Goal: Task Accomplishment & Management: Complete application form

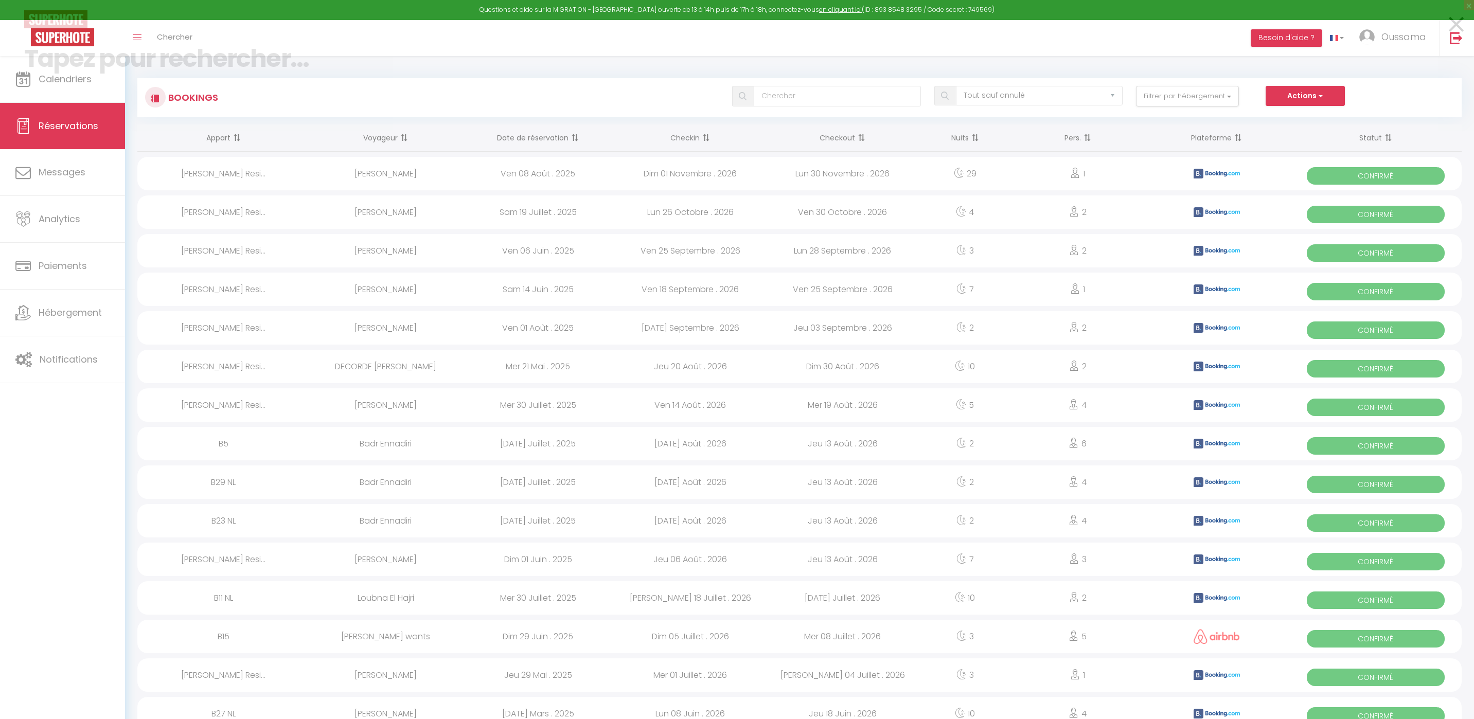
select select "not_cancelled"
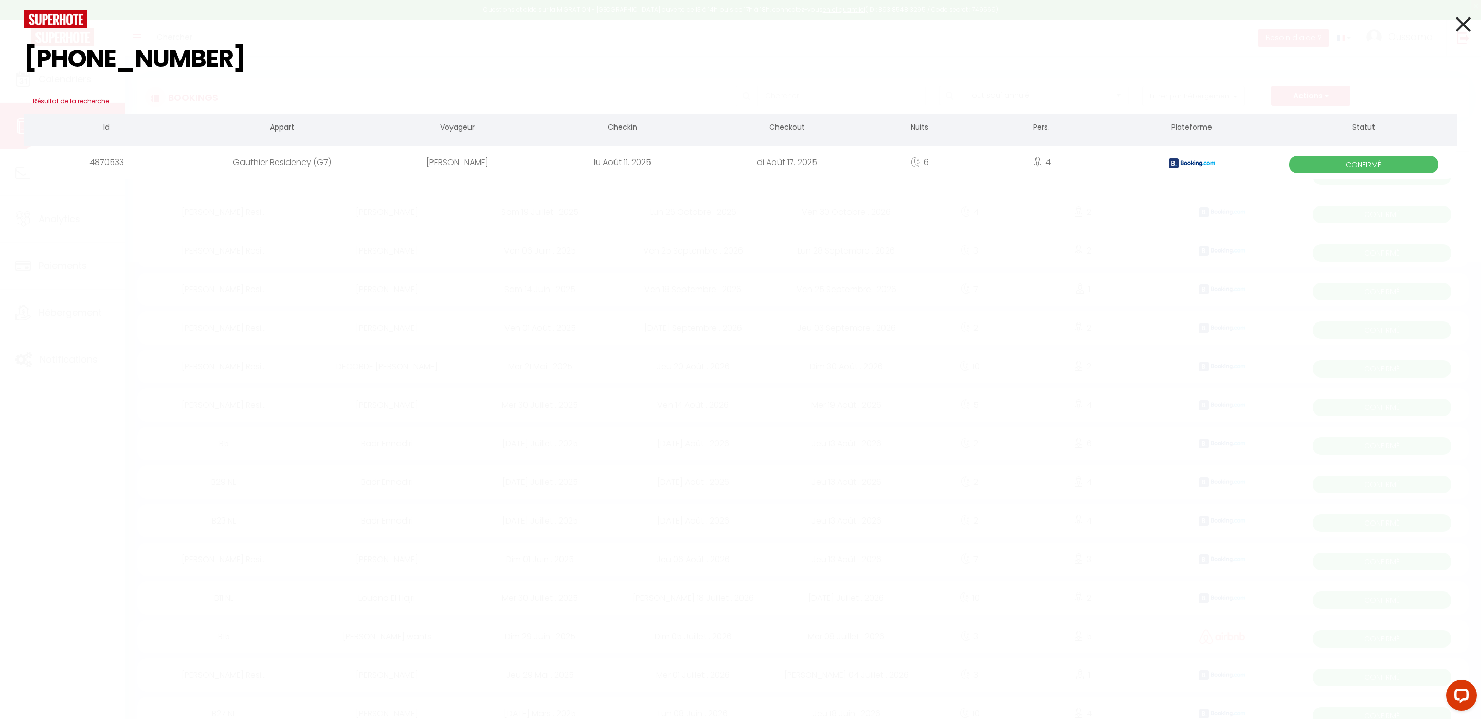
type input "[PHONE_NUMBER]"
click at [1464, 26] on icon at bounding box center [1463, 24] width 15 height 26
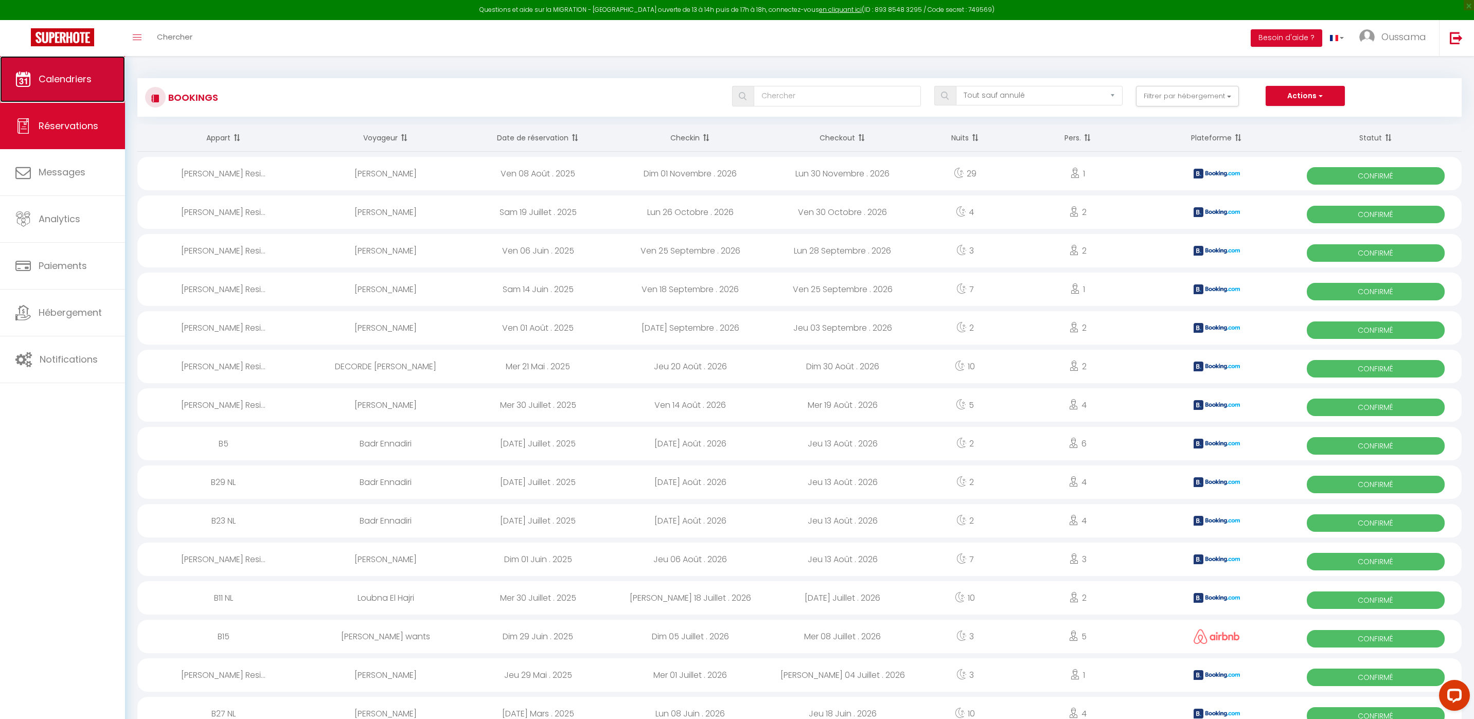
click at [61, 72] on link "Calendriers" at bounding box center [62, 79] width 125 height 46
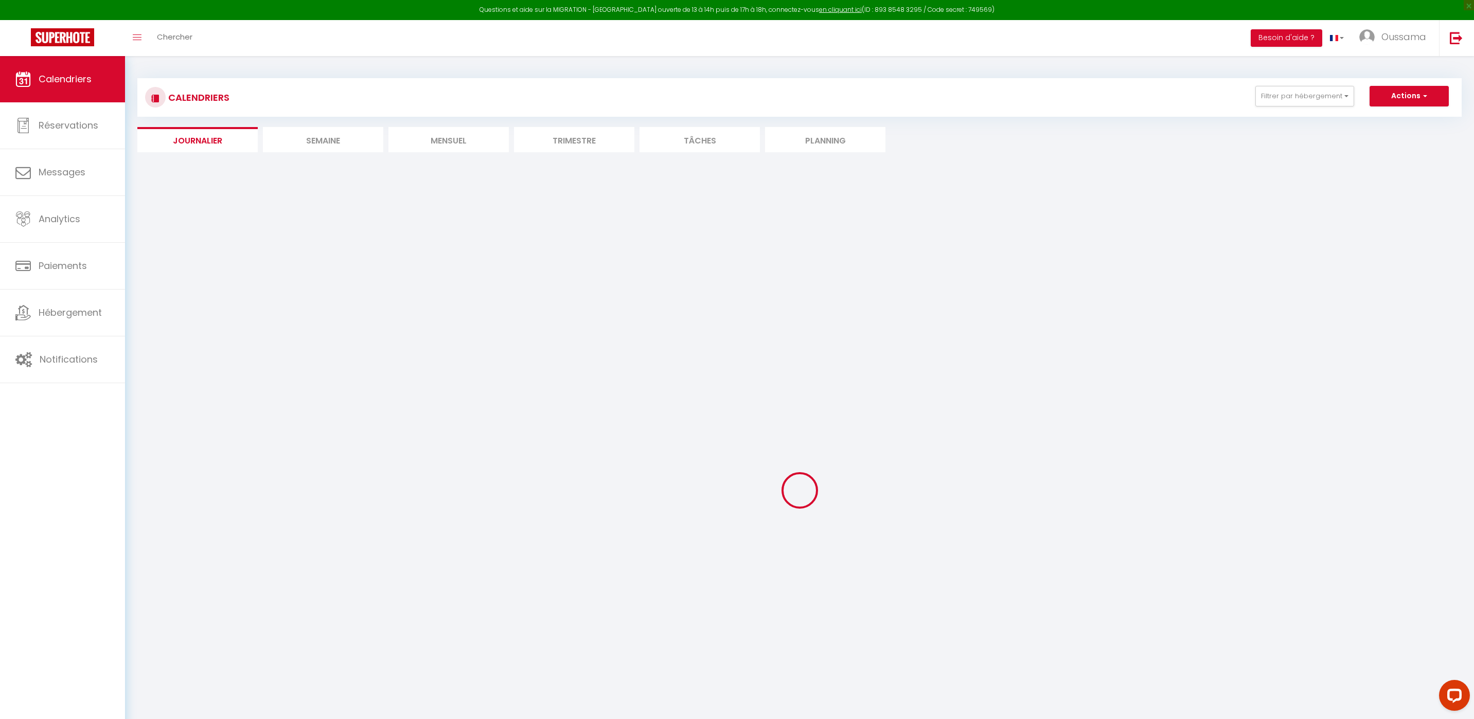
click at [457, 140] on li "Mensuel" at bounding box center [448, 139] width 120 height 25
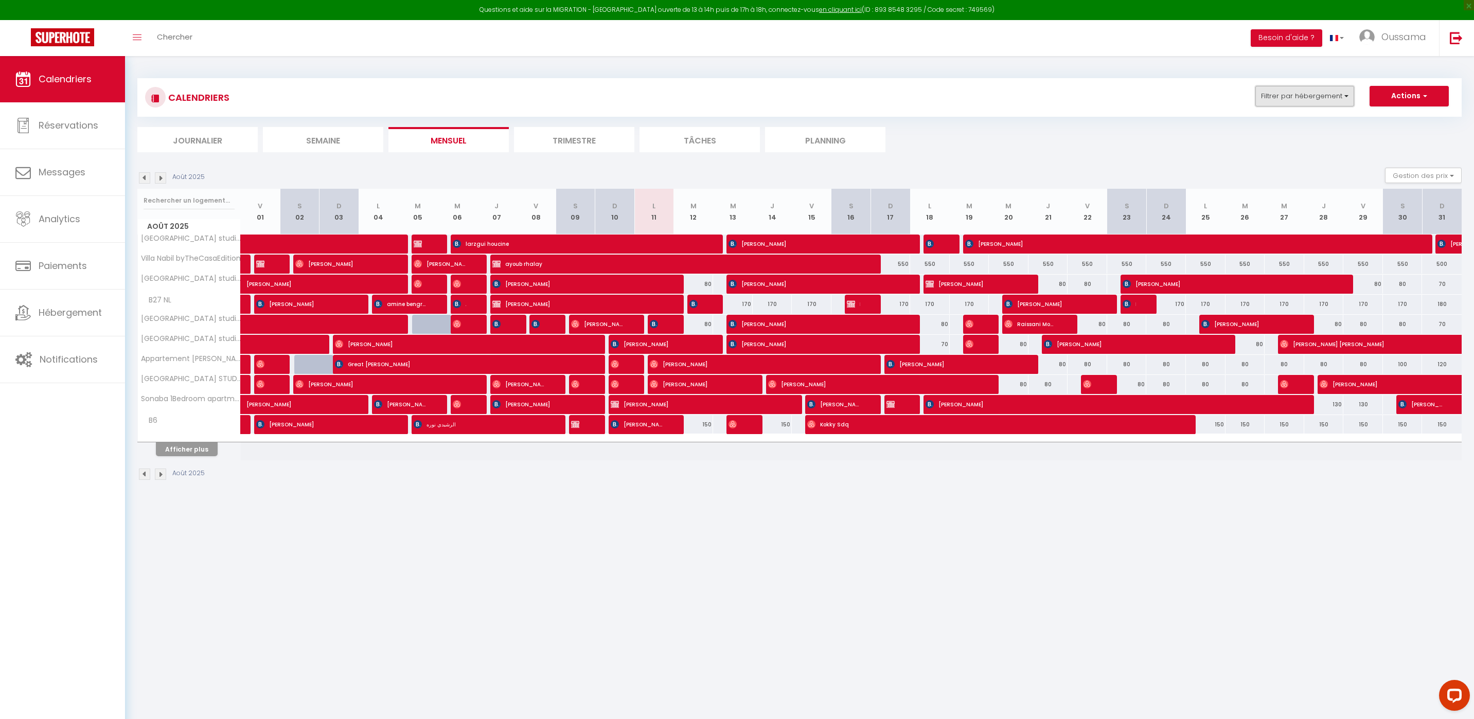
click at [1308, 105] on button "Filtrer par hébergement" at bounding box center [1304, 96] width 99 height 21
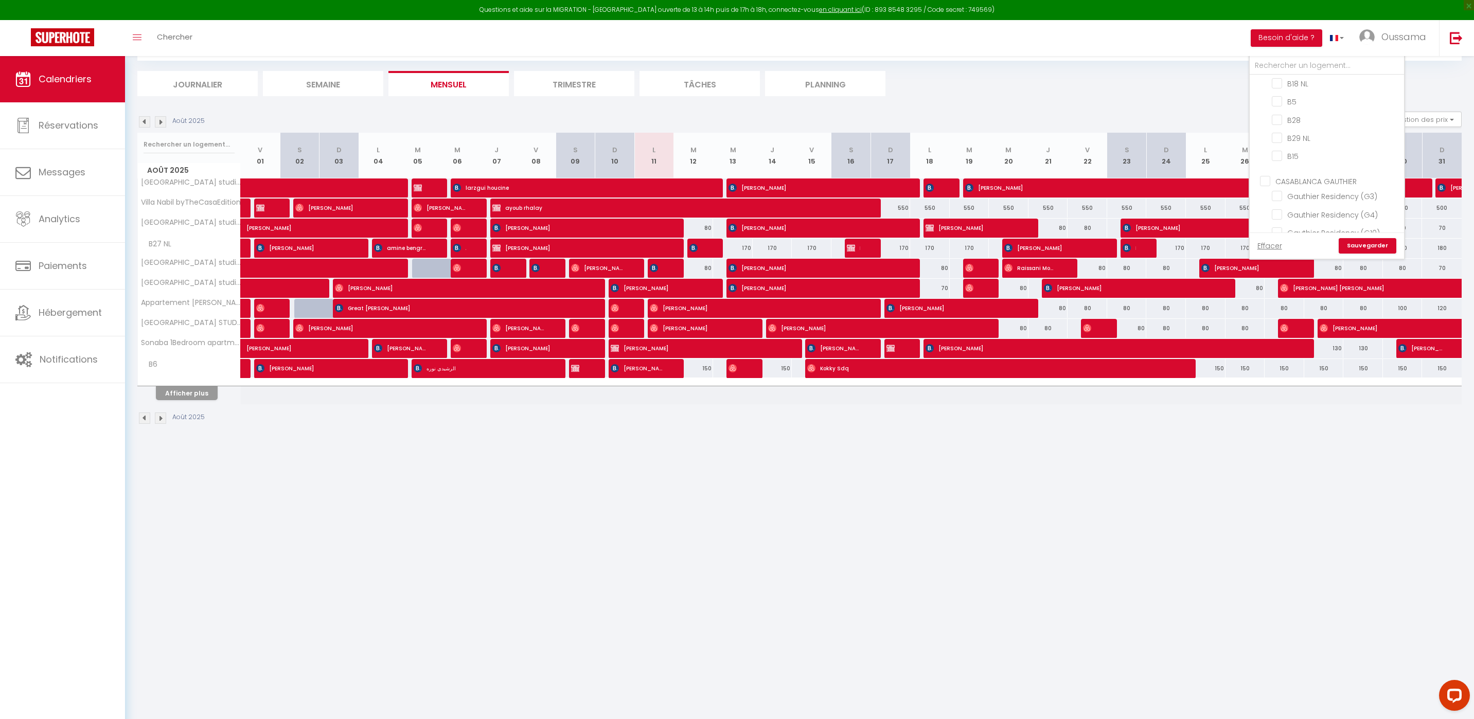
scroll to position [724, 0]
click at [1322, 131] on input "CASABLANCA GAUTHIER" at bounding box center [1337, 136] width 154 height 10
checkbox input "true"
checkbox input "false"
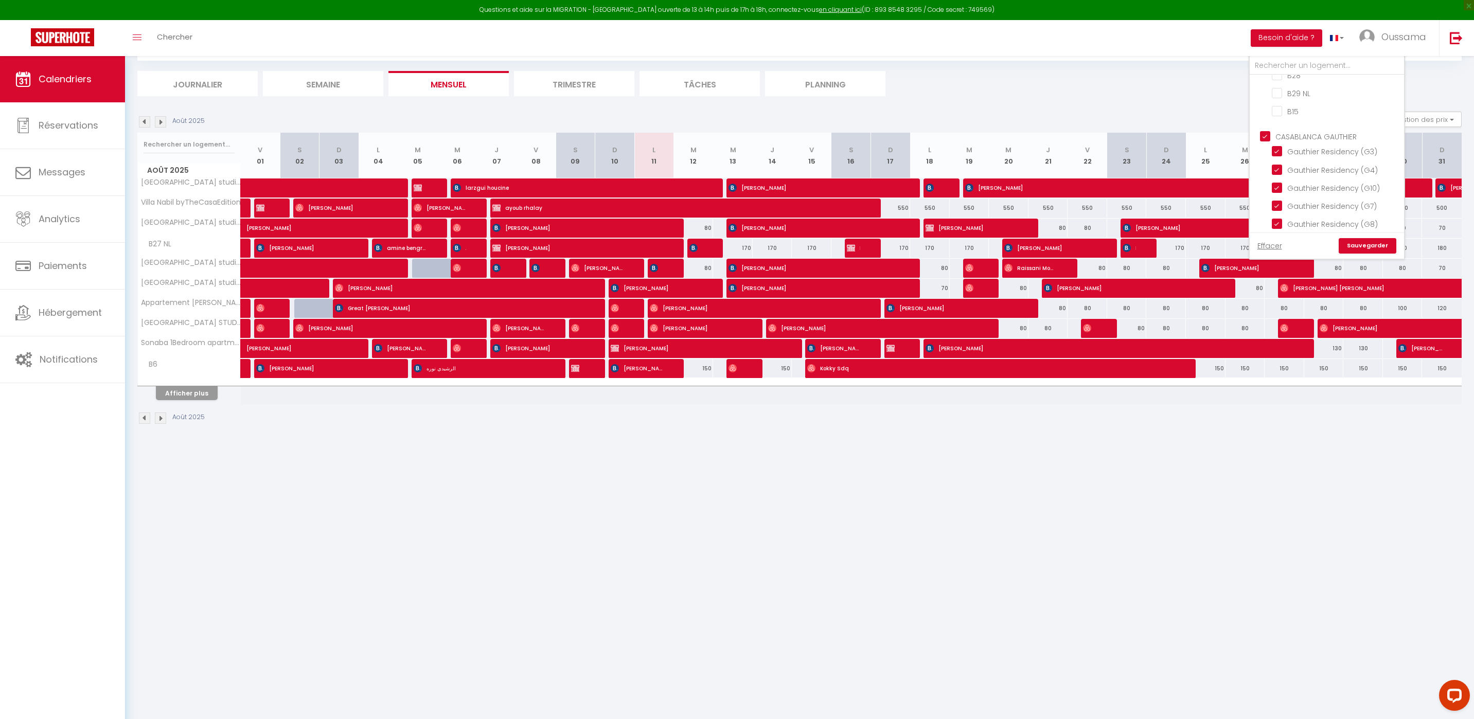
checkbox input "false"
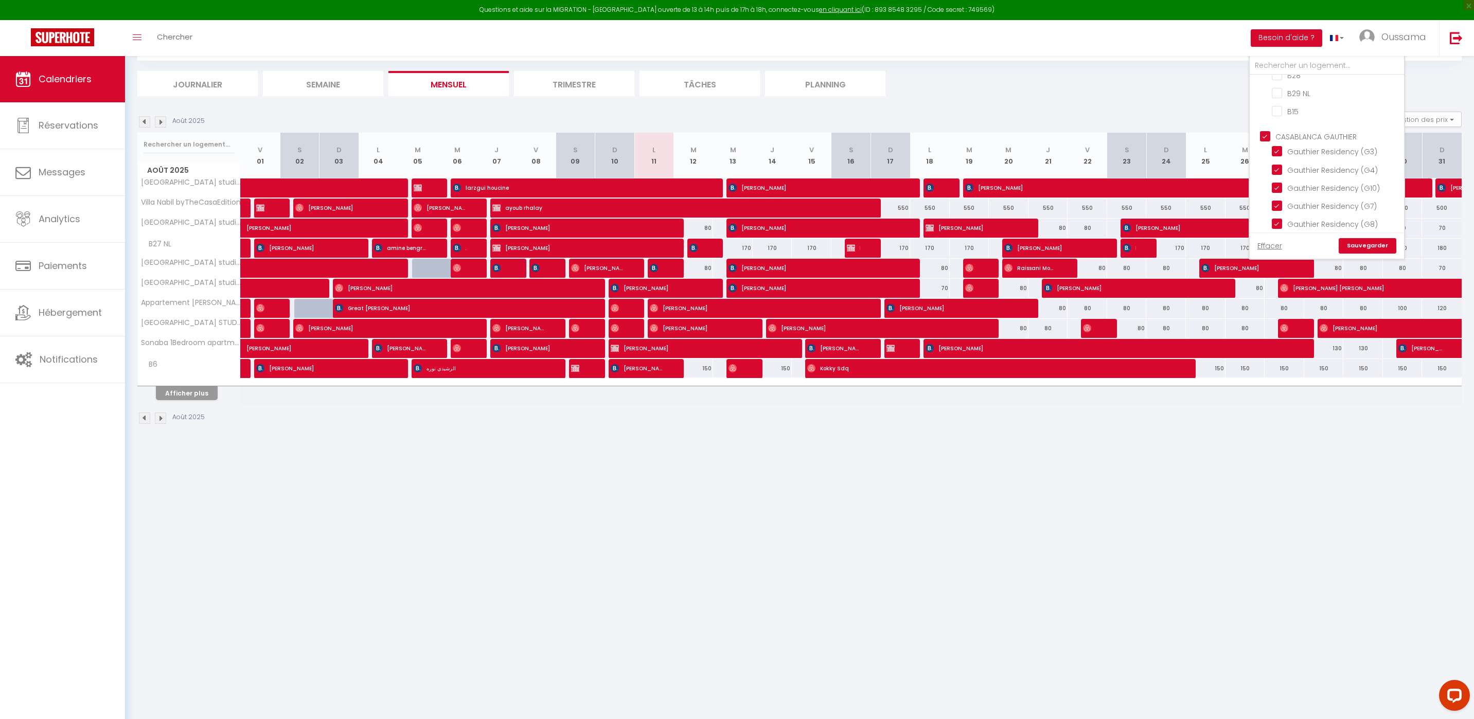
checkbox input "false"
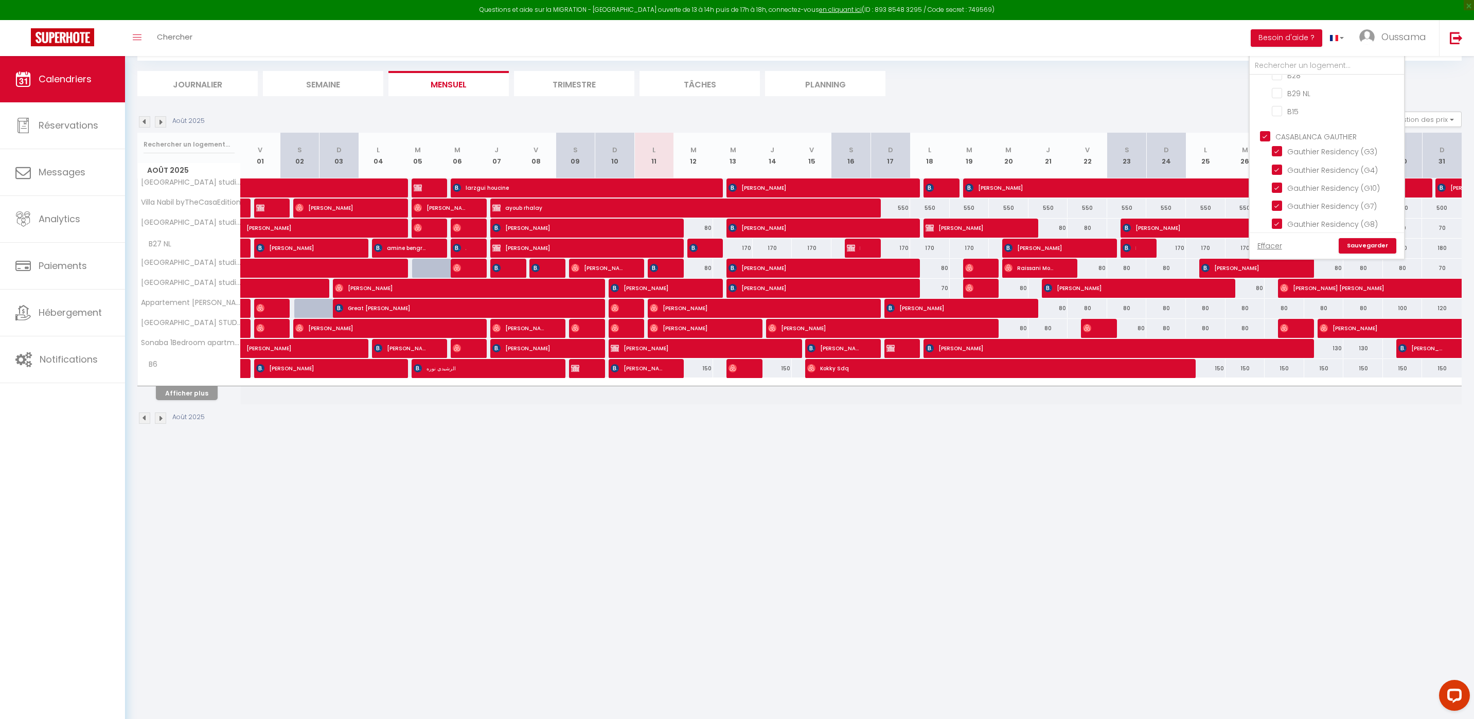
checkbox input "false"
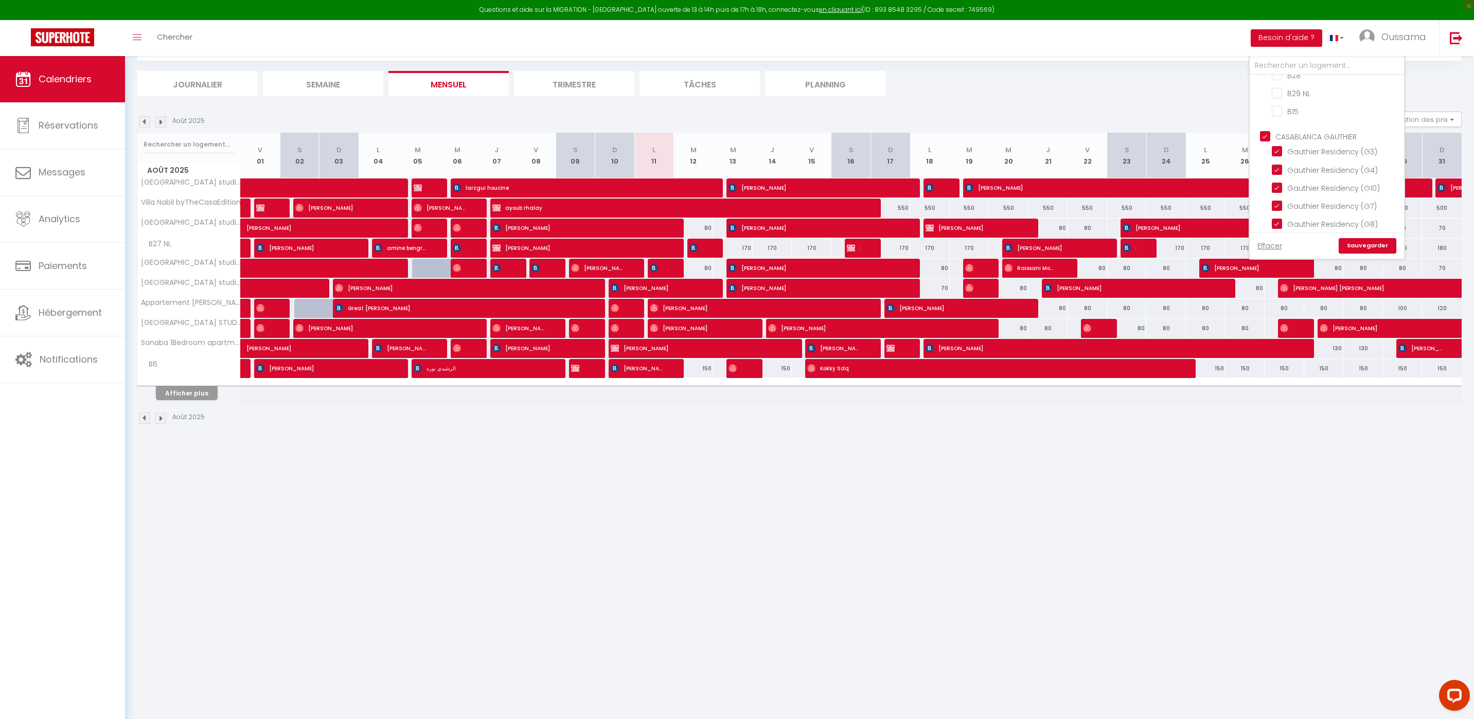
checkbox input "false"
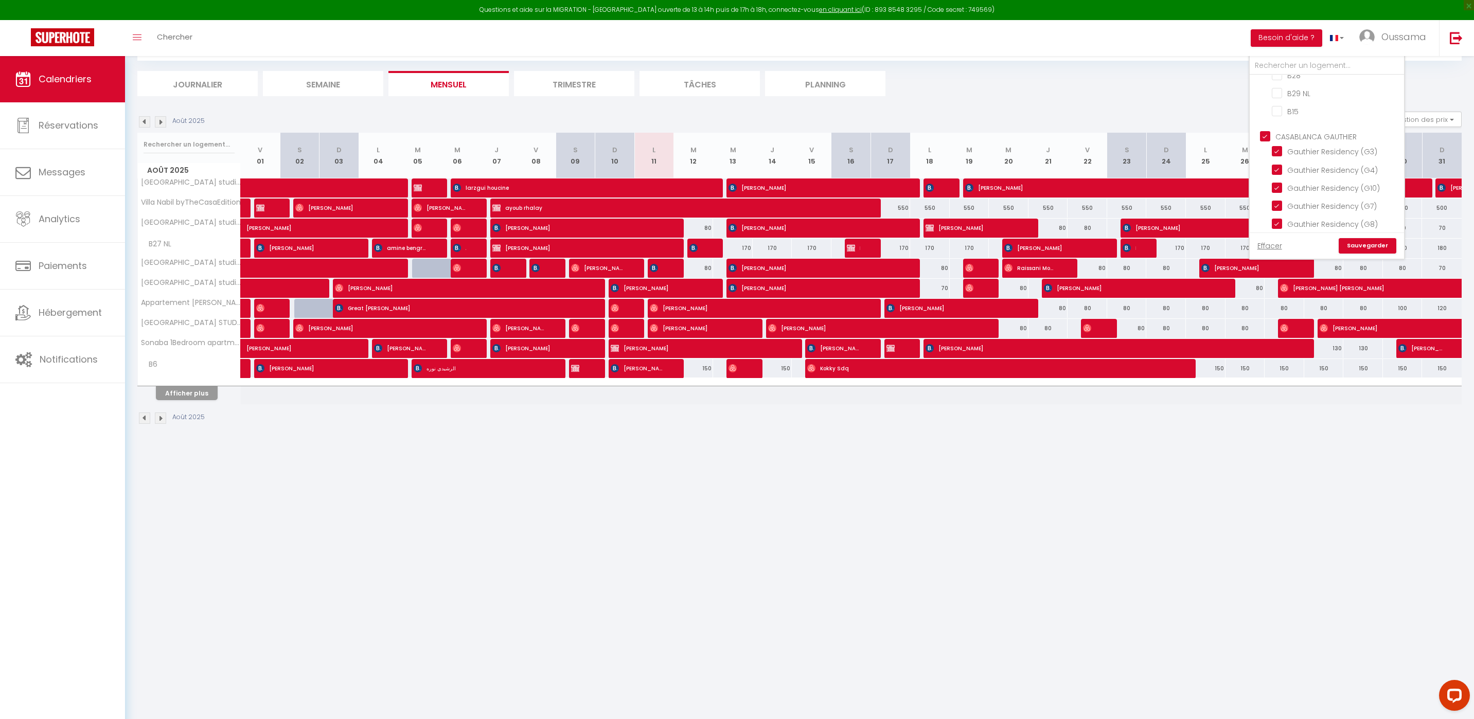
checkbox input "false"
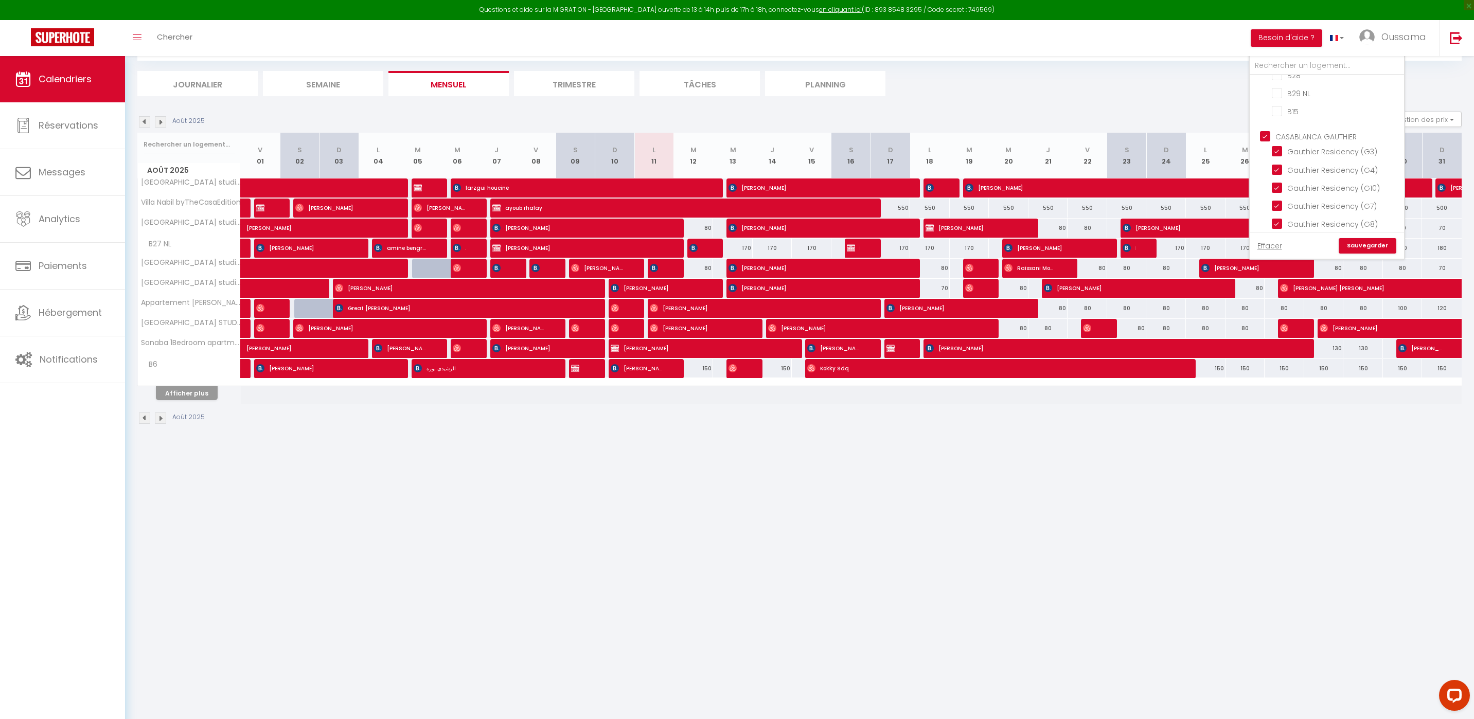
checkbox input "false"
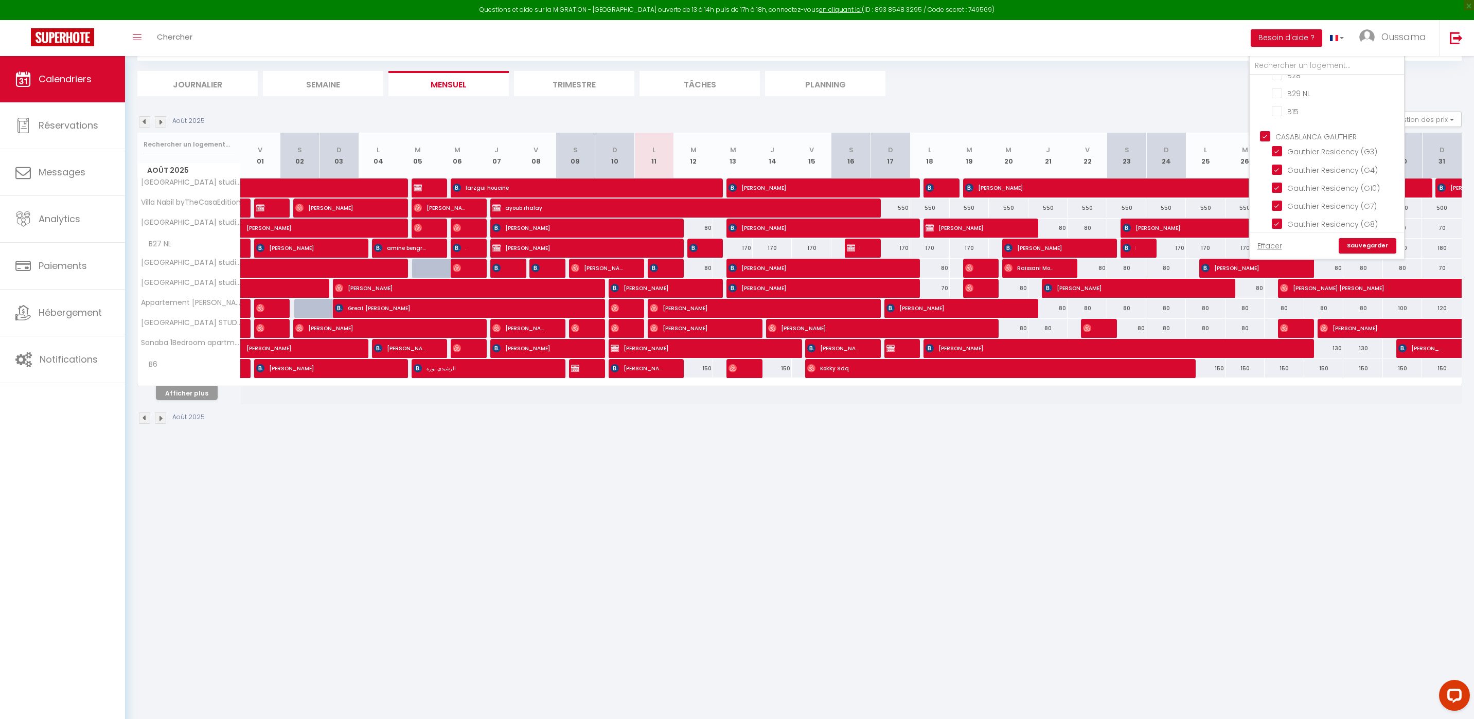
checkbox input "true"
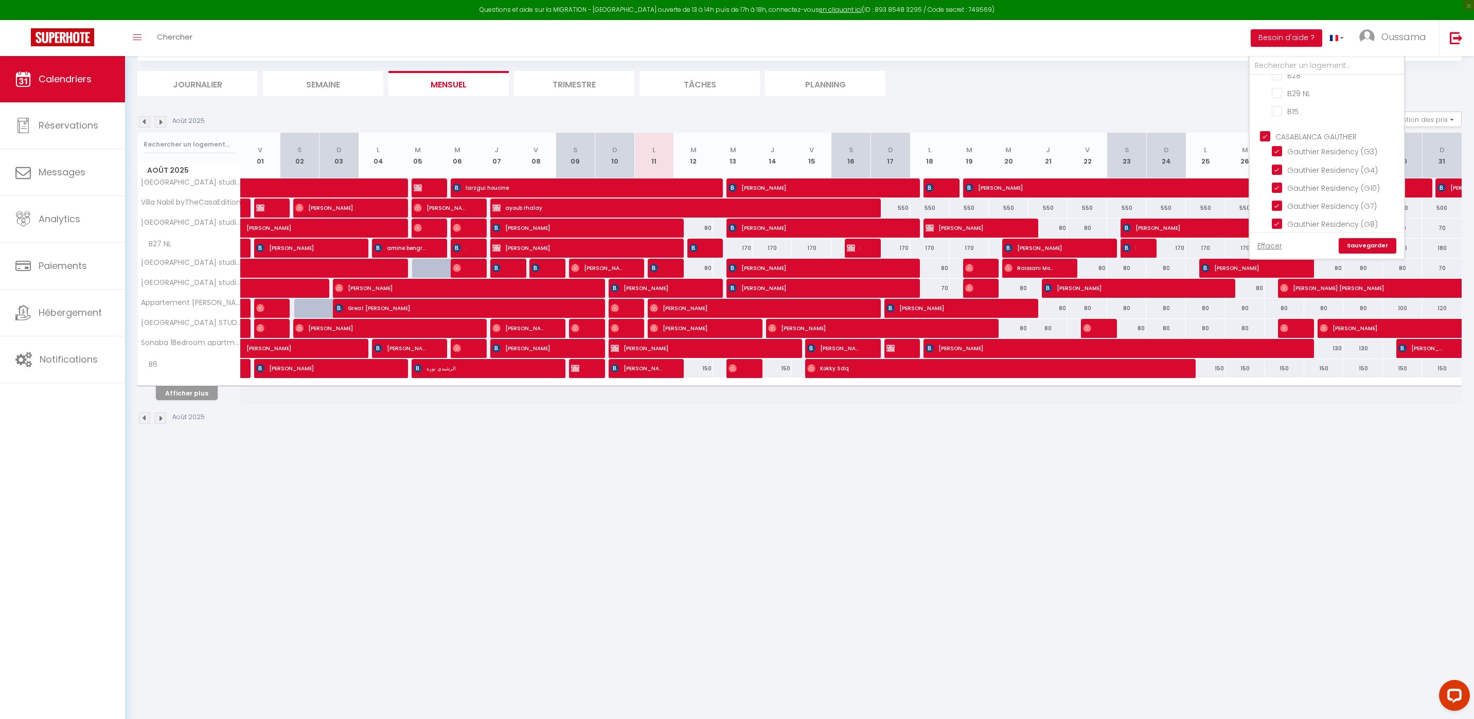
checkbox input "true"
click at [1368, 246] on link "Sauvegarder" at bounding box center [1367, 245] width 58 height 15
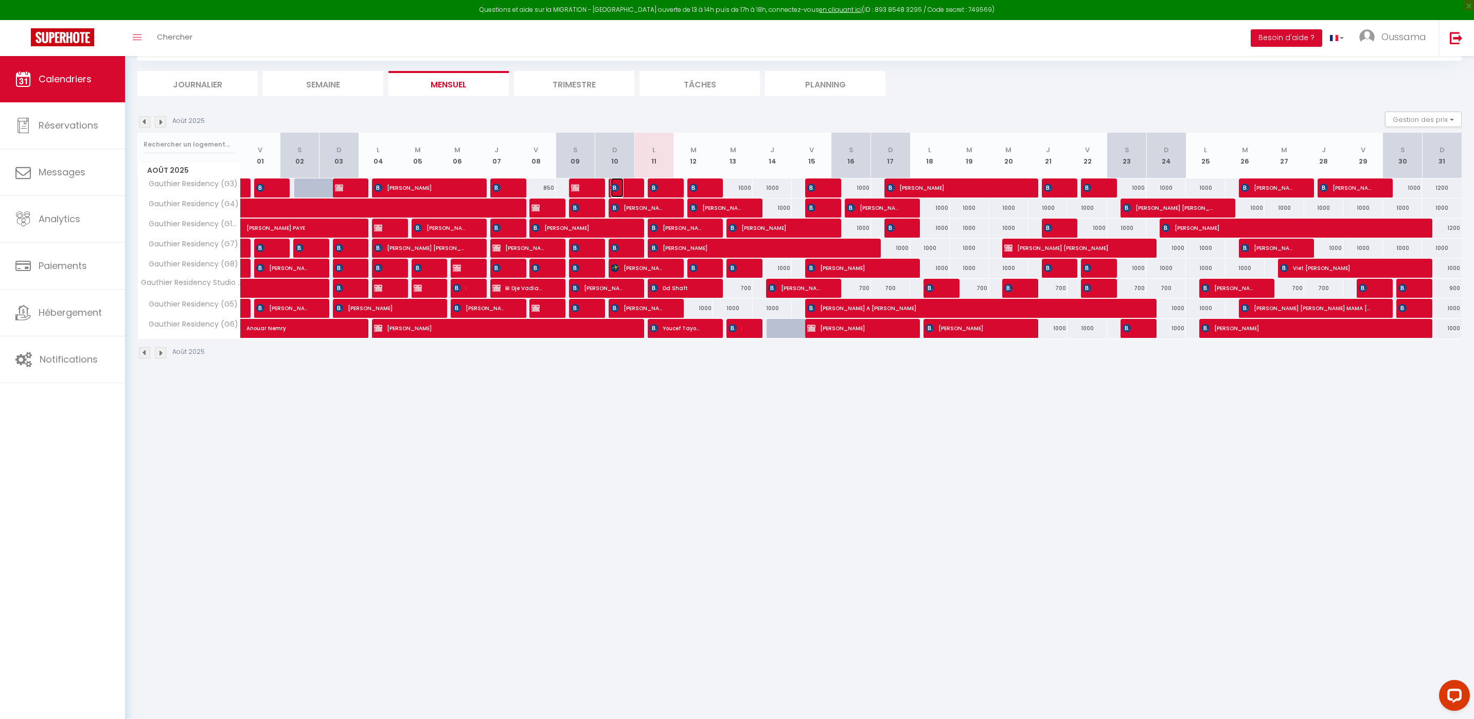
click at [617, 187] on img at bounding box center [615, 188] width 8 height 8
select select "OK"
select select "KO"
select select "0"
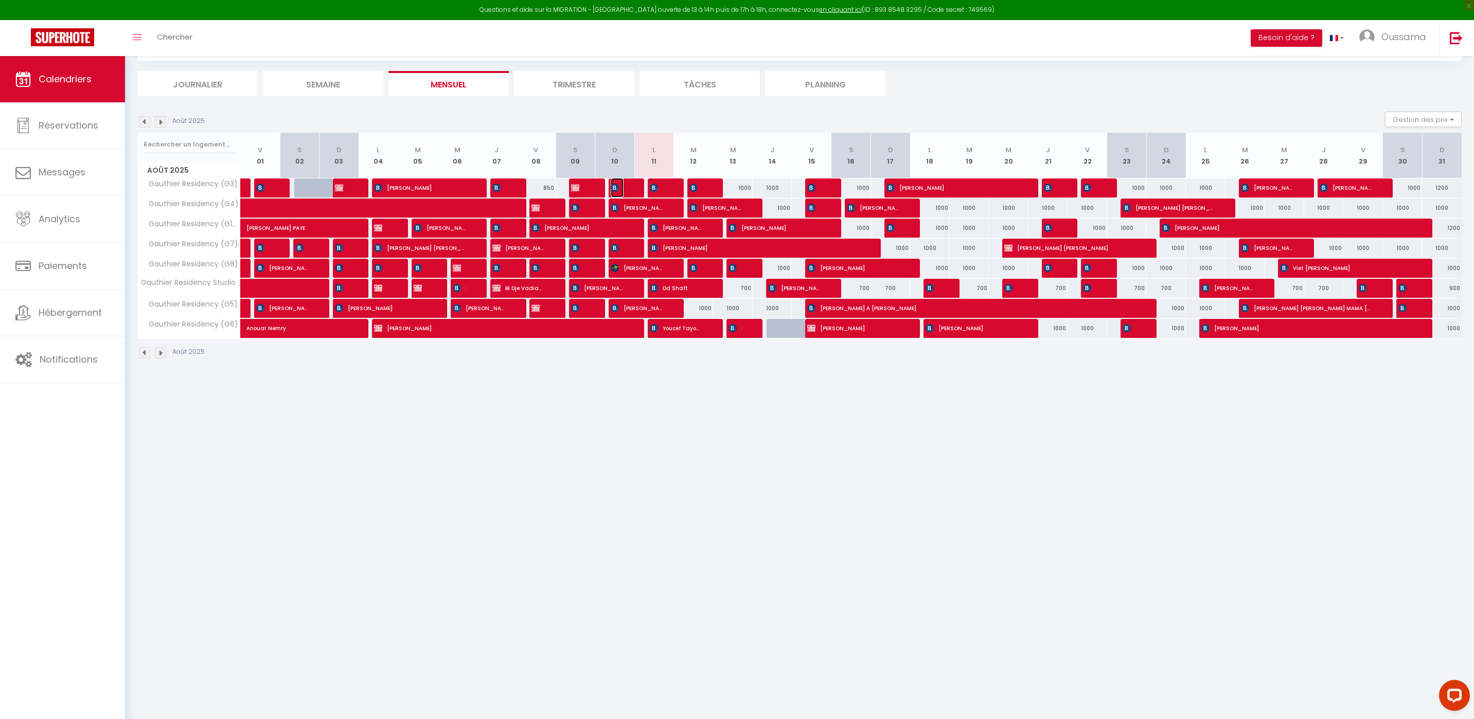
select select "1"
select select
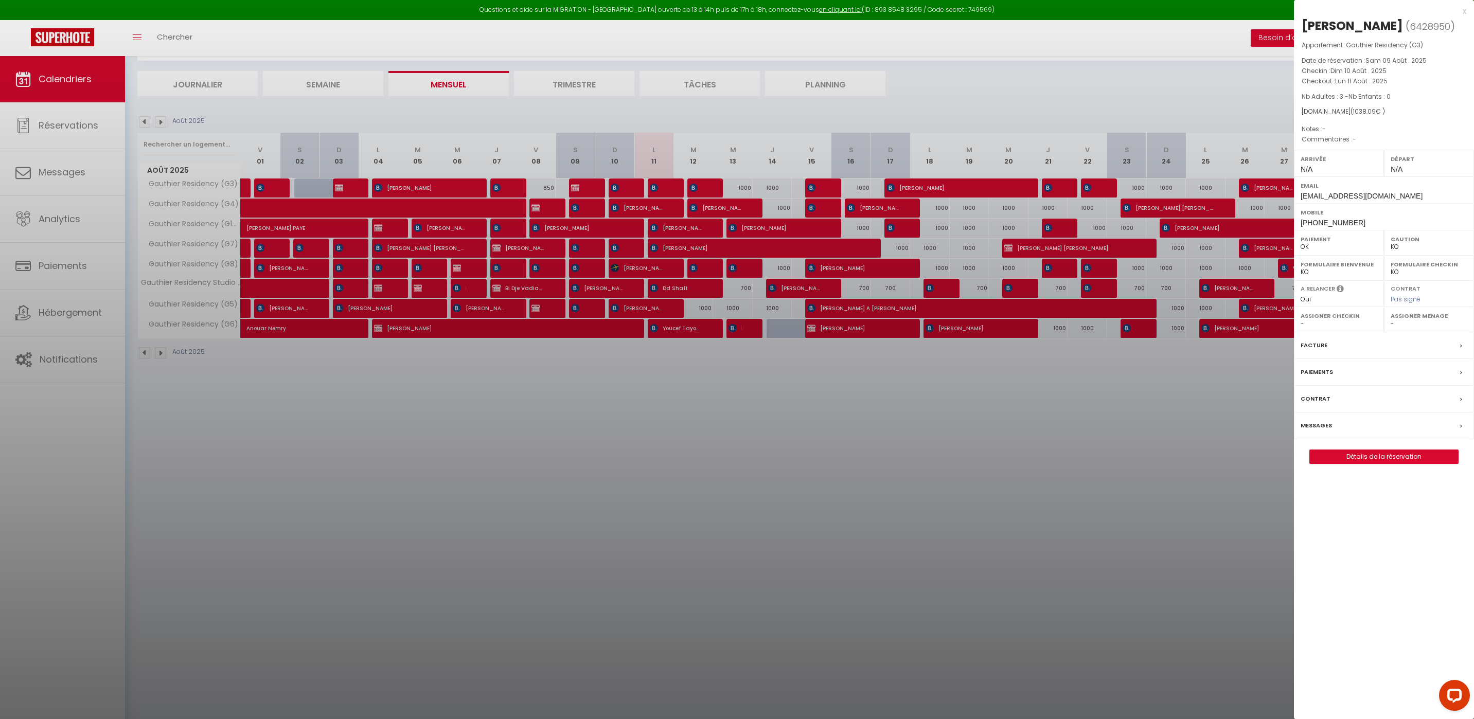
click at [623, 208] on div at bounding box center [737, 359] width 1474 height 719
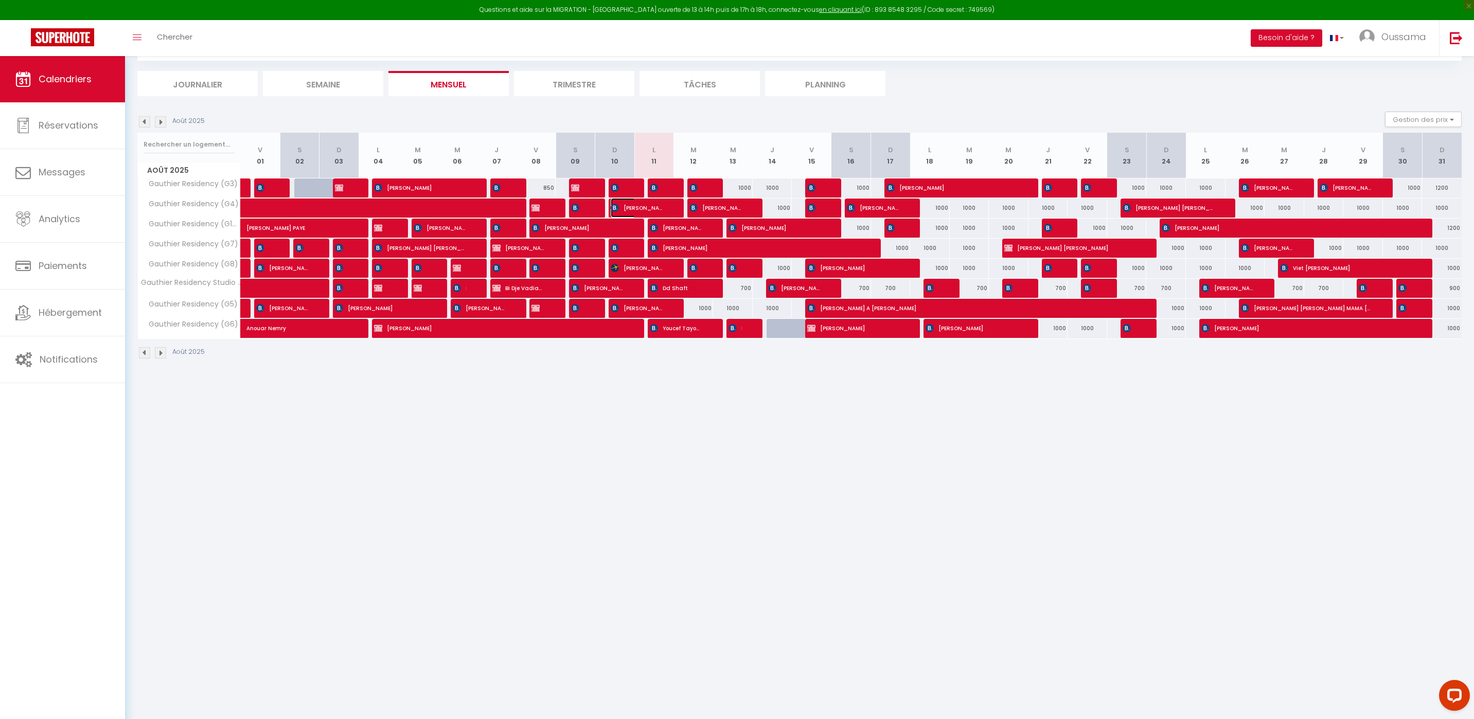
click at [623, 208] on span "Paola Magrone" at bounding box center [637, 208] width 53 height 20
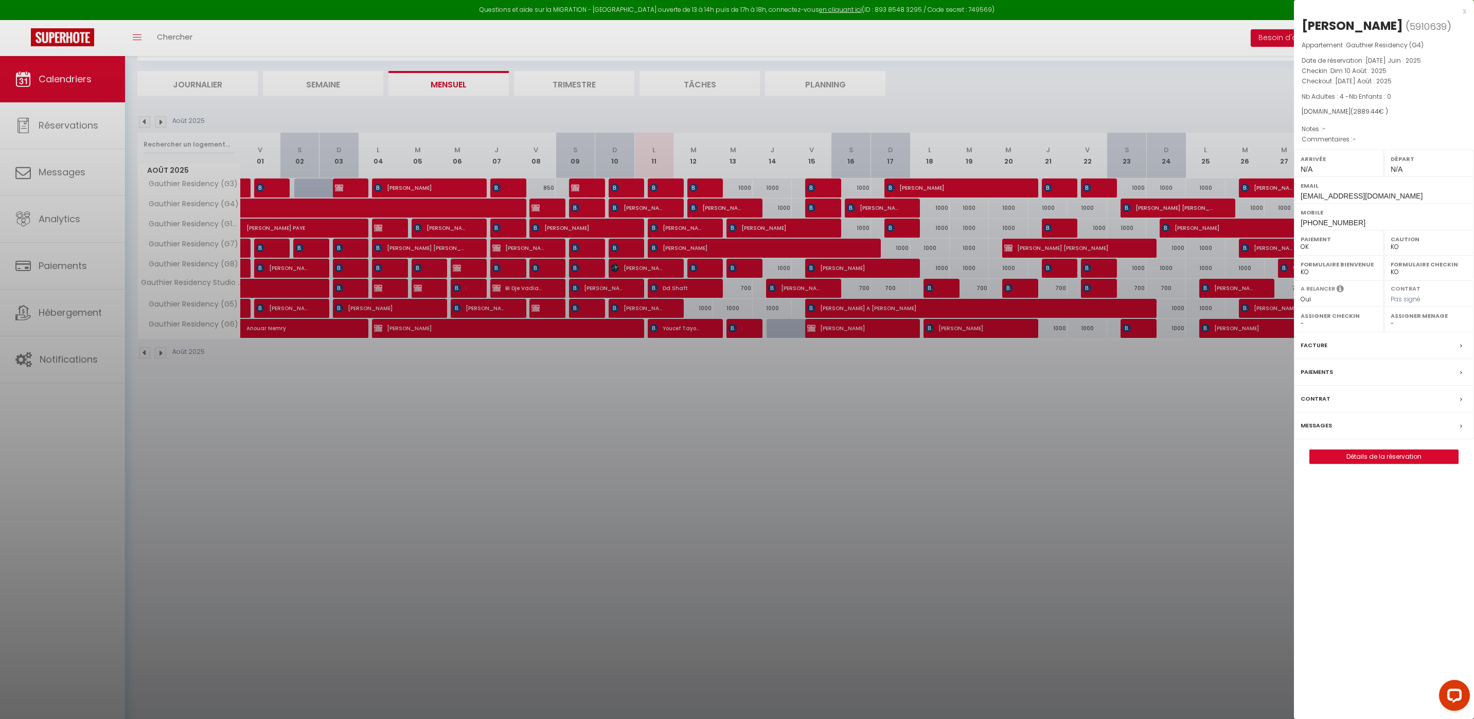
click at [622, 247] on div at bounding box center [737, 359] width 1474 height 719
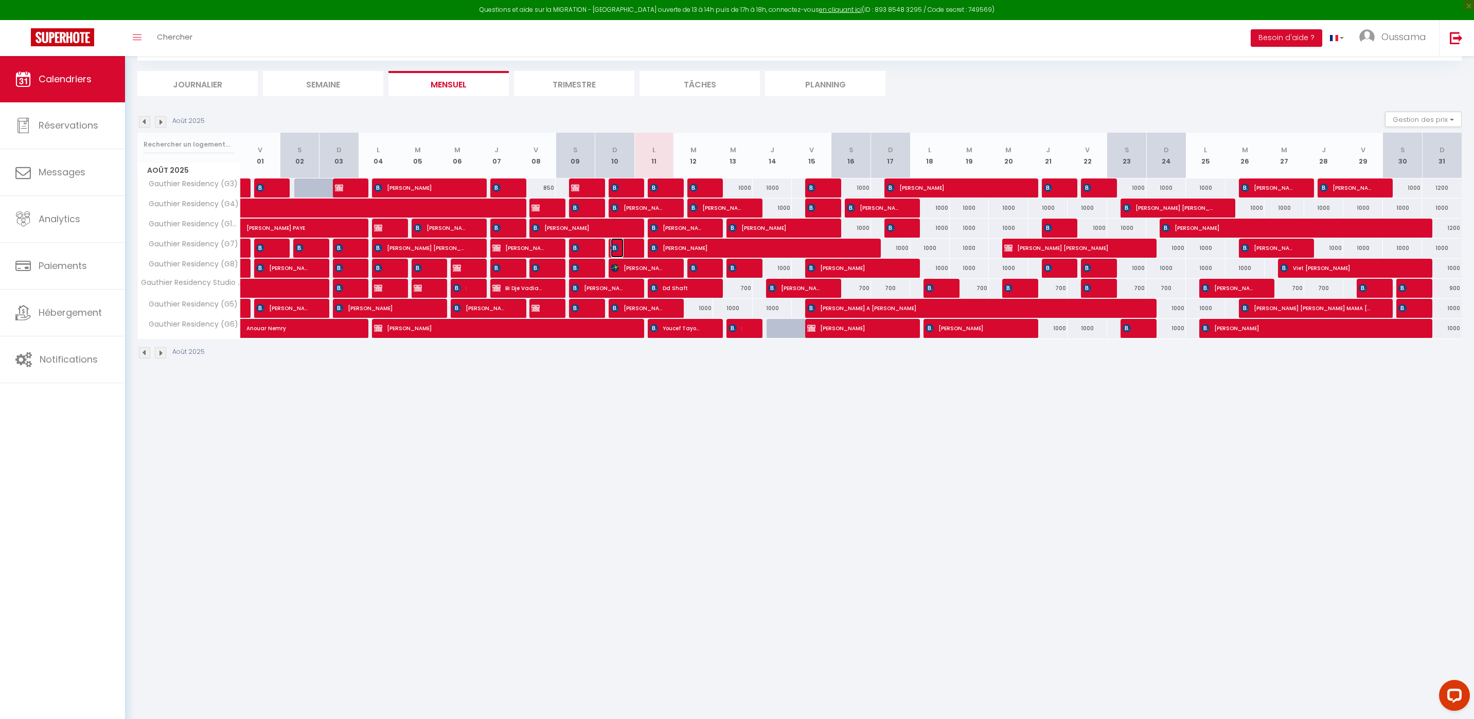
click at [622, 247] on span "Noelia Lecumberri" at bounding box center [617, 248] width 13 height 20
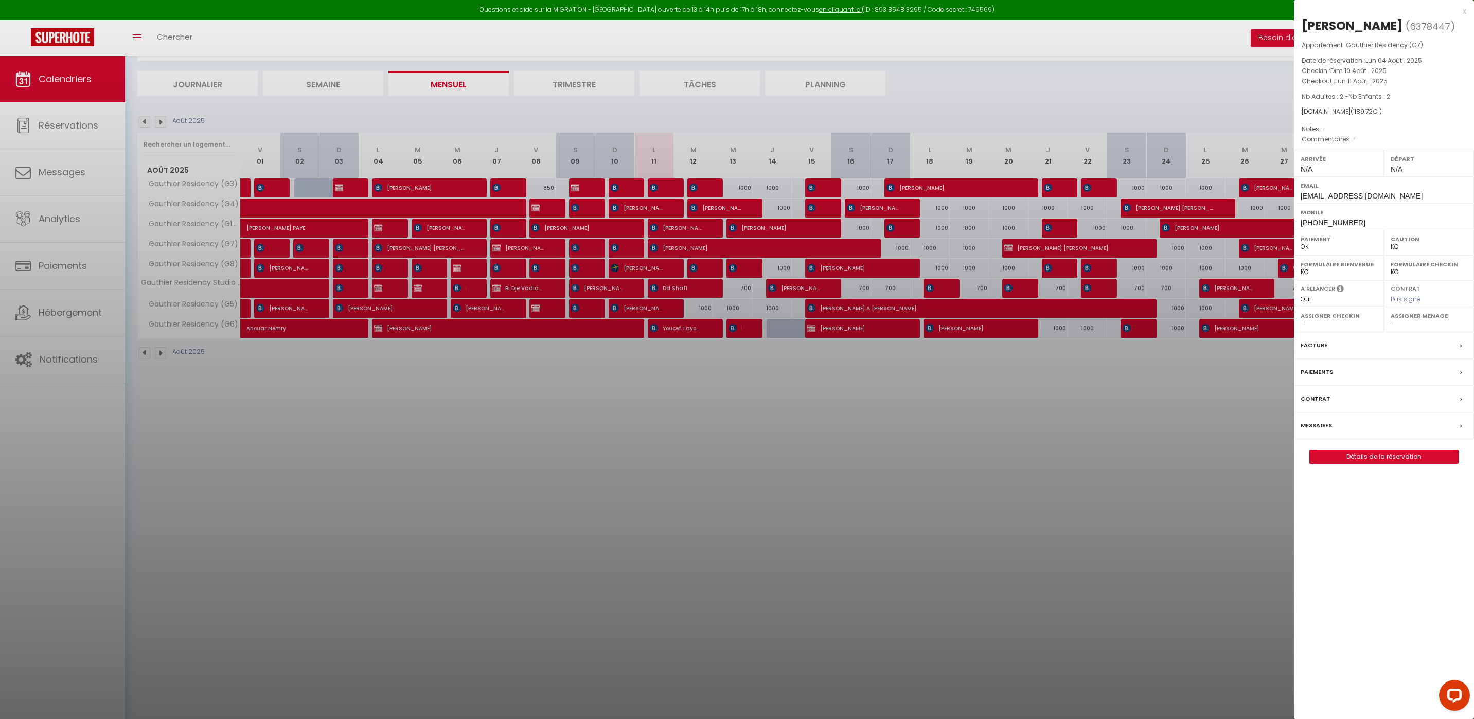
click at [632, 305] on div at bounding box center [737, 359] width 1474 height 719
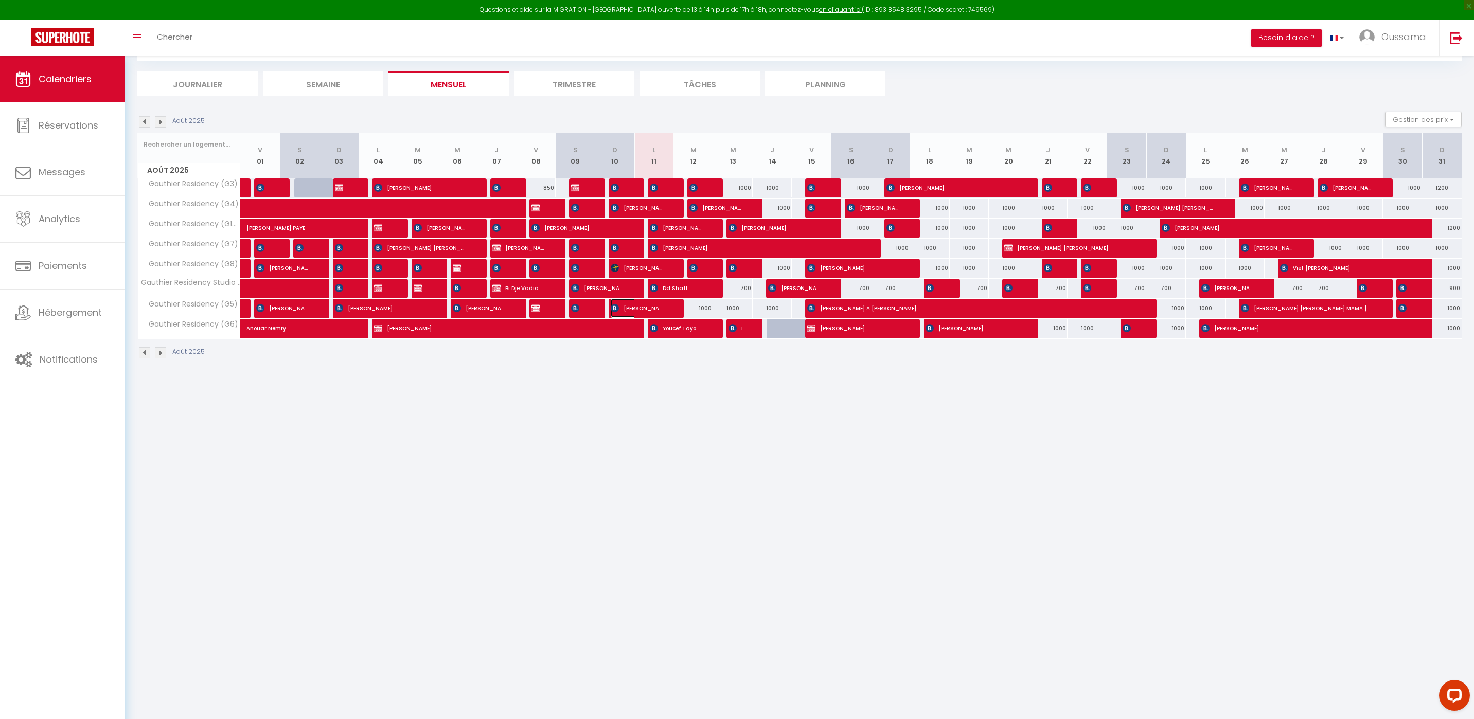
click at [633, 308] on span "[PERSON_NAME]" at bounding box center [637, 308] width 53 height 20
select select "OK"
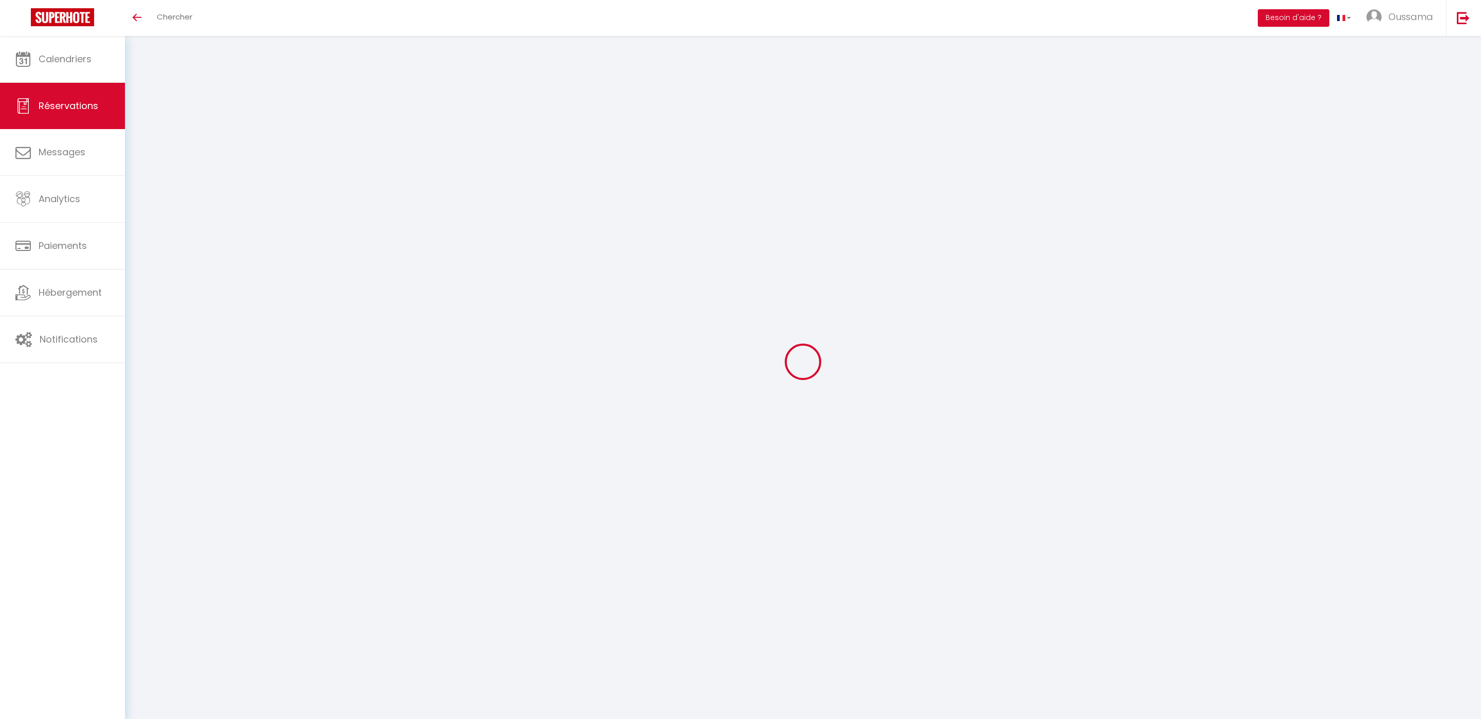
select select
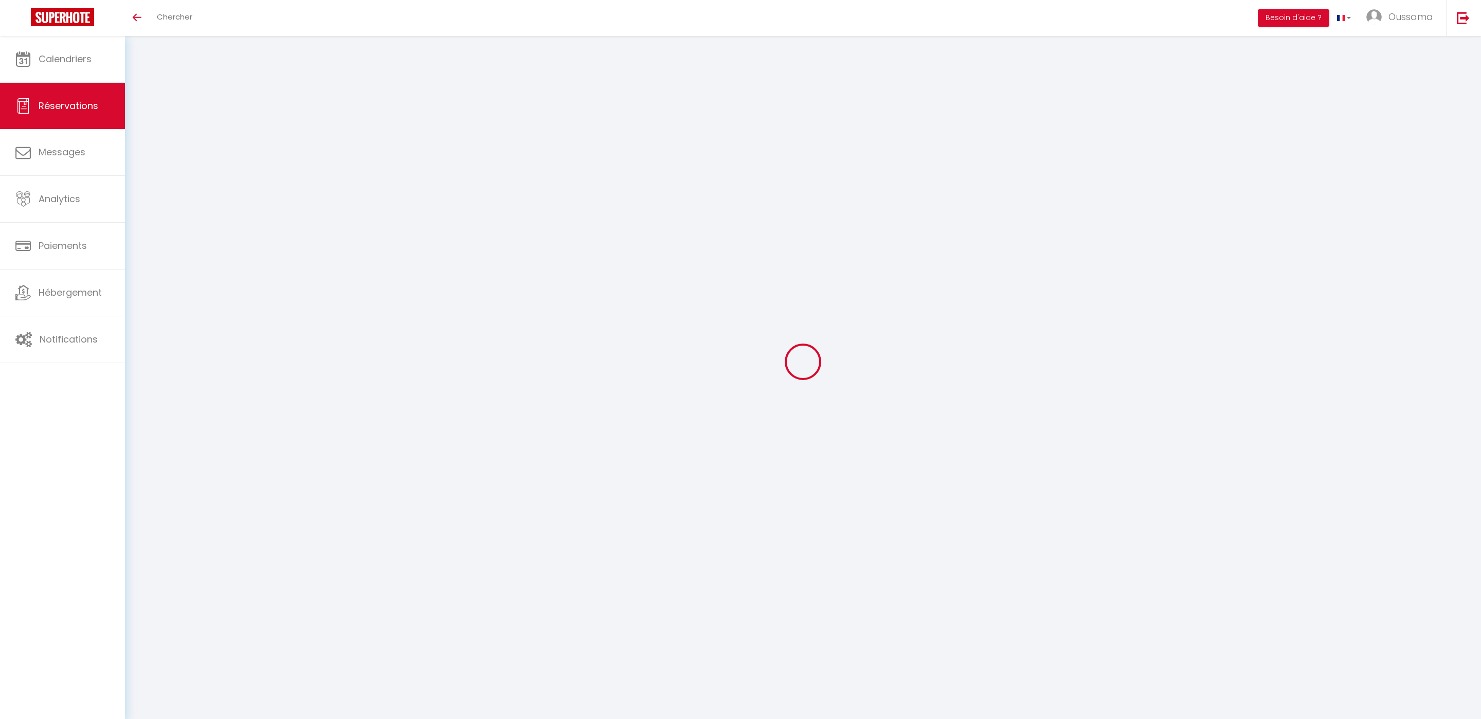
type input "Anas"
type input "Ben Berade"
type input "[EMAIL_ADDRESS][DOMAIN_NAME]"
type input "[PHONE_NUMBER]"
type input "."
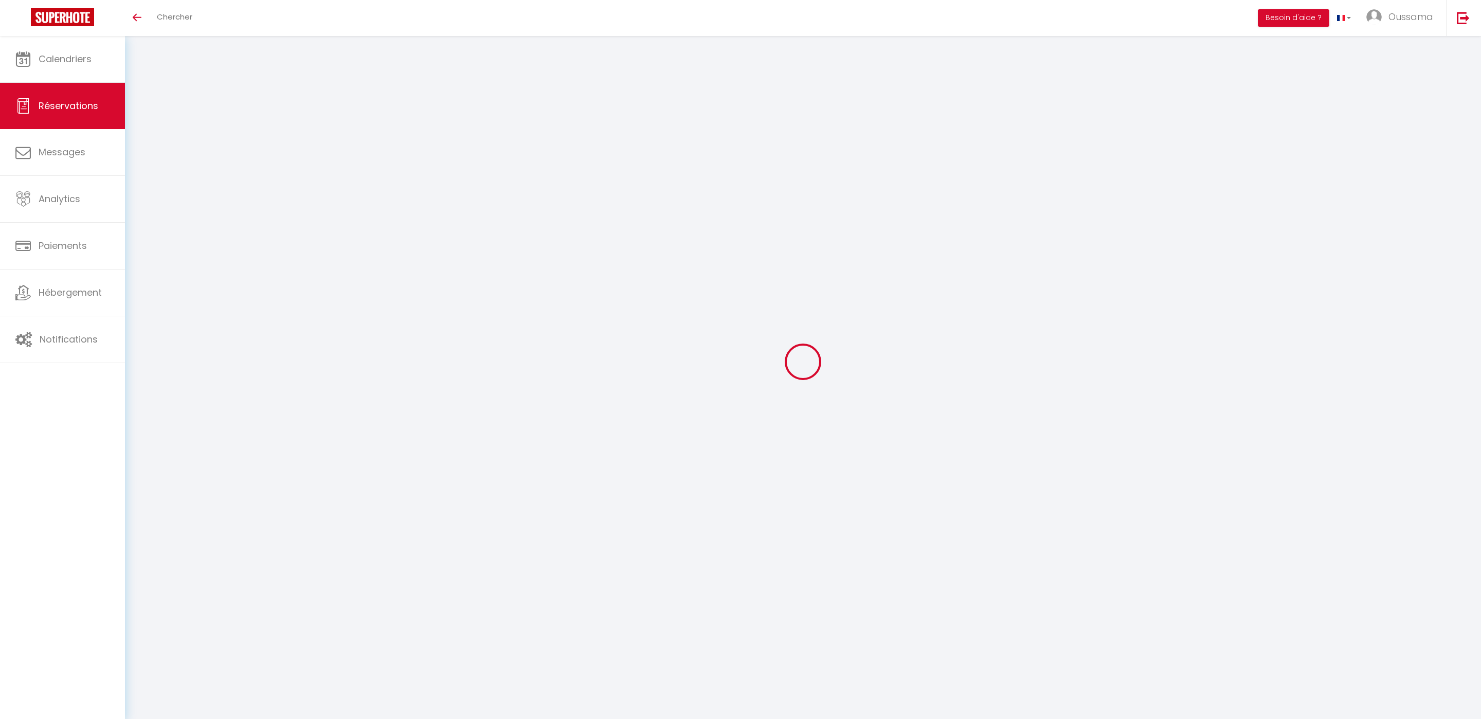
select select "FR"
type input "243"
select select "21028"
select select "1"
select select
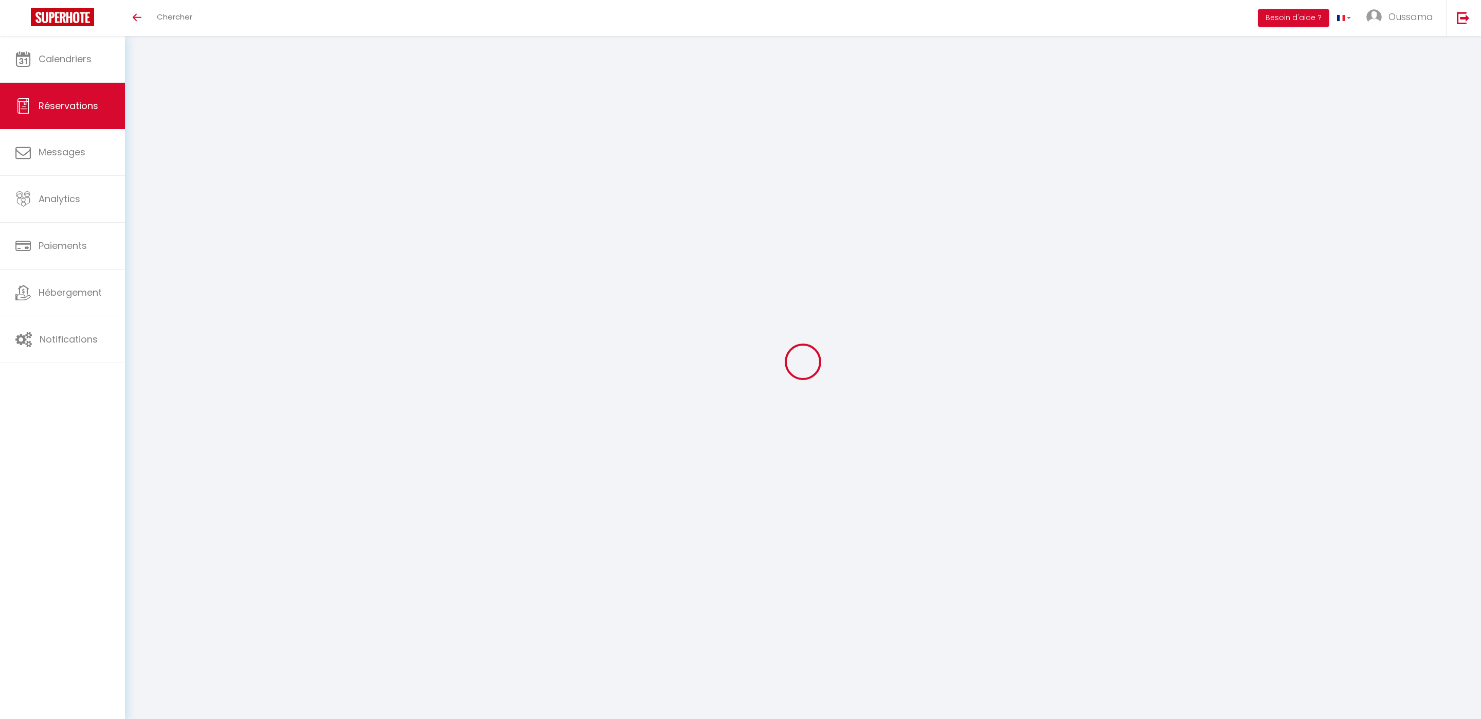
select select
type input "3"
select select "12"
select select
type input "972"
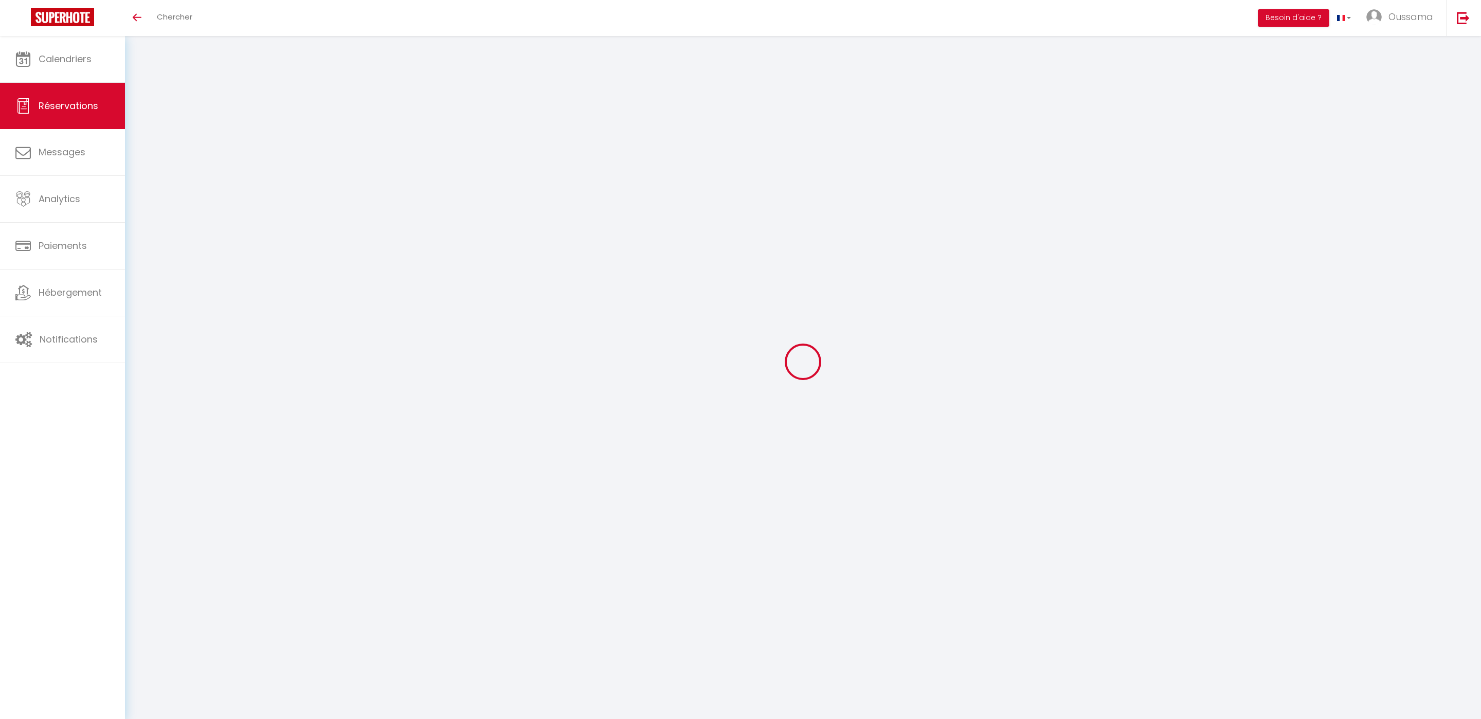
checkbox input "false"
type input "0"
select select "2"
type input "0"
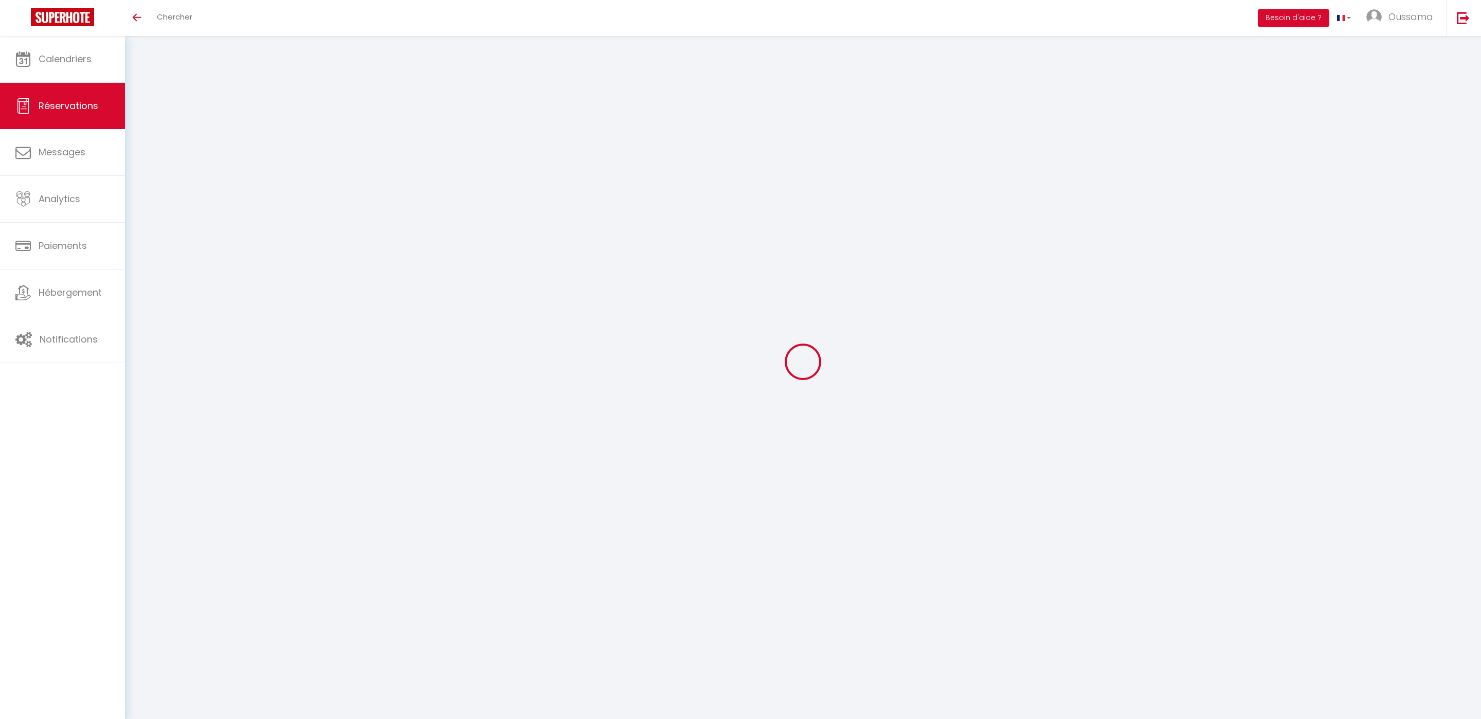
type input "0"
select select
select select "14"
checkbox input "false"
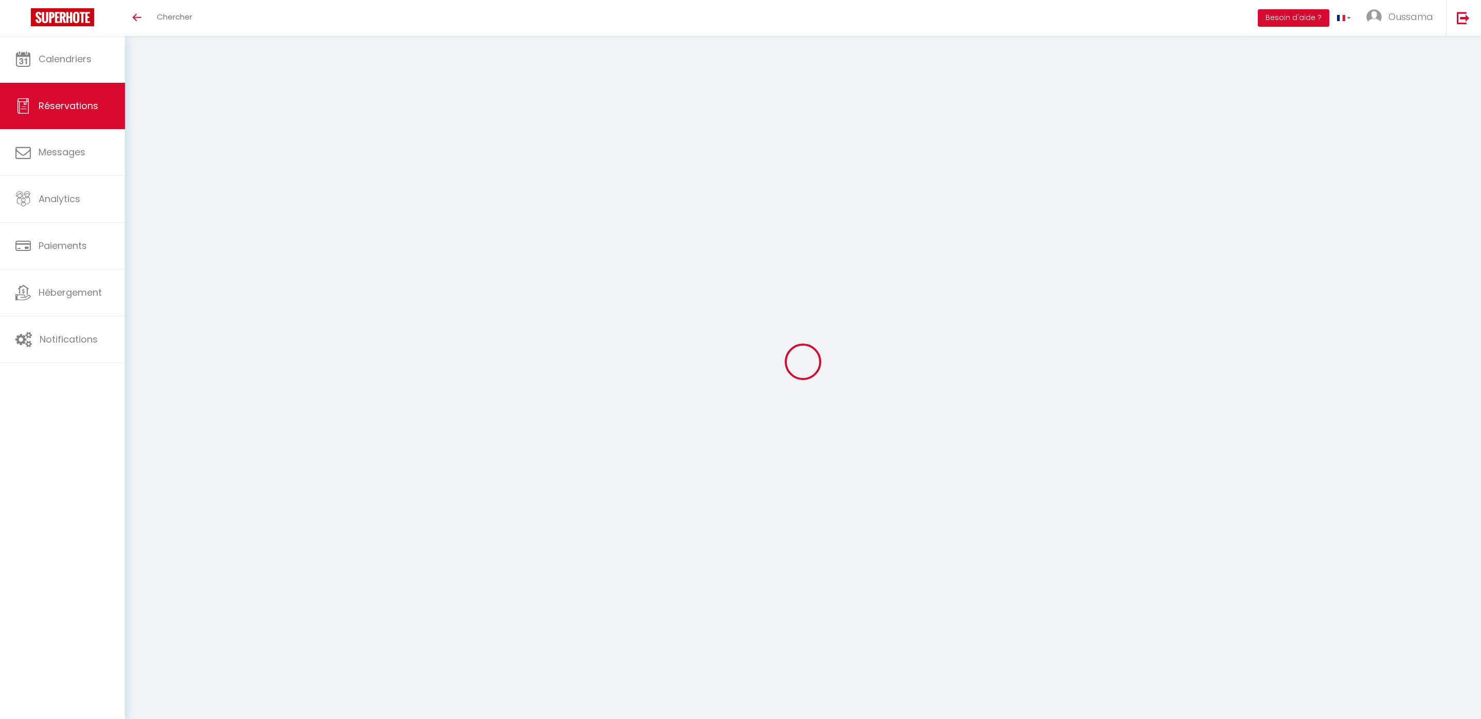
select select
checkbox input "false"
select select
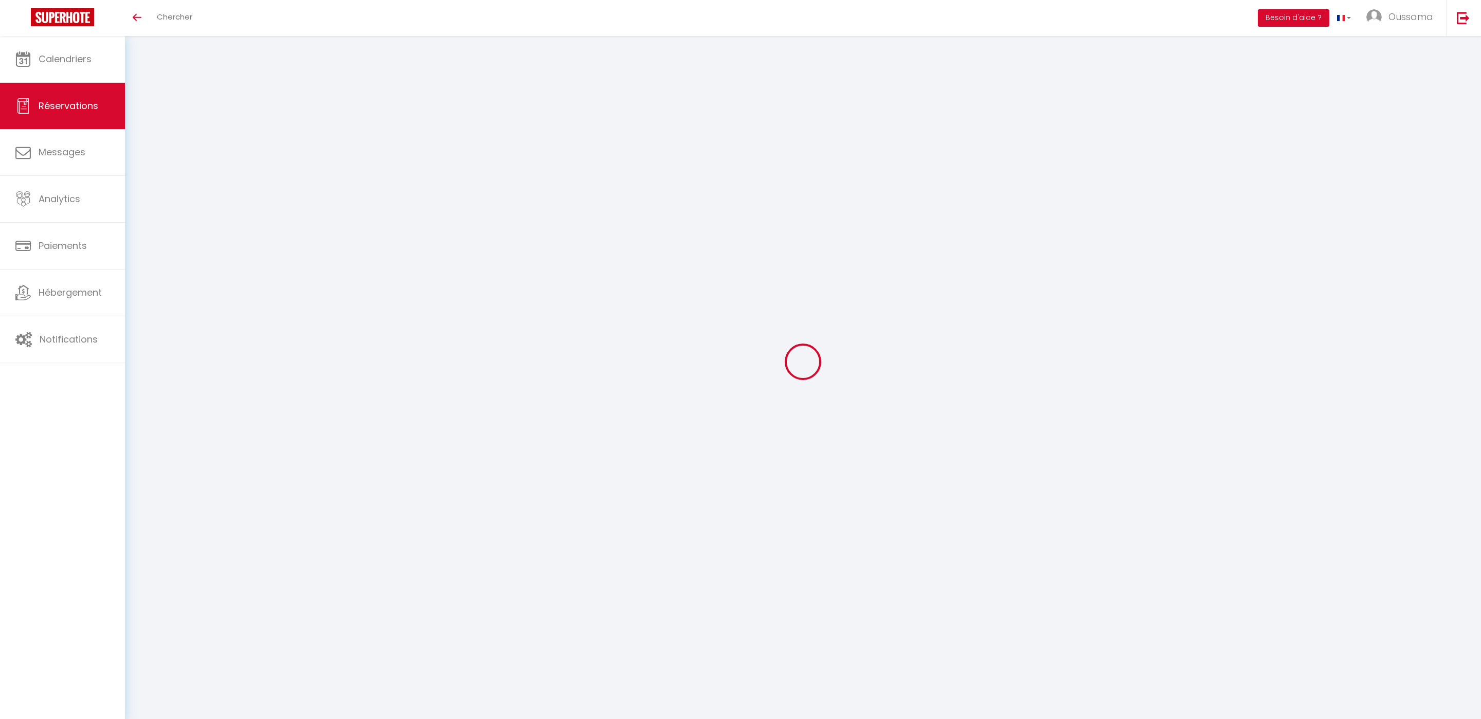
checkbox input "false"
type input "66.09"
select select
checkbox input "false"
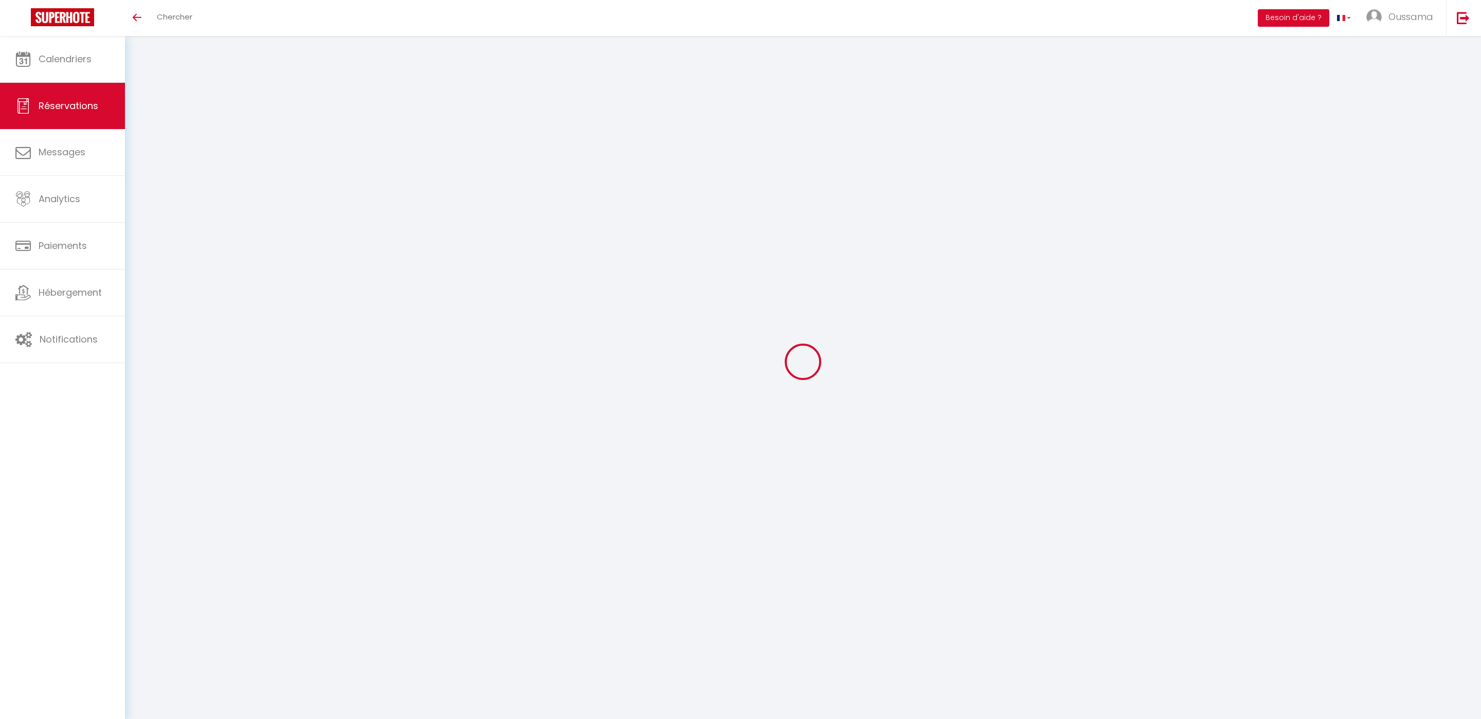
select select
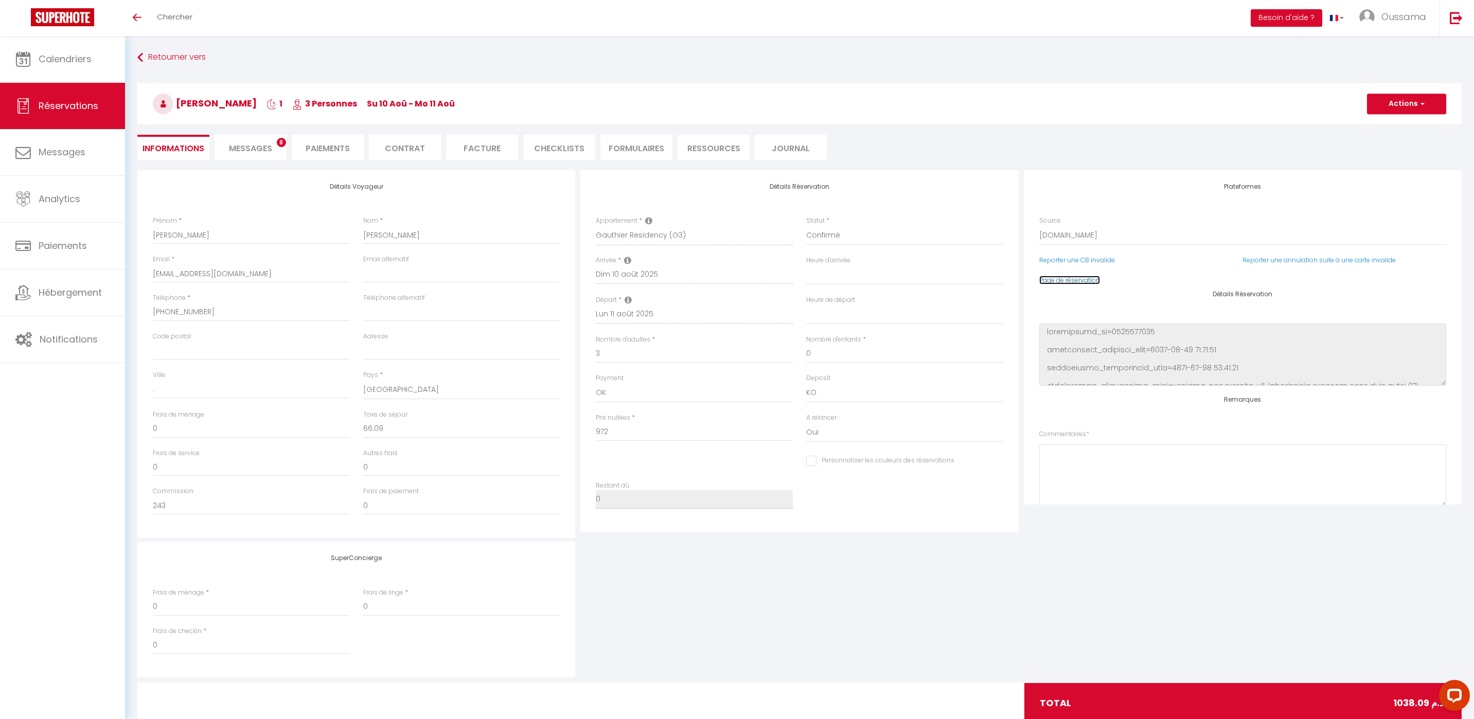
click at [1051, 282] on link "Page de réservation" at bounding box center [1069, 280] width 61 height 9
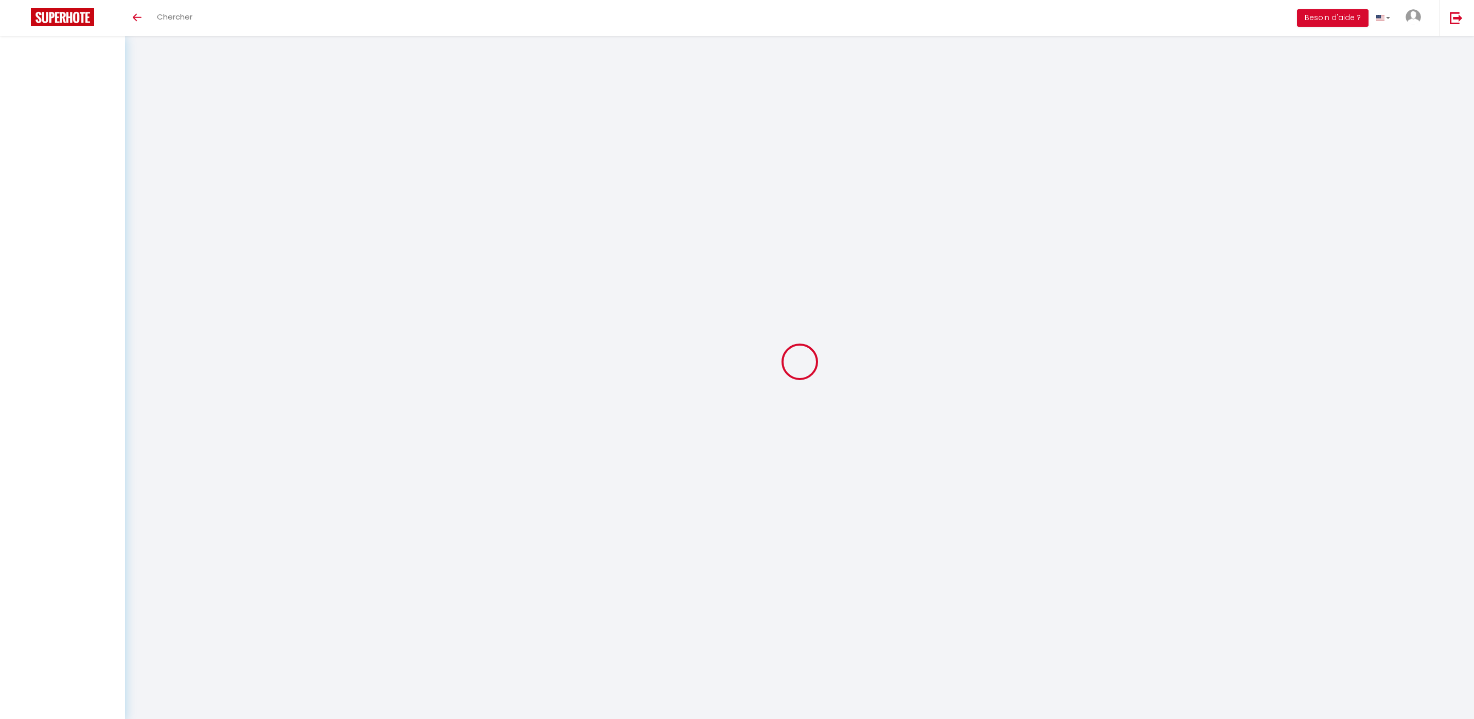
select select
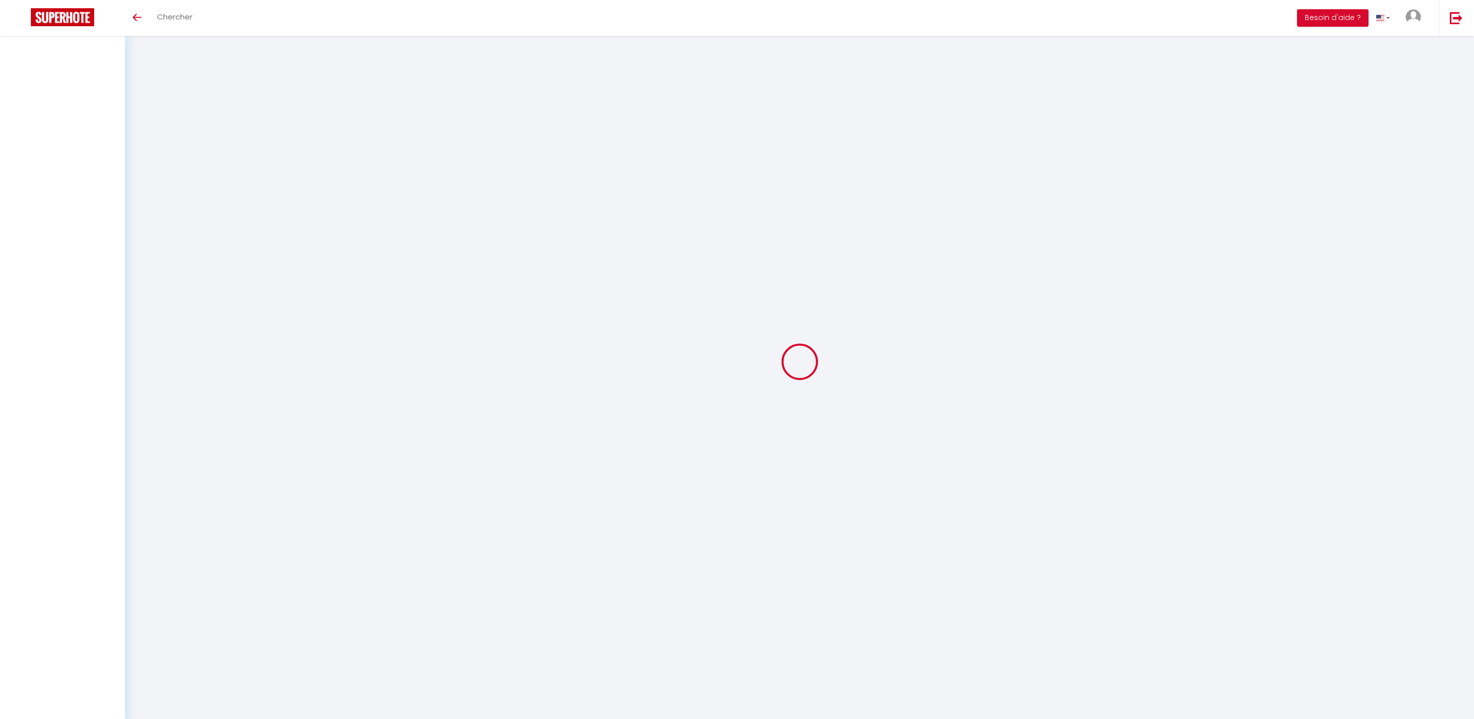
select select
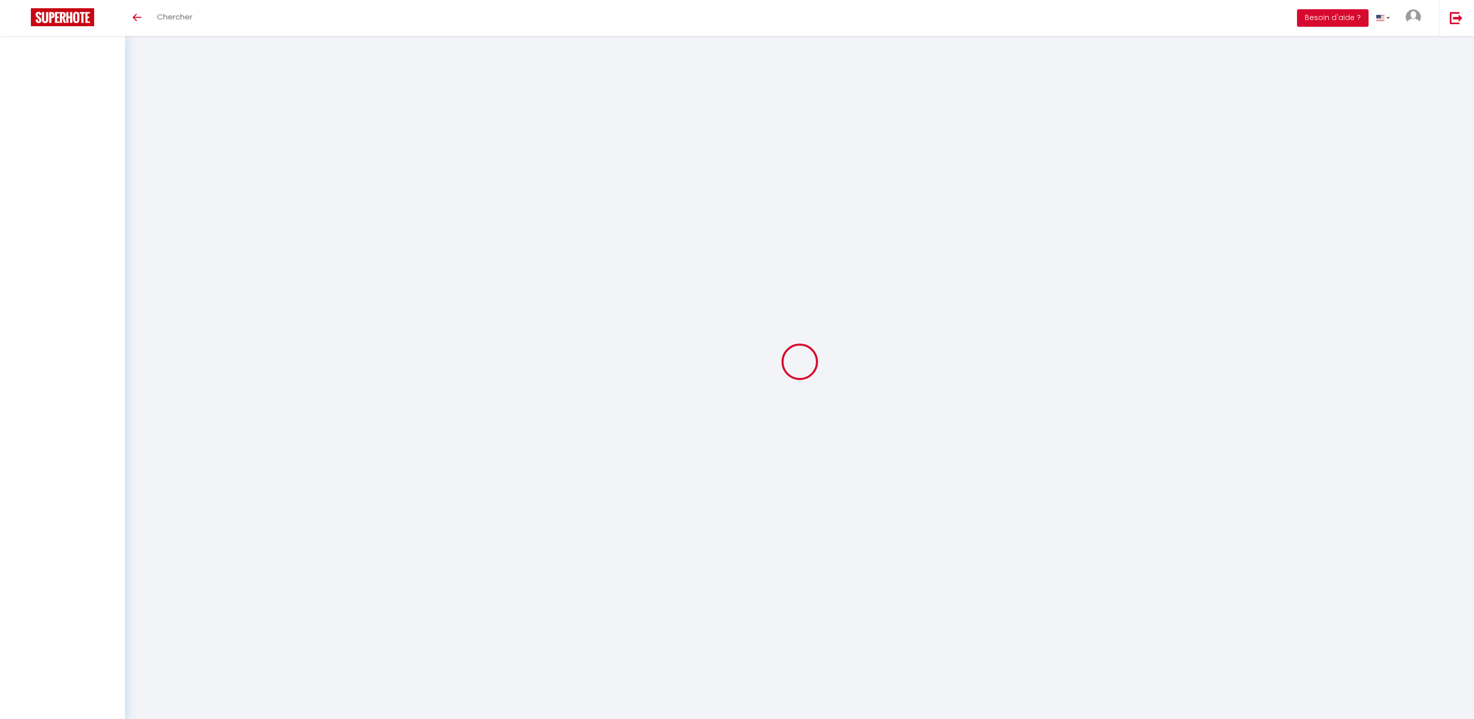
checkbox input "false"
select select
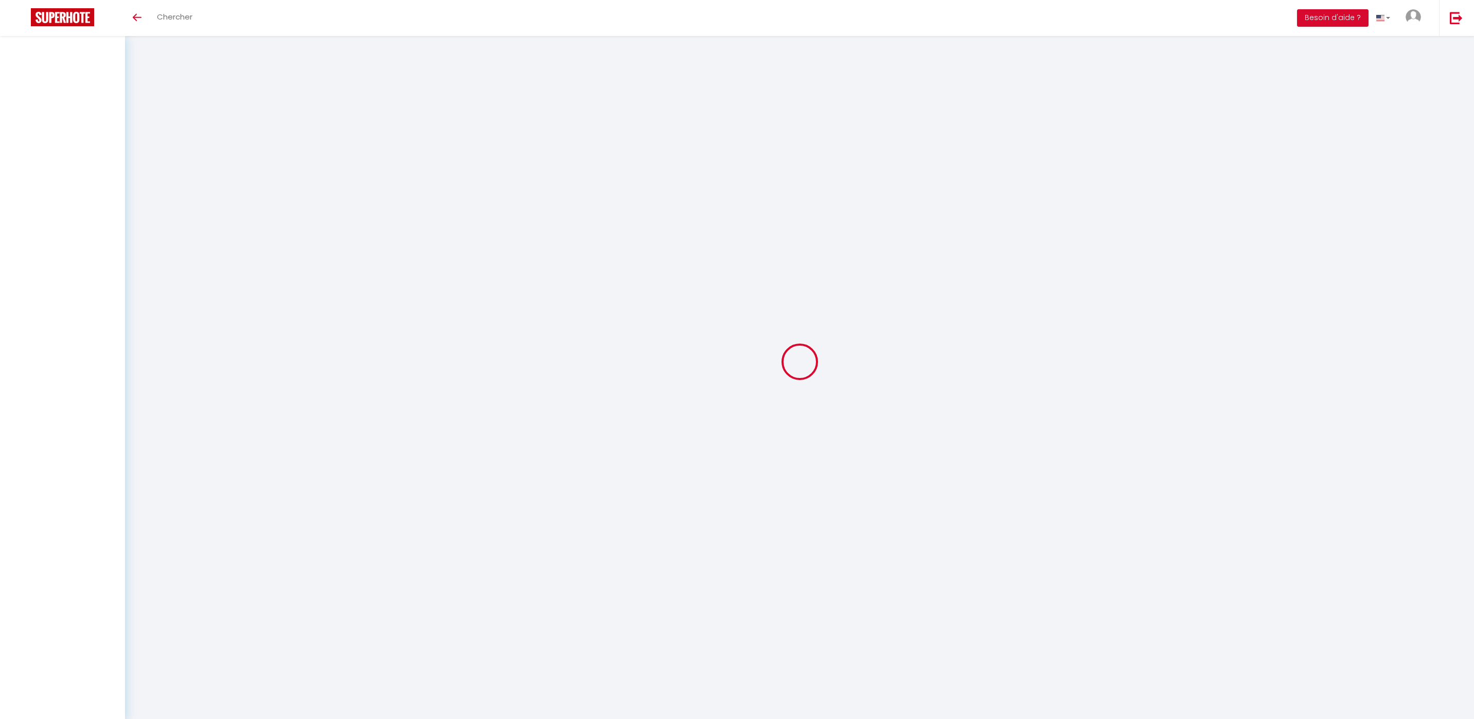
select select
checkbox input "false"
select select
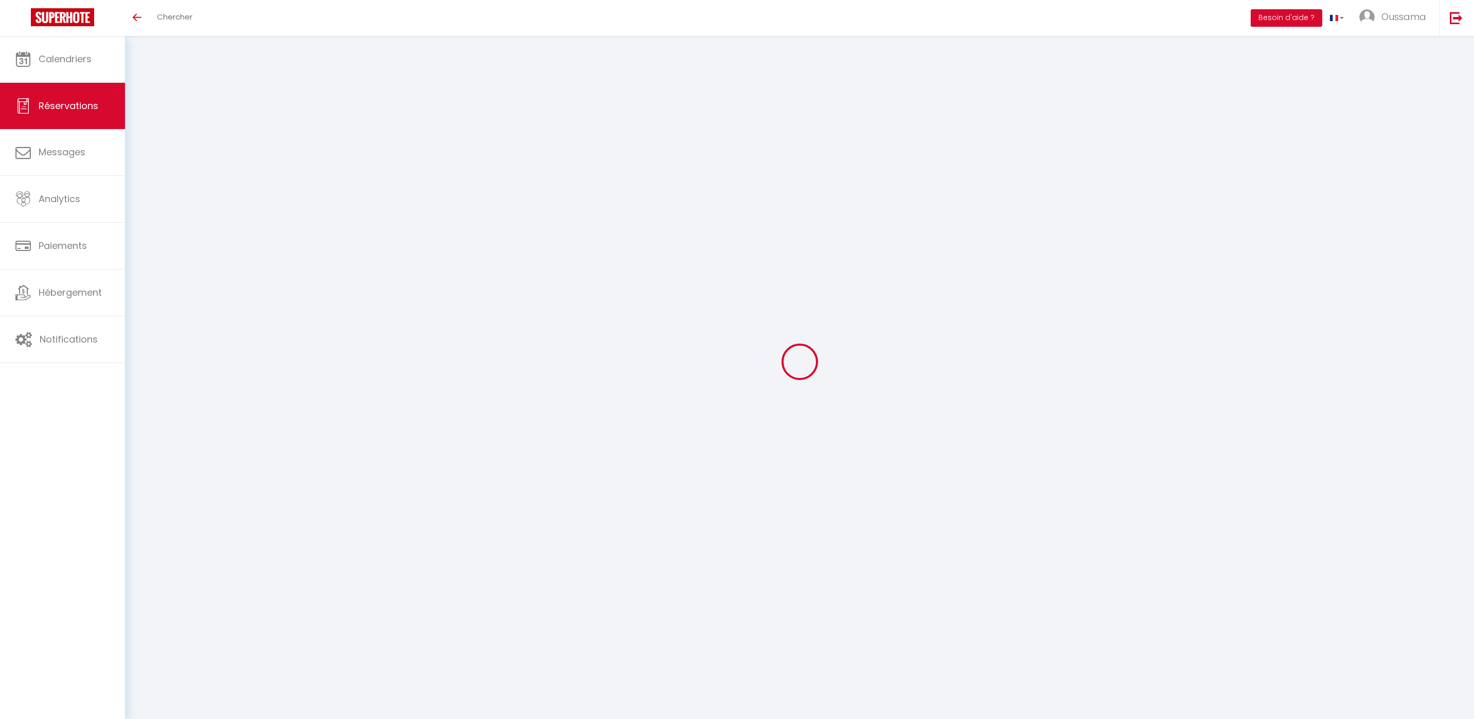
type input "Paola"
type input "Magrone"
type input "[EMAIL_ADDRESS][DOMAIN_NAME]"
type input "[PHONE_NUMBER]"
select select "IT"
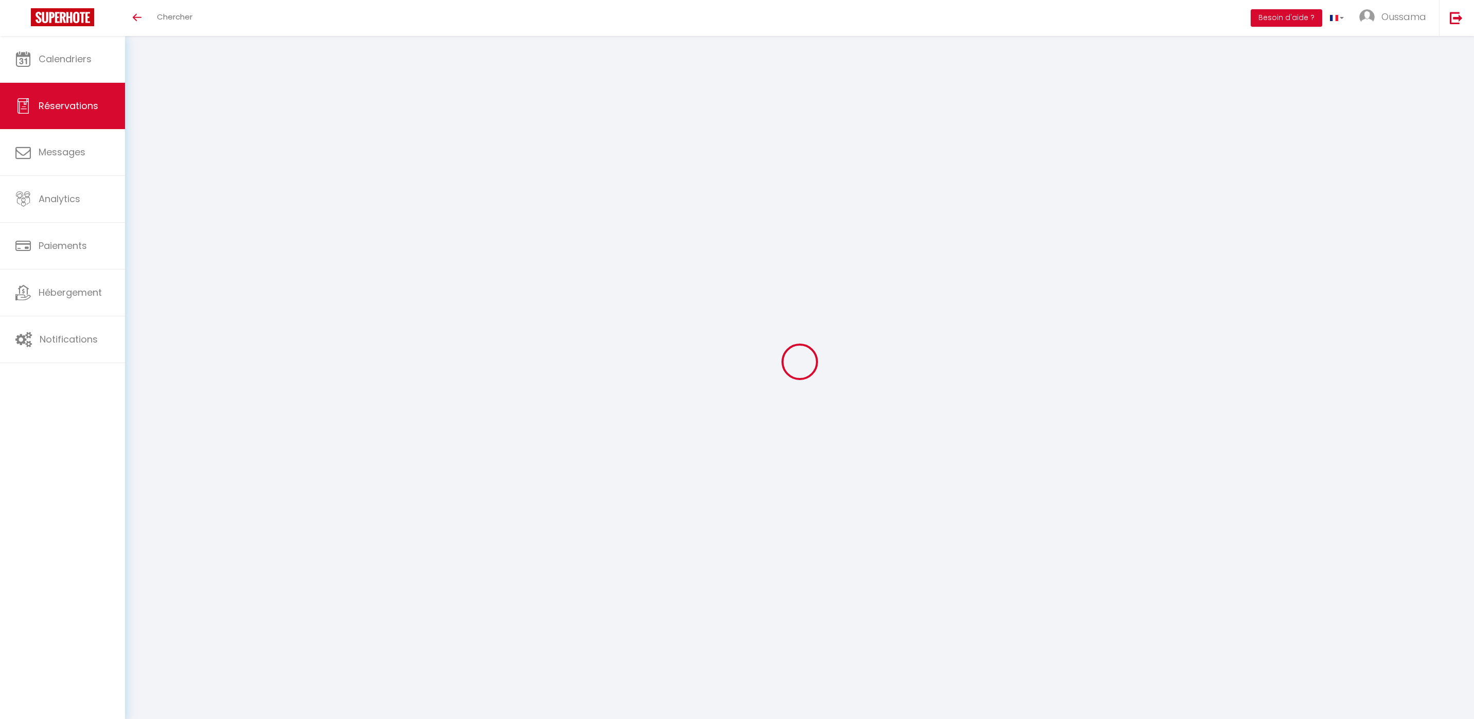
type input "542.64"
select select "20544"
select select "1"
select select
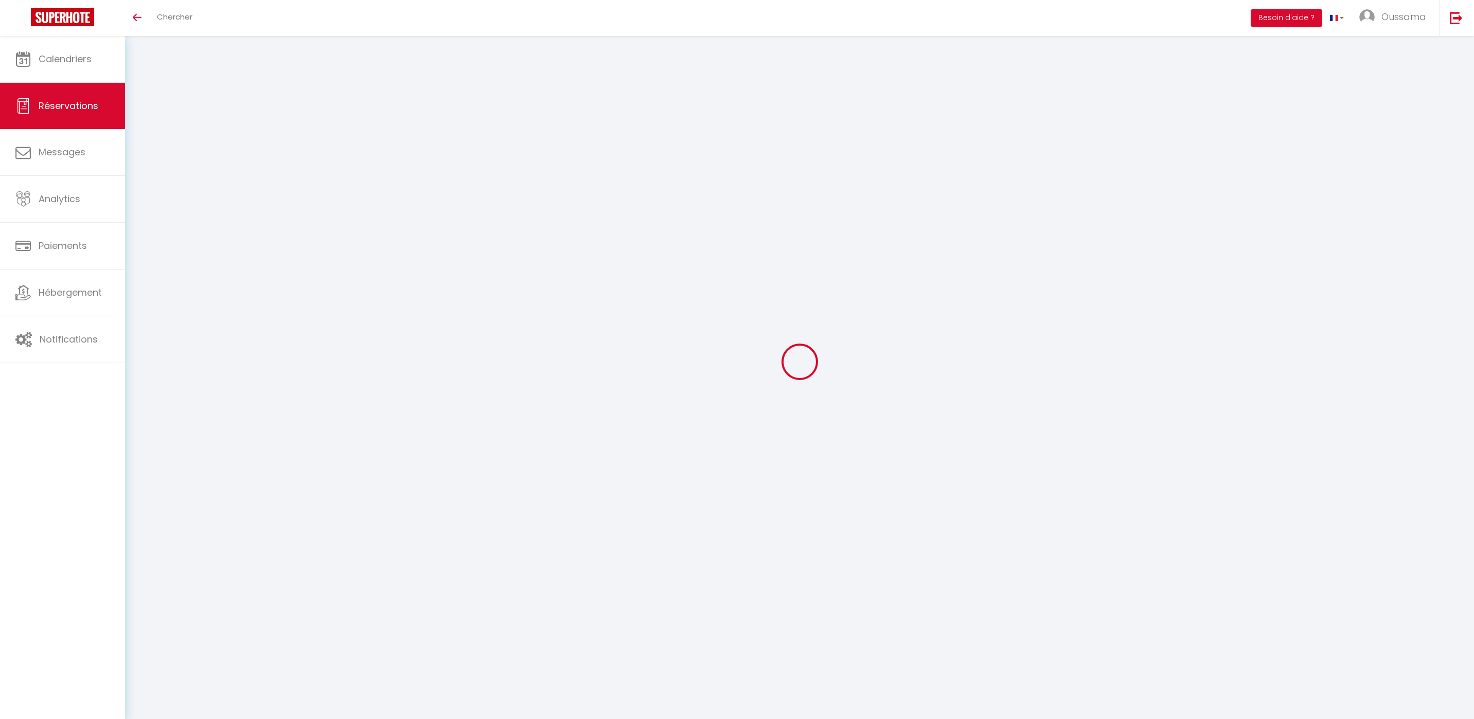
type input "4"
select select "12"
select select
type input "2713.2"
checkbox input "false"
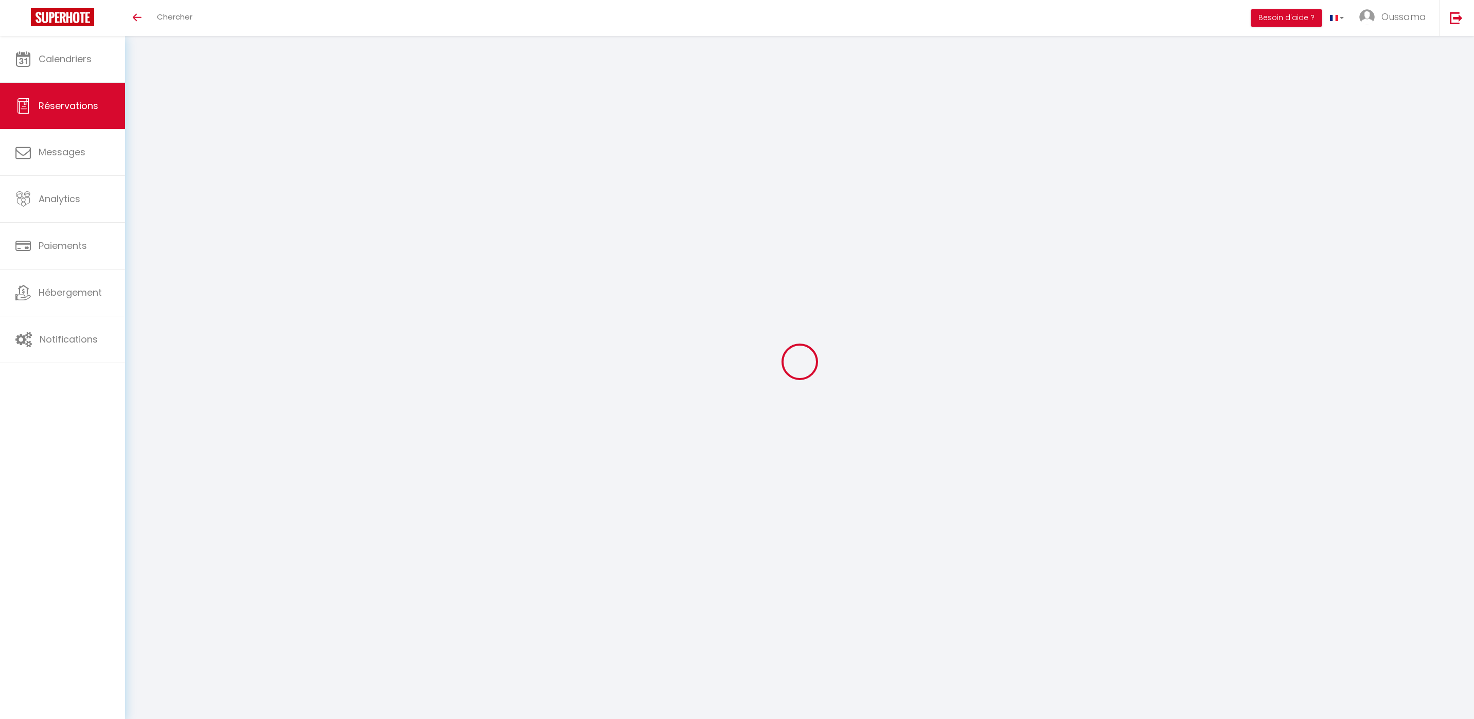
type input "0"
select select "2"
type input "0"
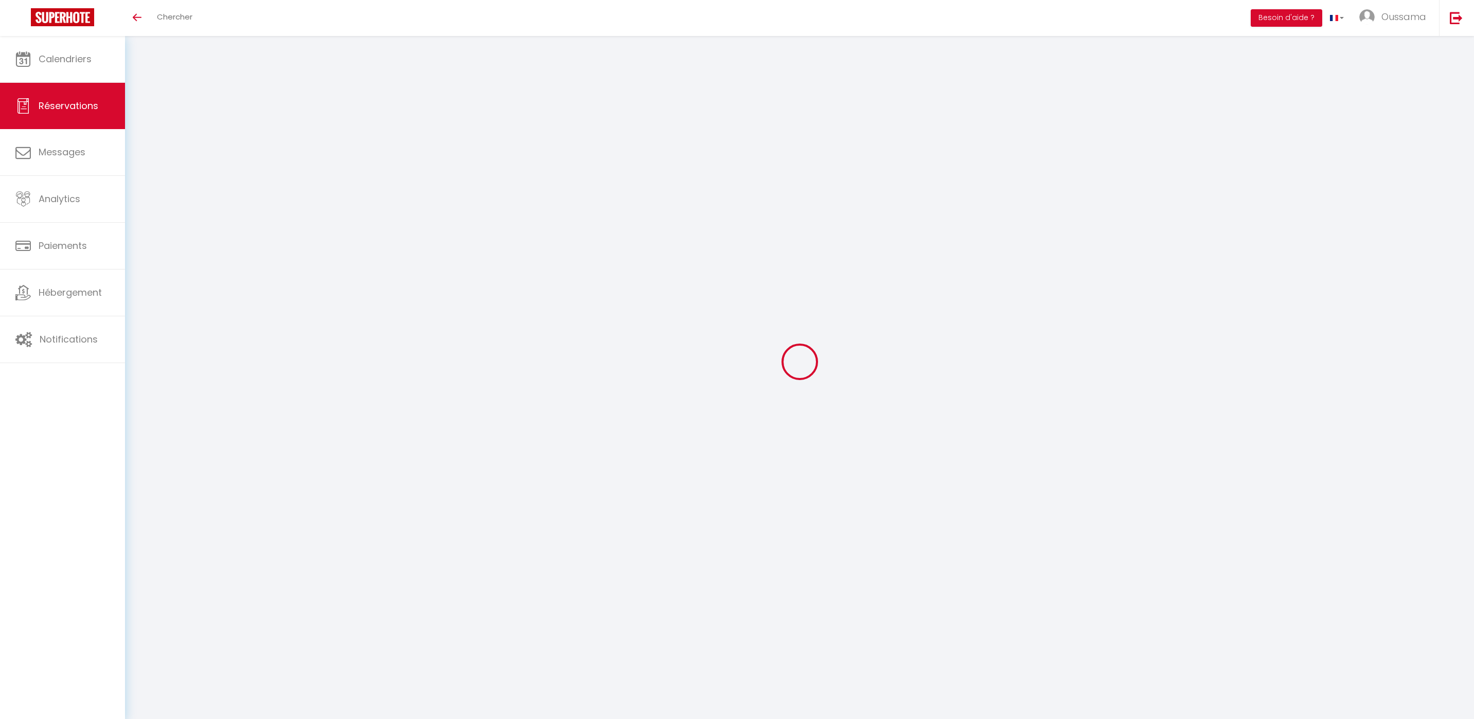
select select
select select "14"
checkbox input "false"
select select
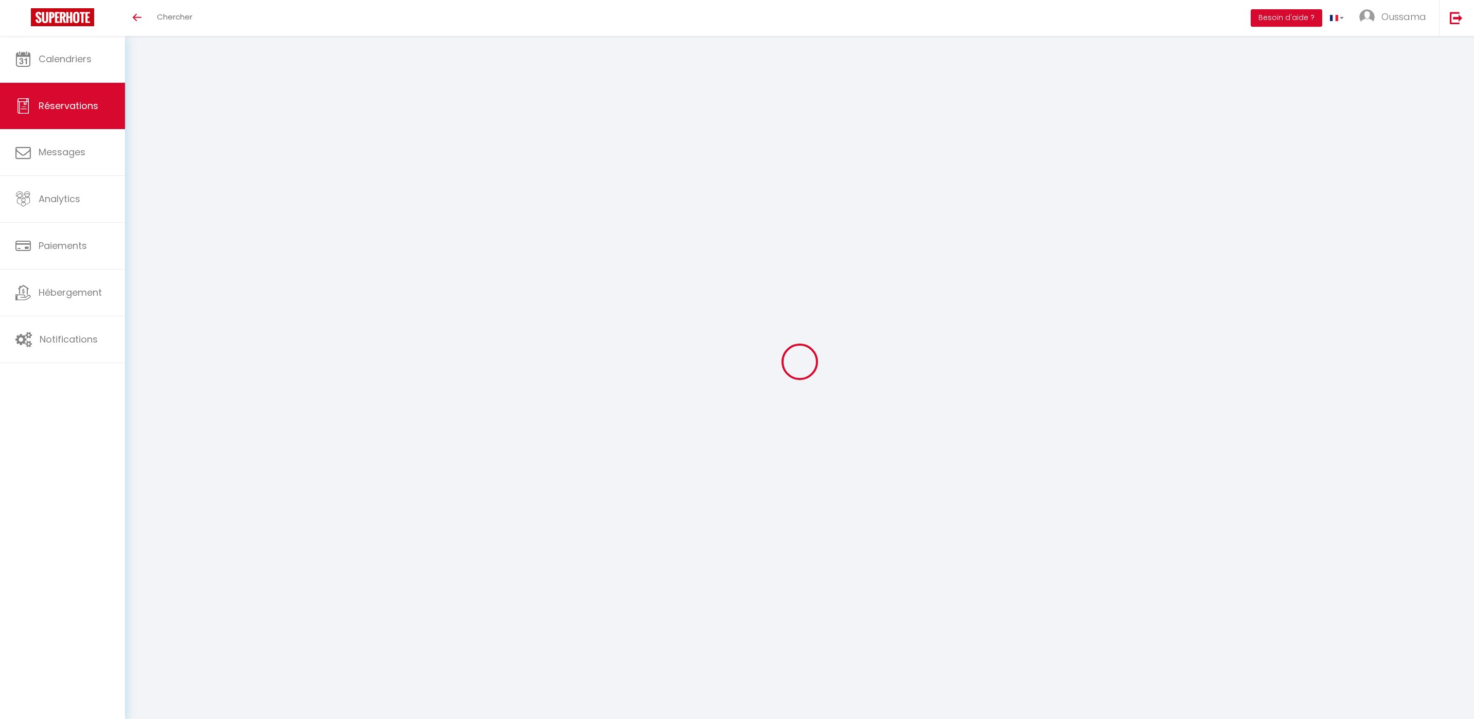
select select
checkbox input "false"
select select
checkbox input "false"
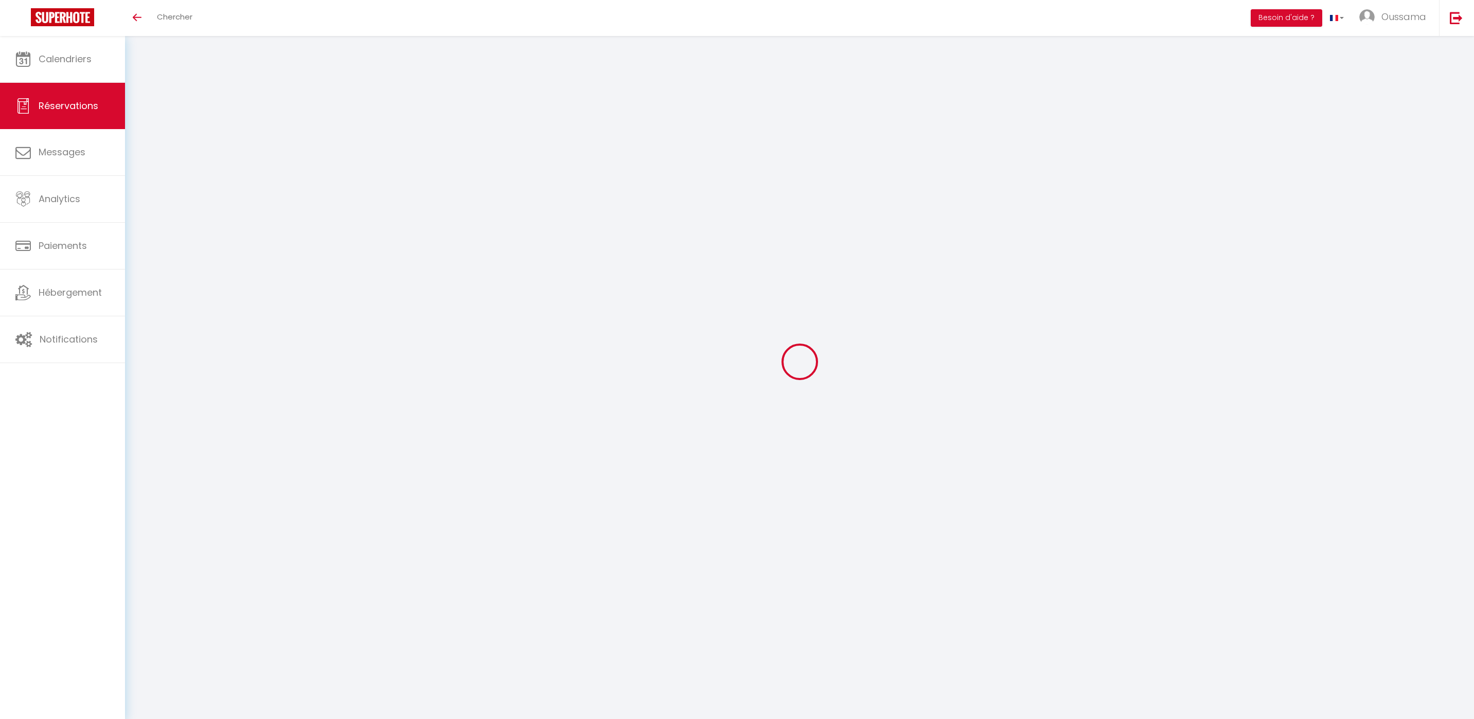
type input "176.24"
select select
checkbox input "false"
select select
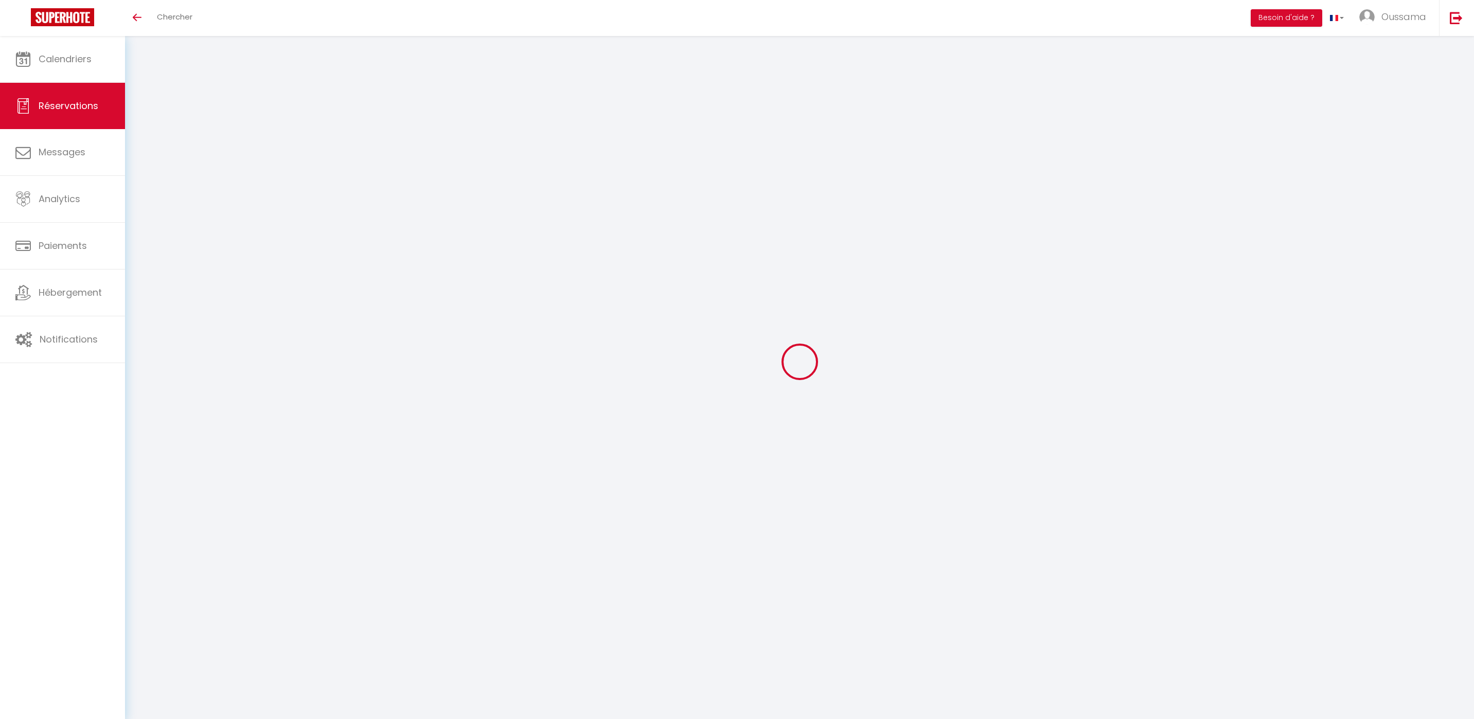
select select
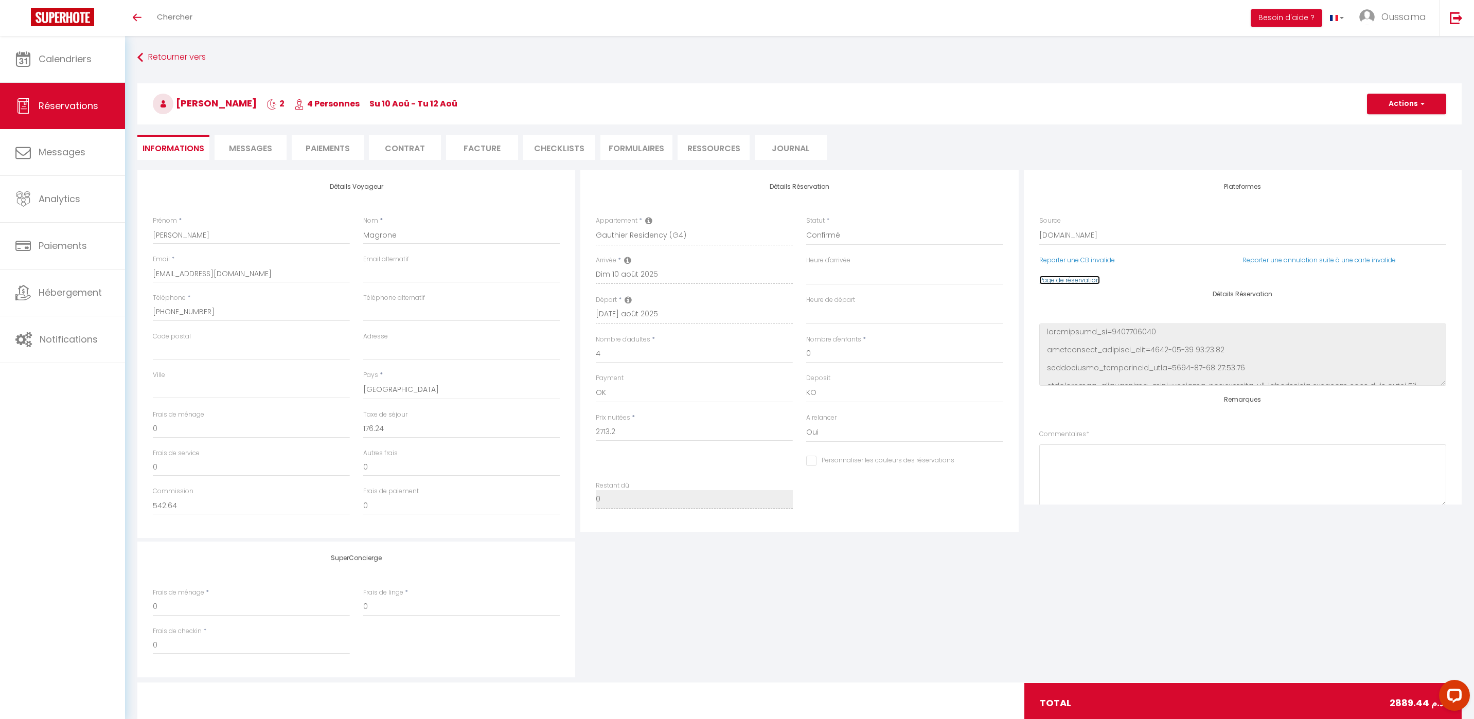
click at [1045, 277] on link "Page de réservation" at bounding box center [1069, 280] width 61 height 9
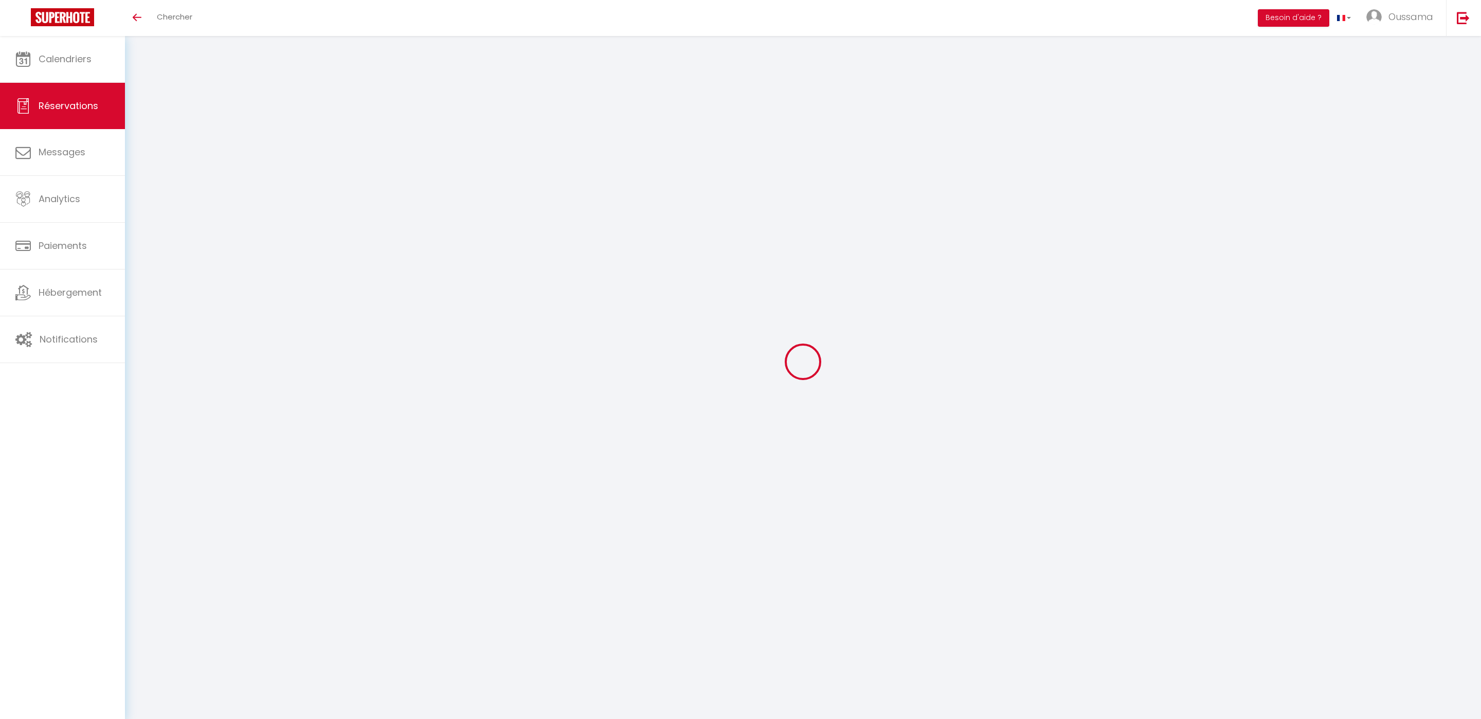
select select
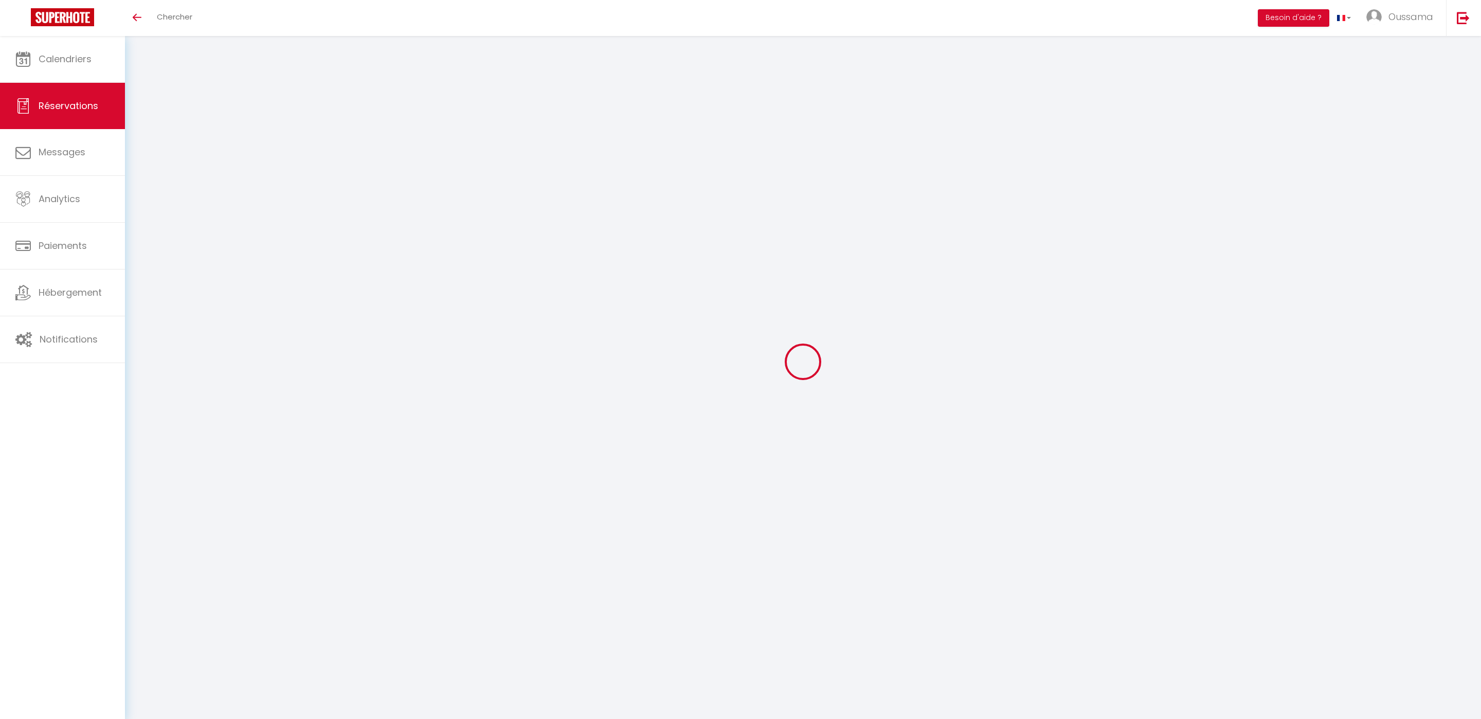
select select
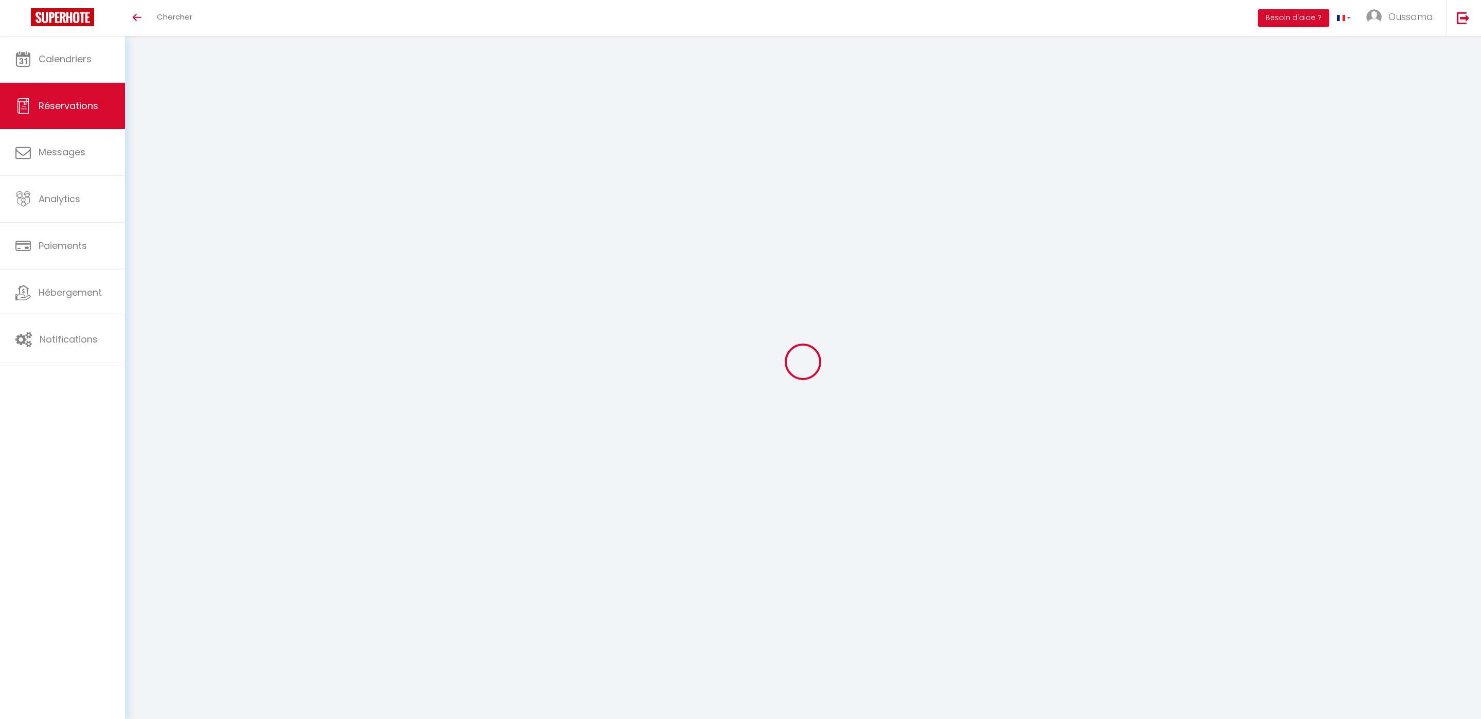
checkbox input "false"
select select
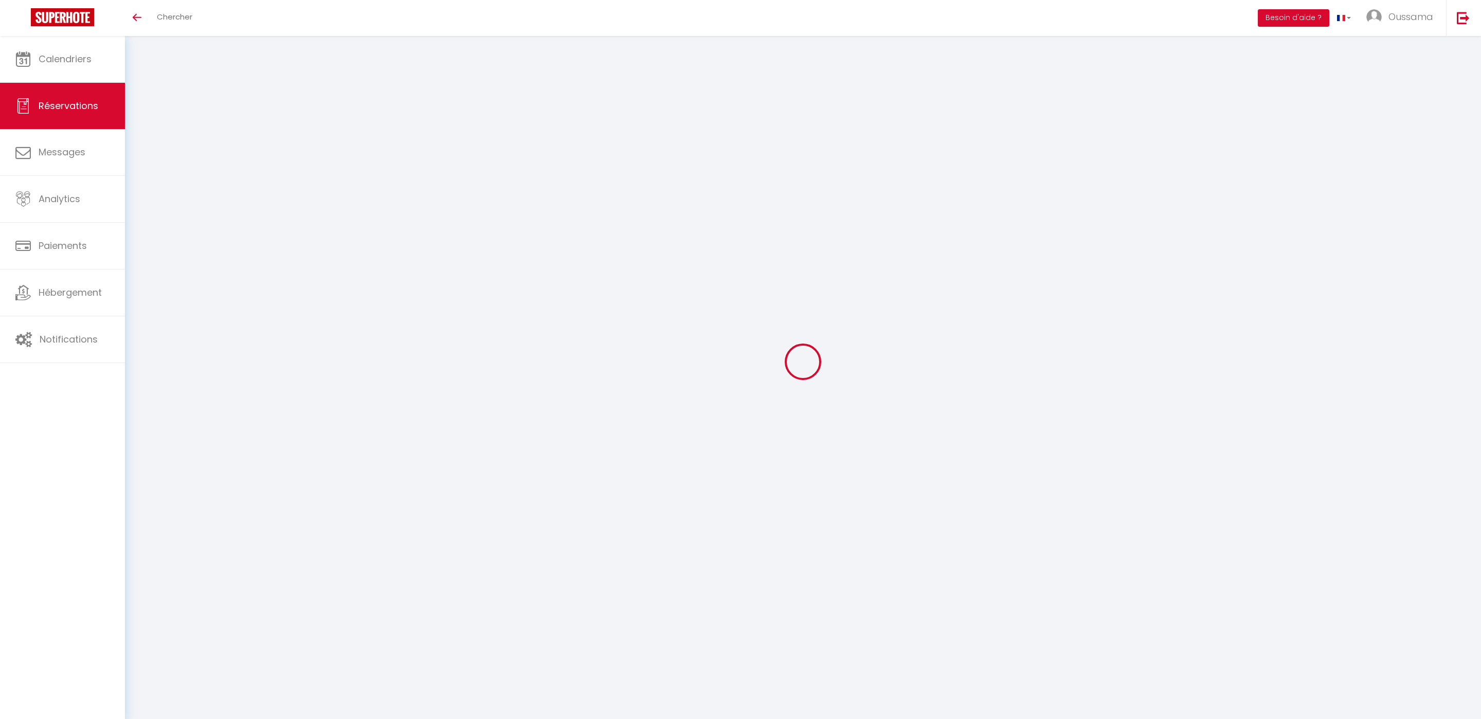
select select
checkbox input "false"
select select
type input "Noelia"
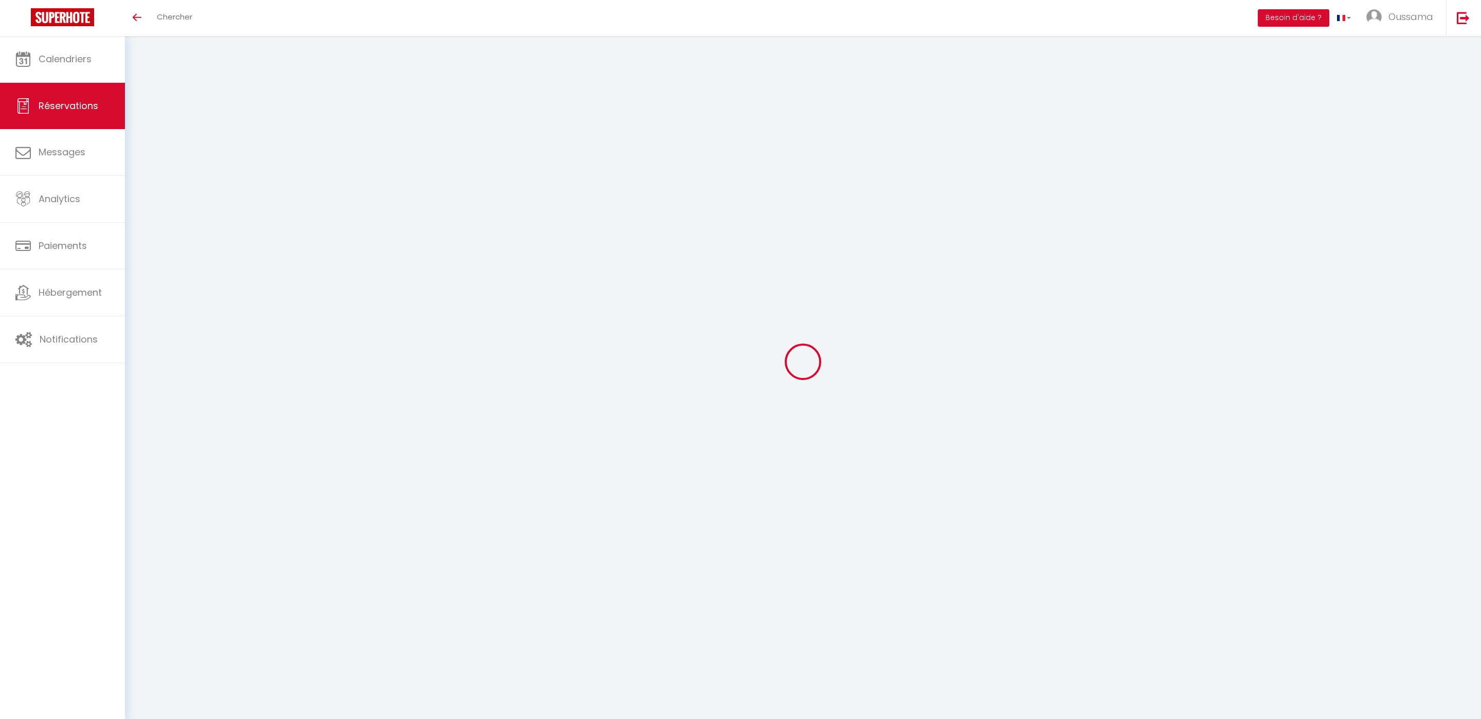
type input "Lecumberri"
type input "[EMAIL_ADDRESS][DOMAIN_NAME]"
type input "[PHONE_NUMBER]"
type input "."
select select "ES"
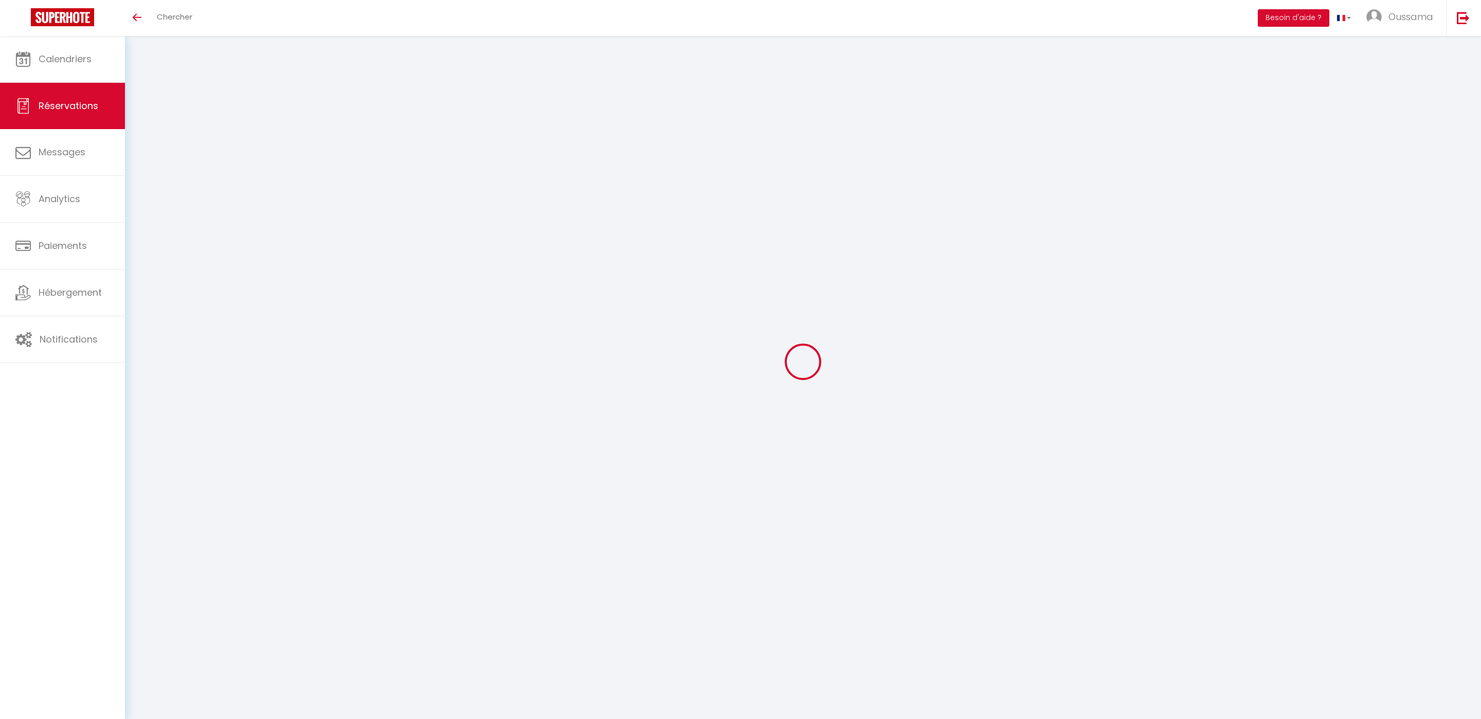
type input "275.4"
select select "22690"
select select "1"
select select
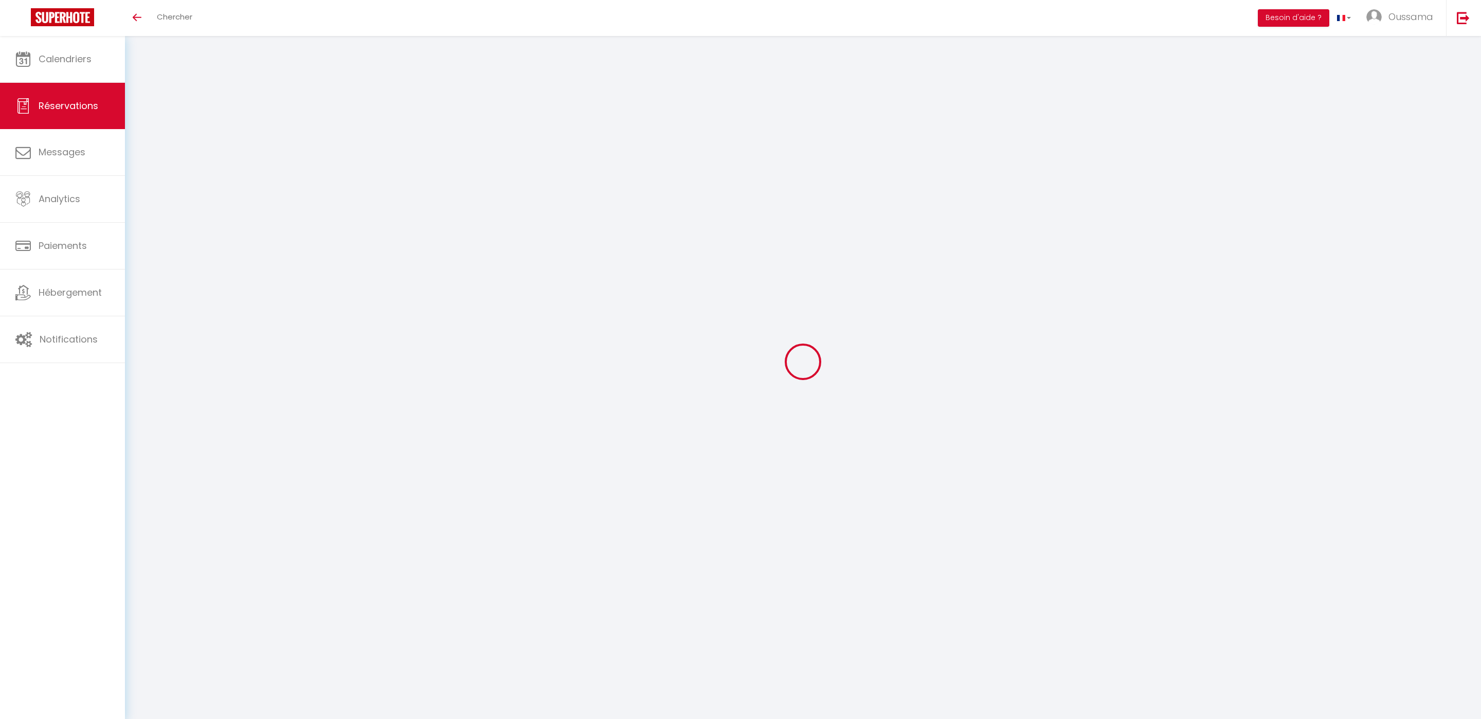
type input "2"
select select "12"
select select
type input "1101.6"
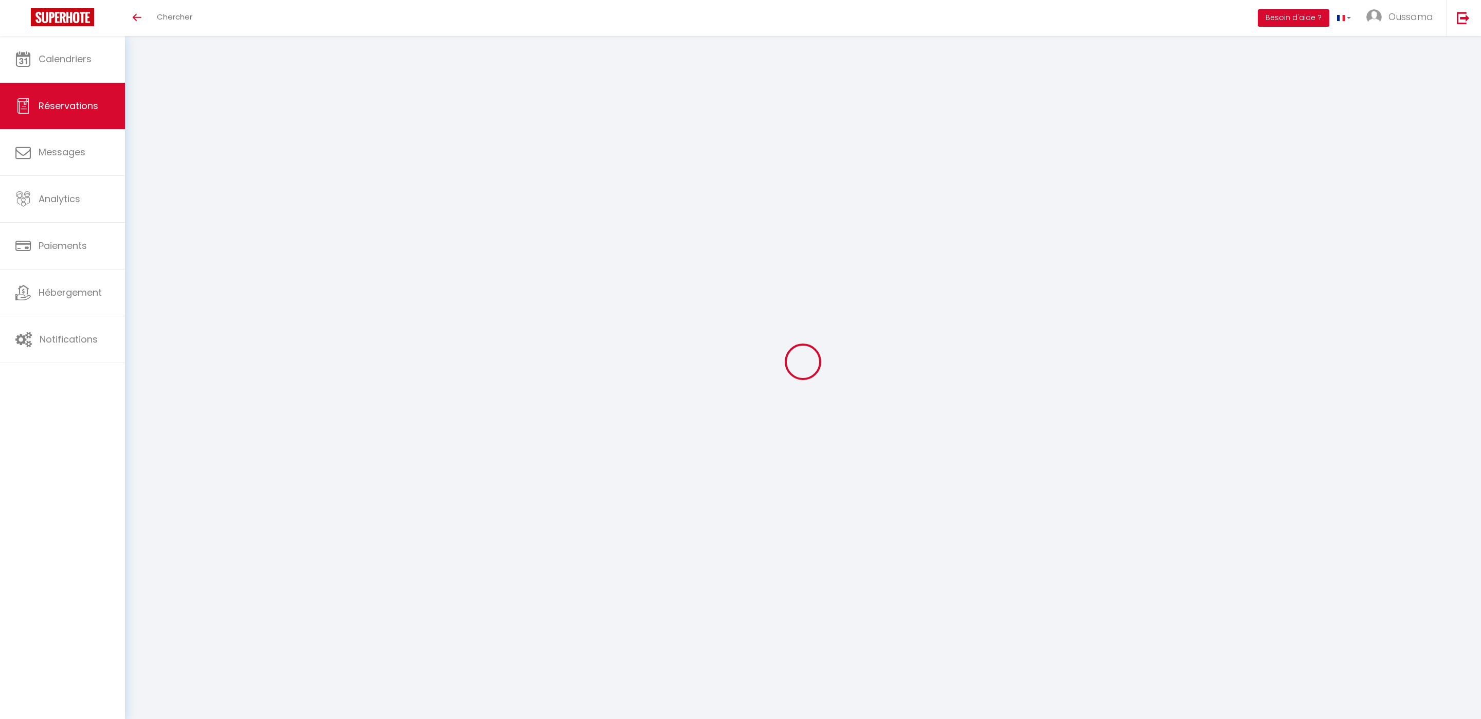
checkbox input "false"
type input "0"
select select "2"
type input "20"
type input "0"
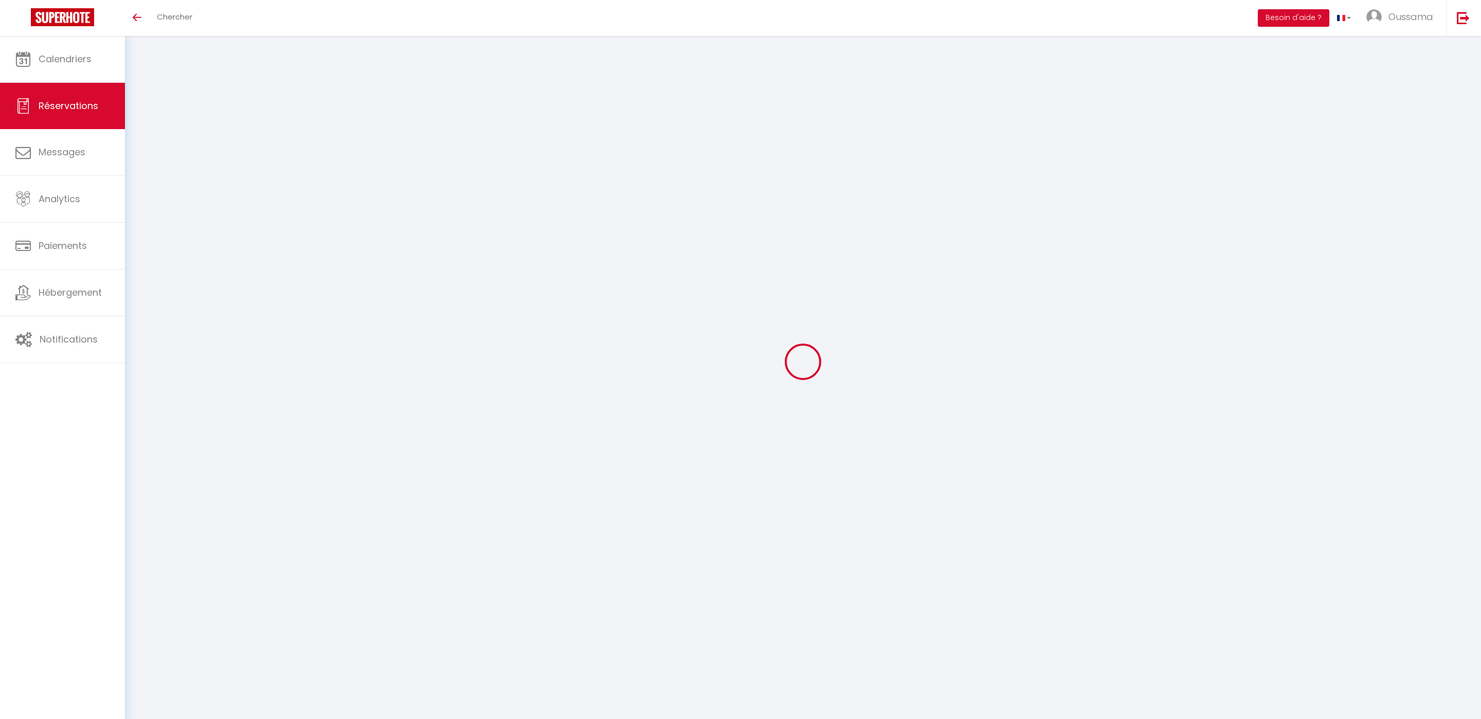
type input "0"
select select
select select "14"
checkbox input "false"
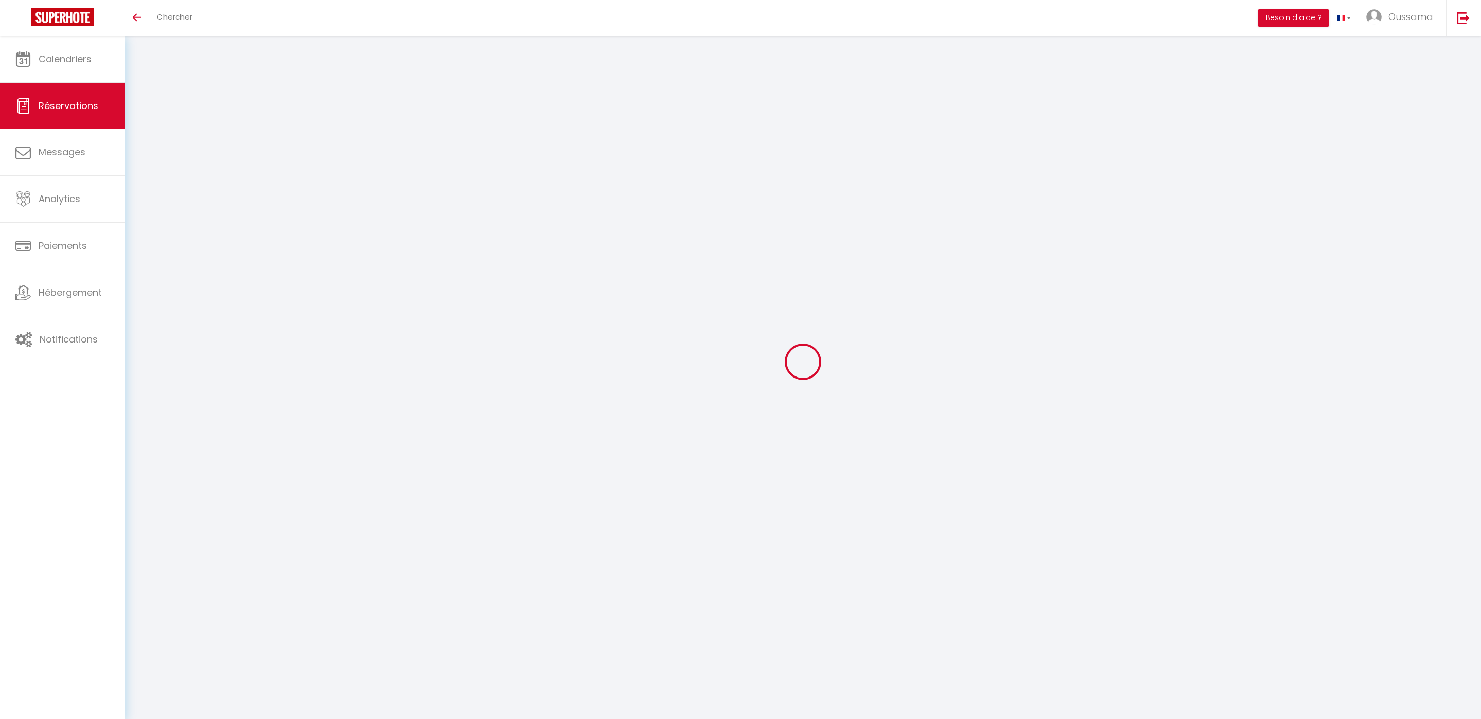
select select
checkbox input "false"
select select
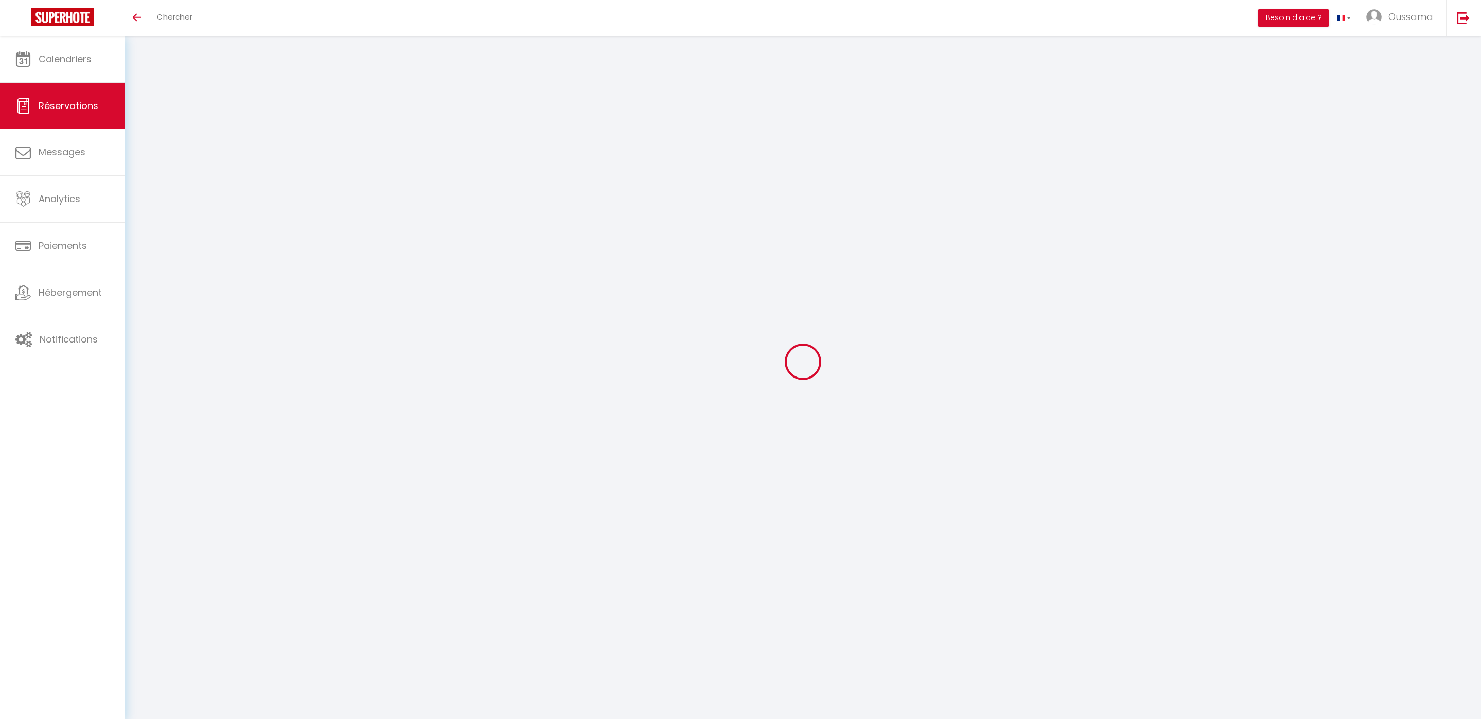
checkbox input "false"
type input "88.12"
select select
checkbox input "false"
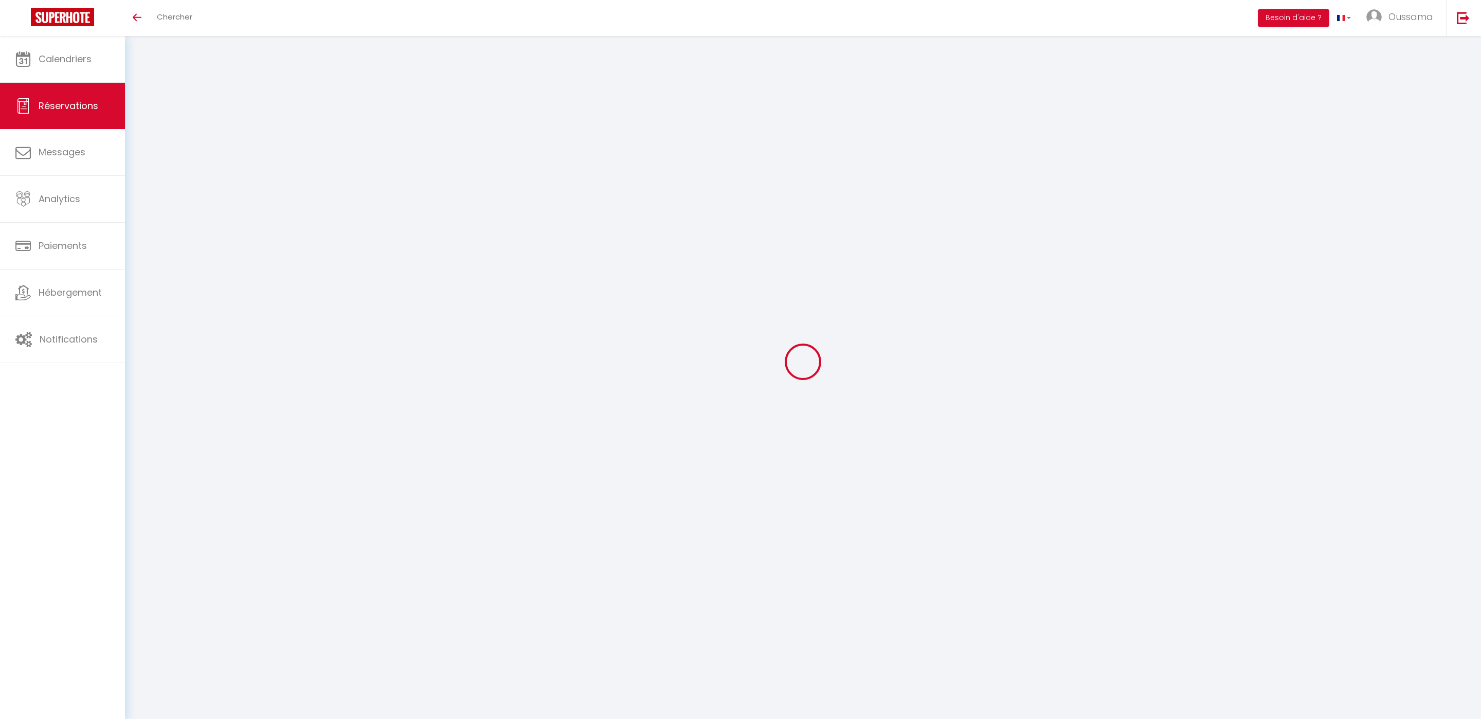
select select
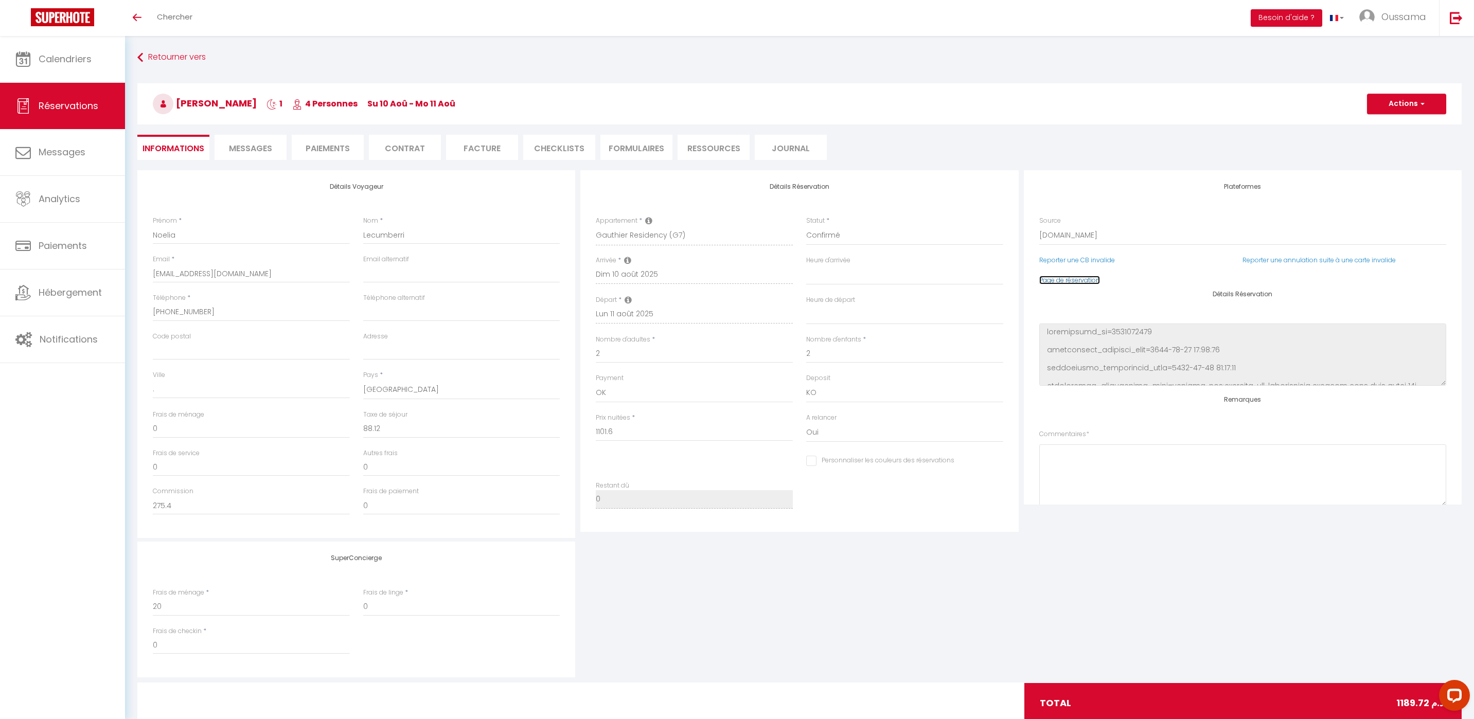
click at [1056, 276] on link "Page de réservation" at bounding box center [1069, 280] width 61 height 9
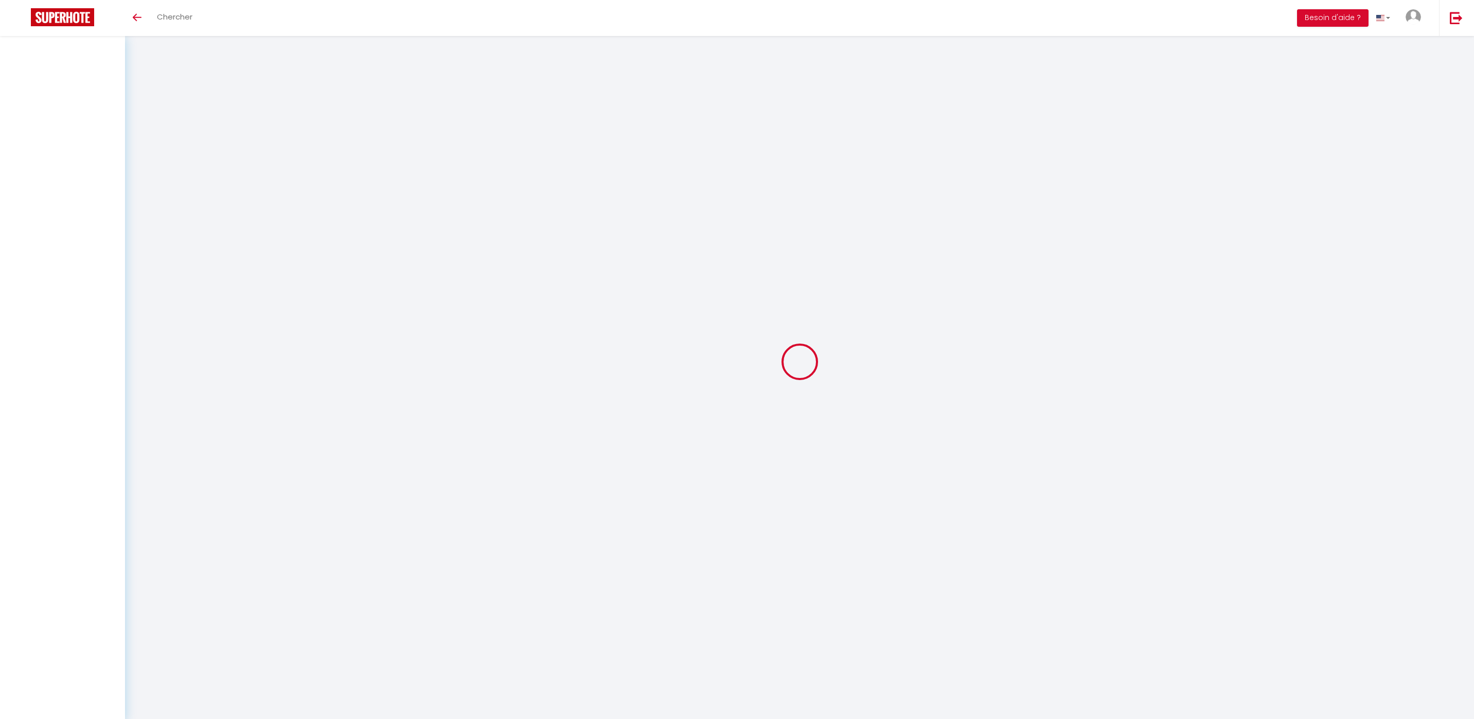
select select
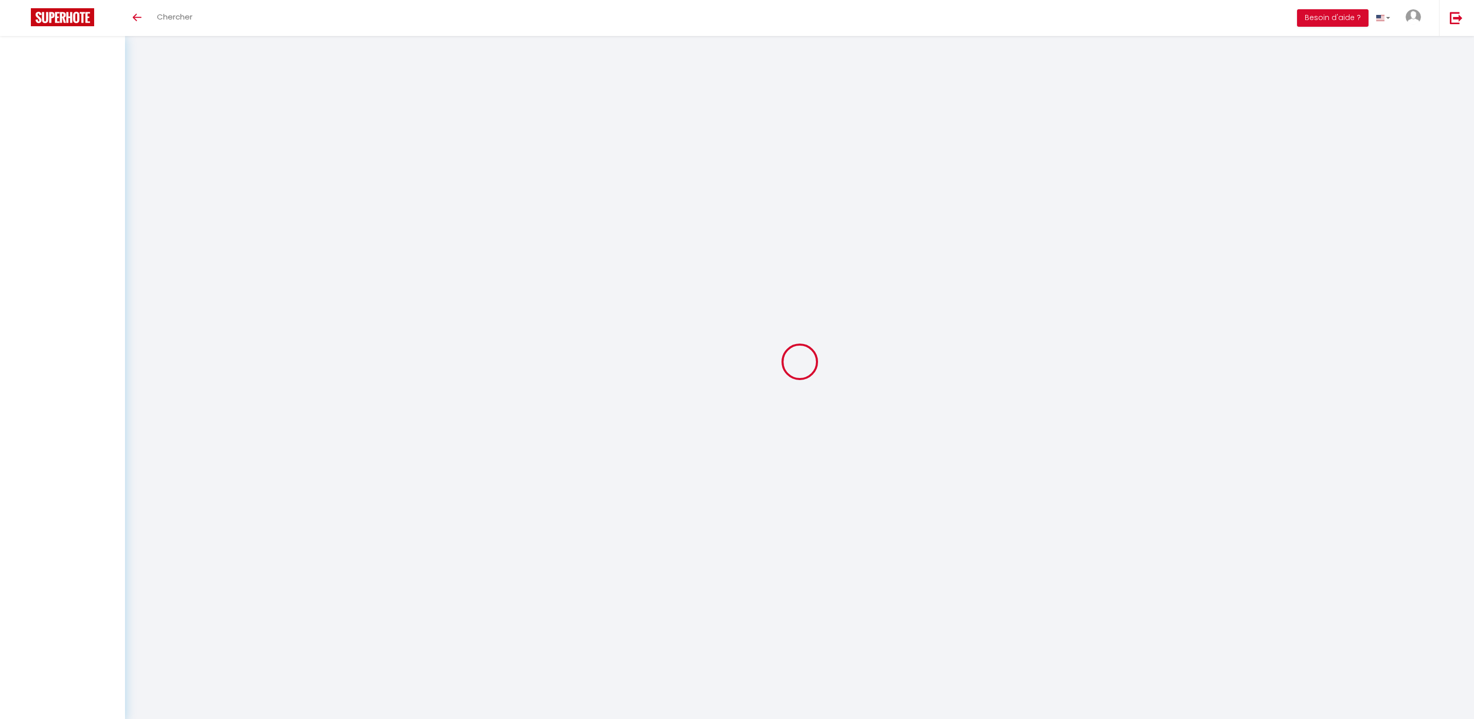
select select
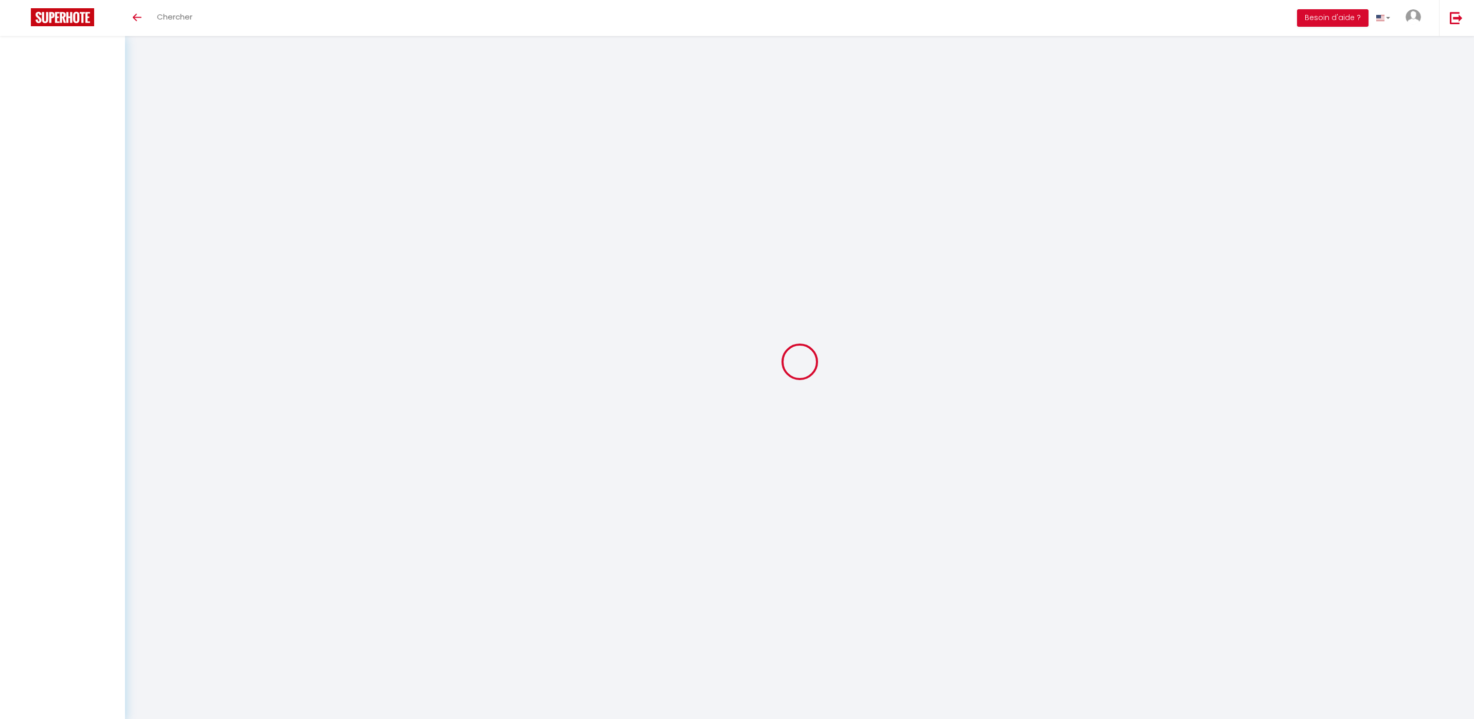
checkbox input "false"
select select
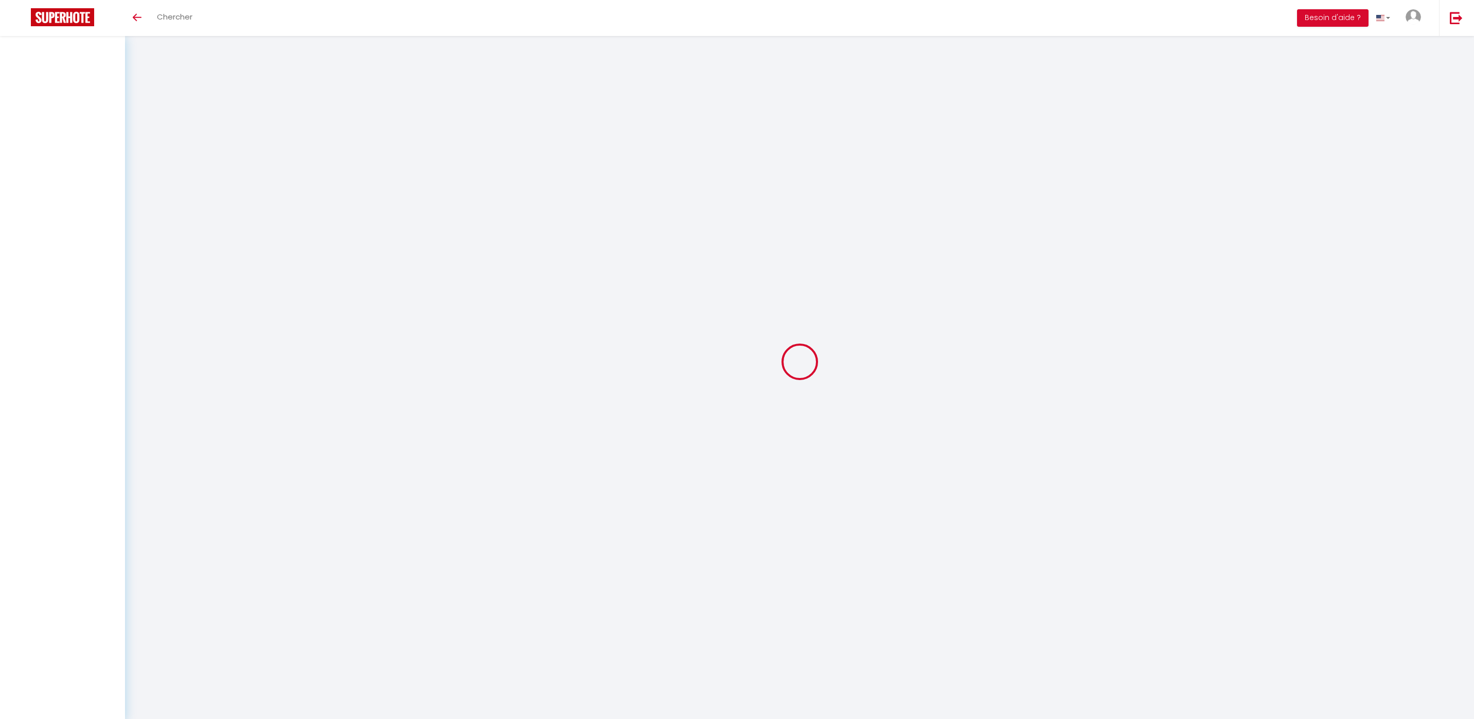
select select
checkbox input "false"
select select
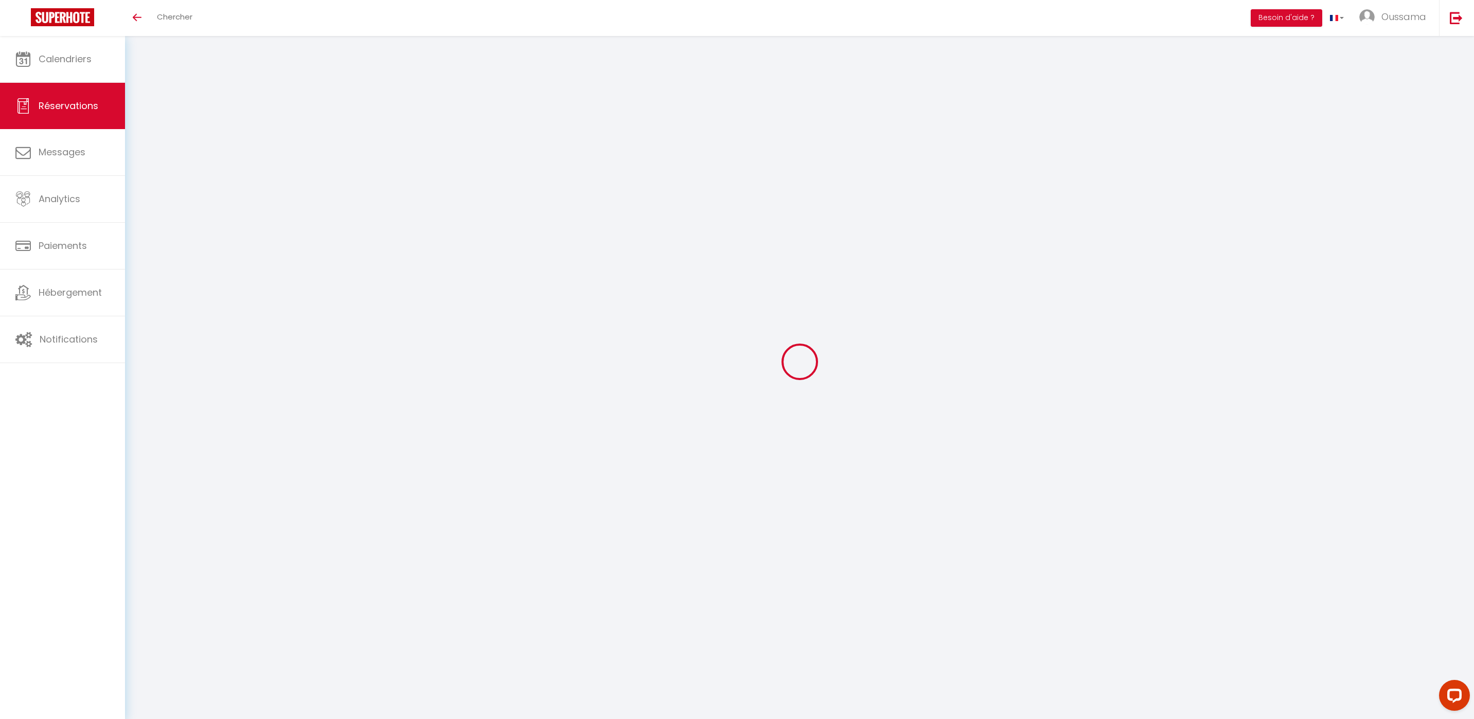
type input "[PERSON_NAME]"
type input "Agrati"
type input "[EMAIL_ADDRESS][DOMAIN_NAME]"
type input "[PHONE_NUMBER]"
select select "IT"
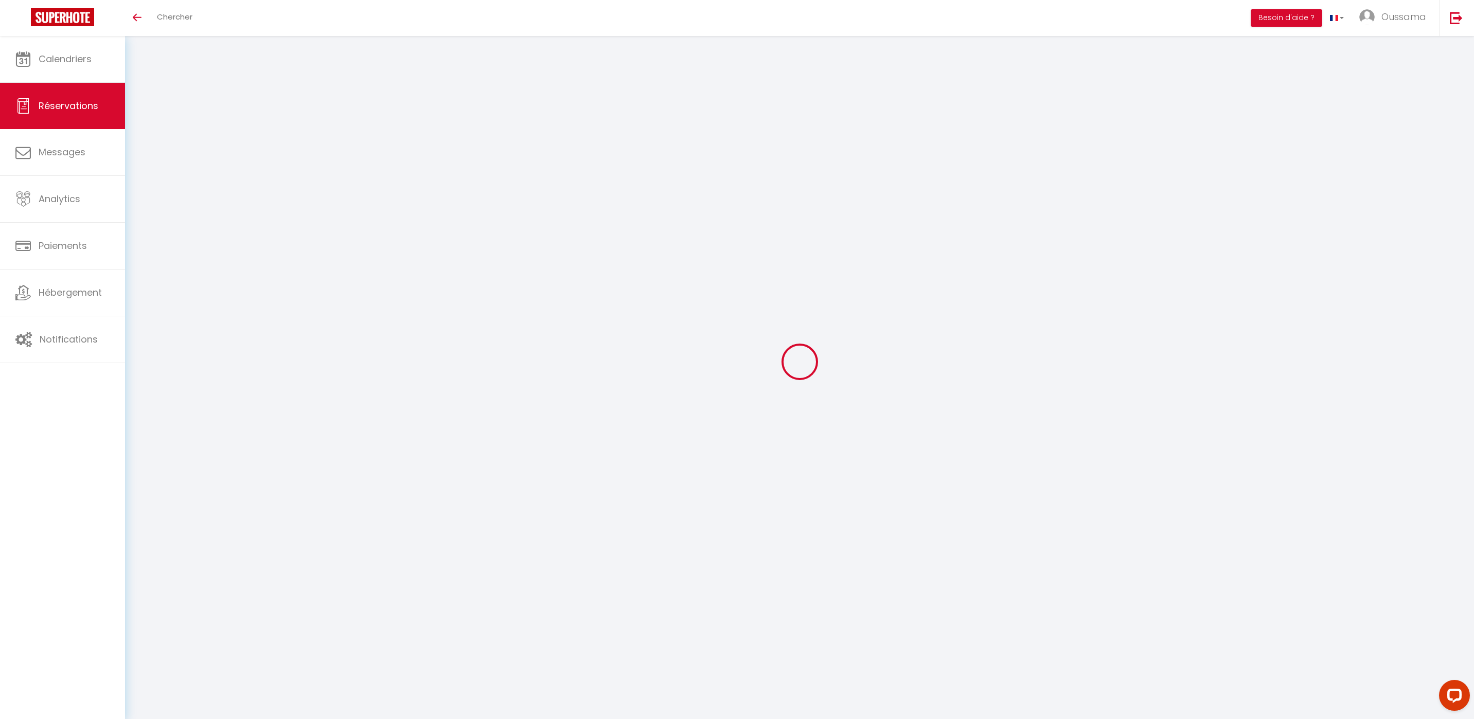
type input "542.64"
select select "19917"
select select "1"
select select
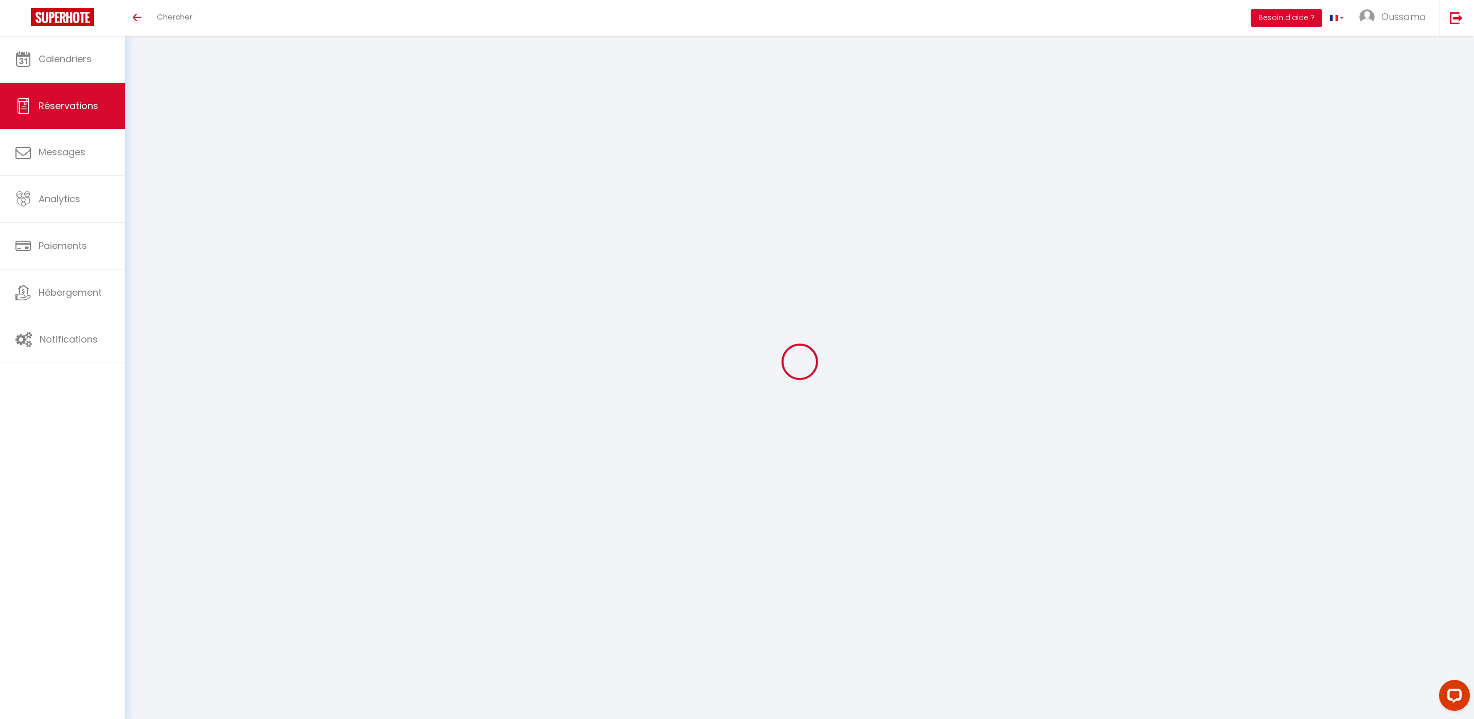
type input "4"
select select "12"
select select "15"
type input "2713.2"
checkbox input "false"
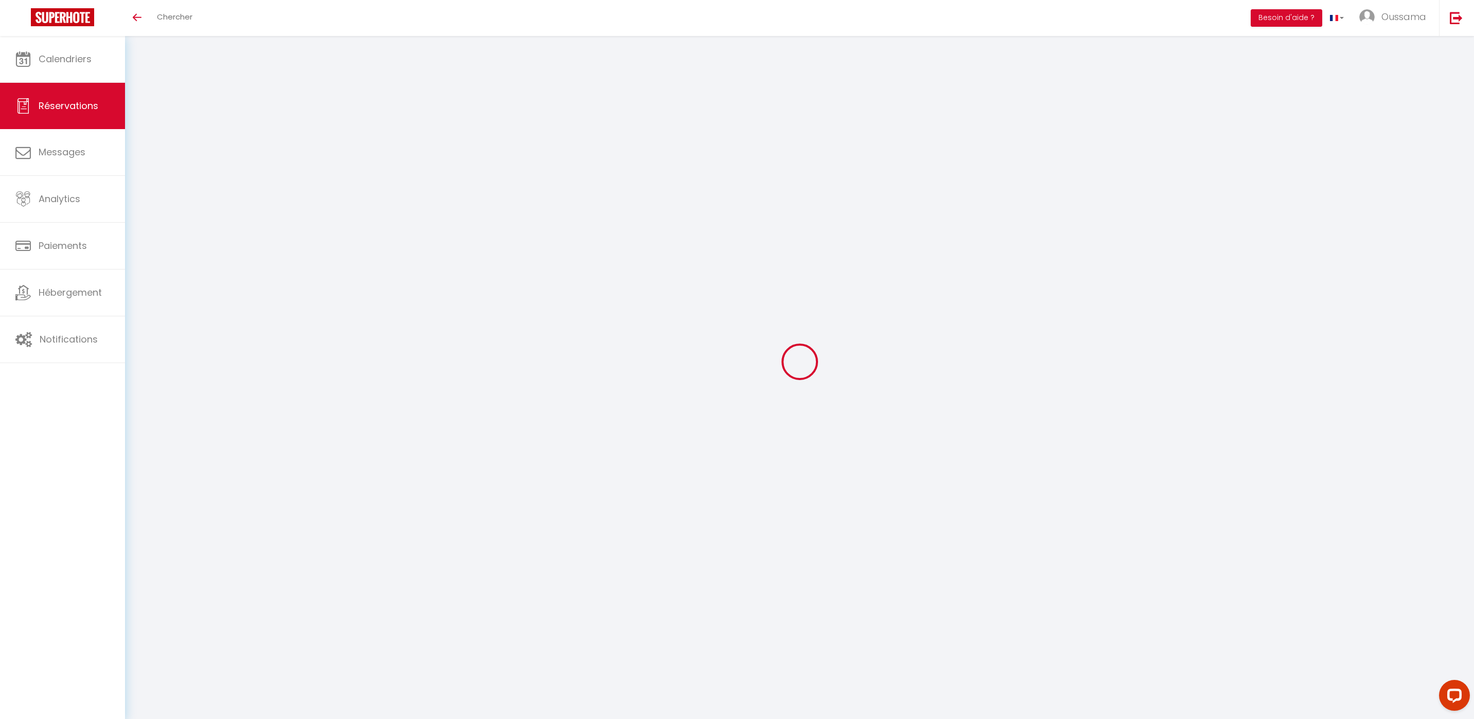
type input "0"
select select "2"
type input "0"
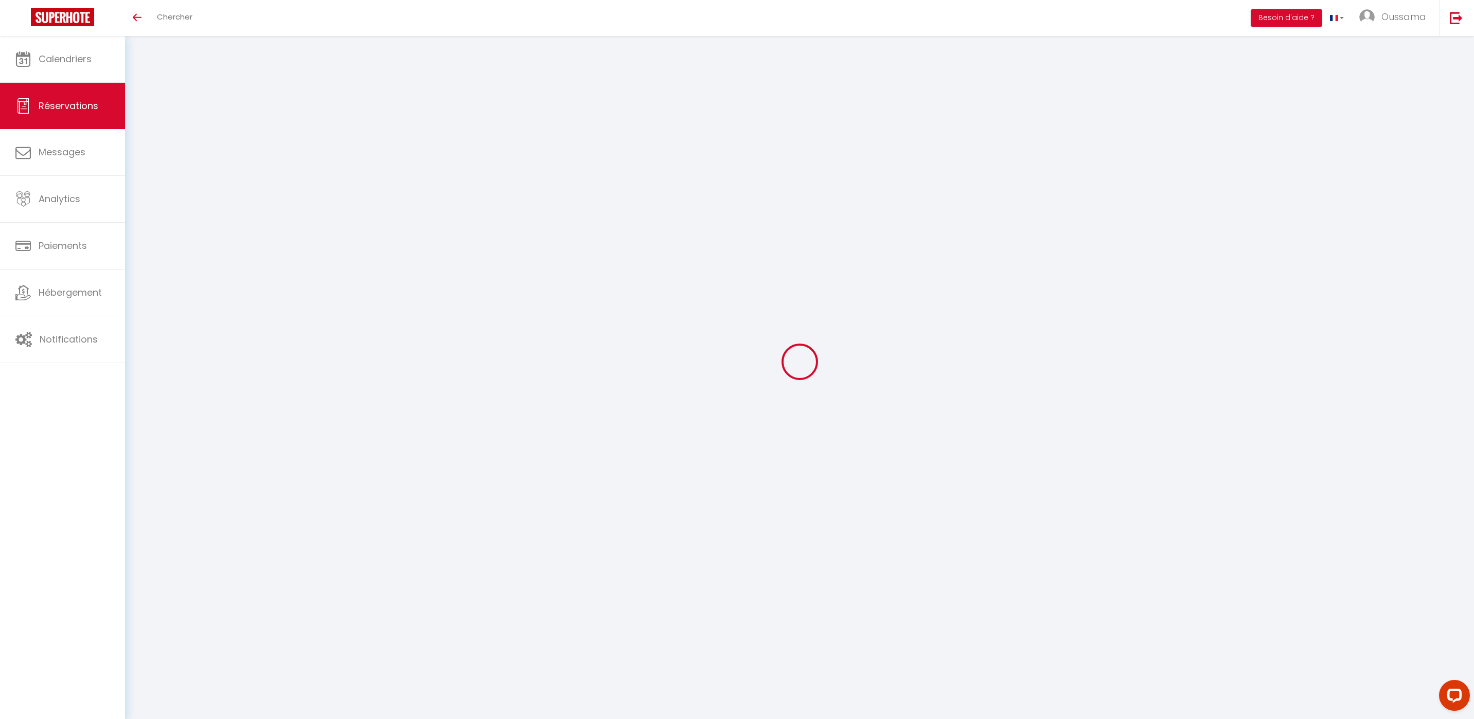
select select
checkbox input "false"
select select
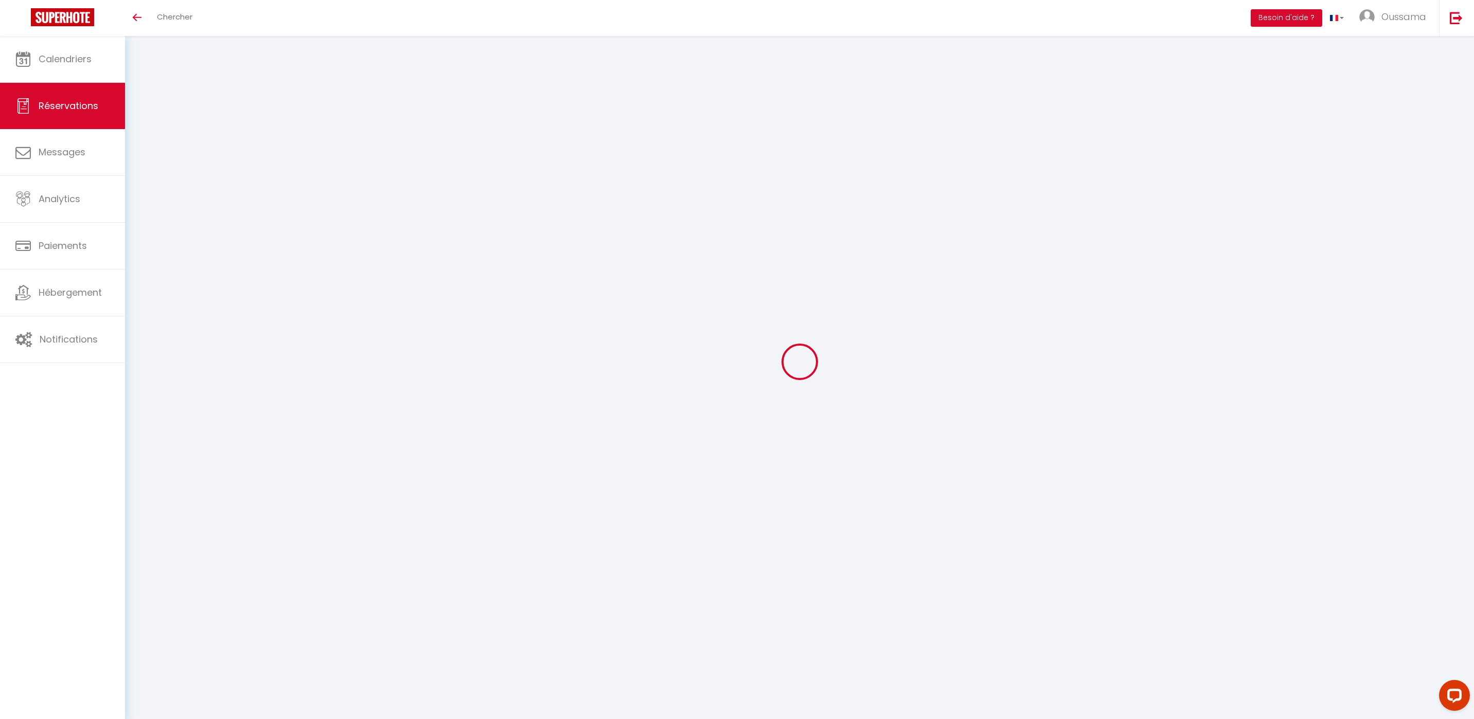
checkbox input "false"
select select
checkbox input "false"
type input "176.24"
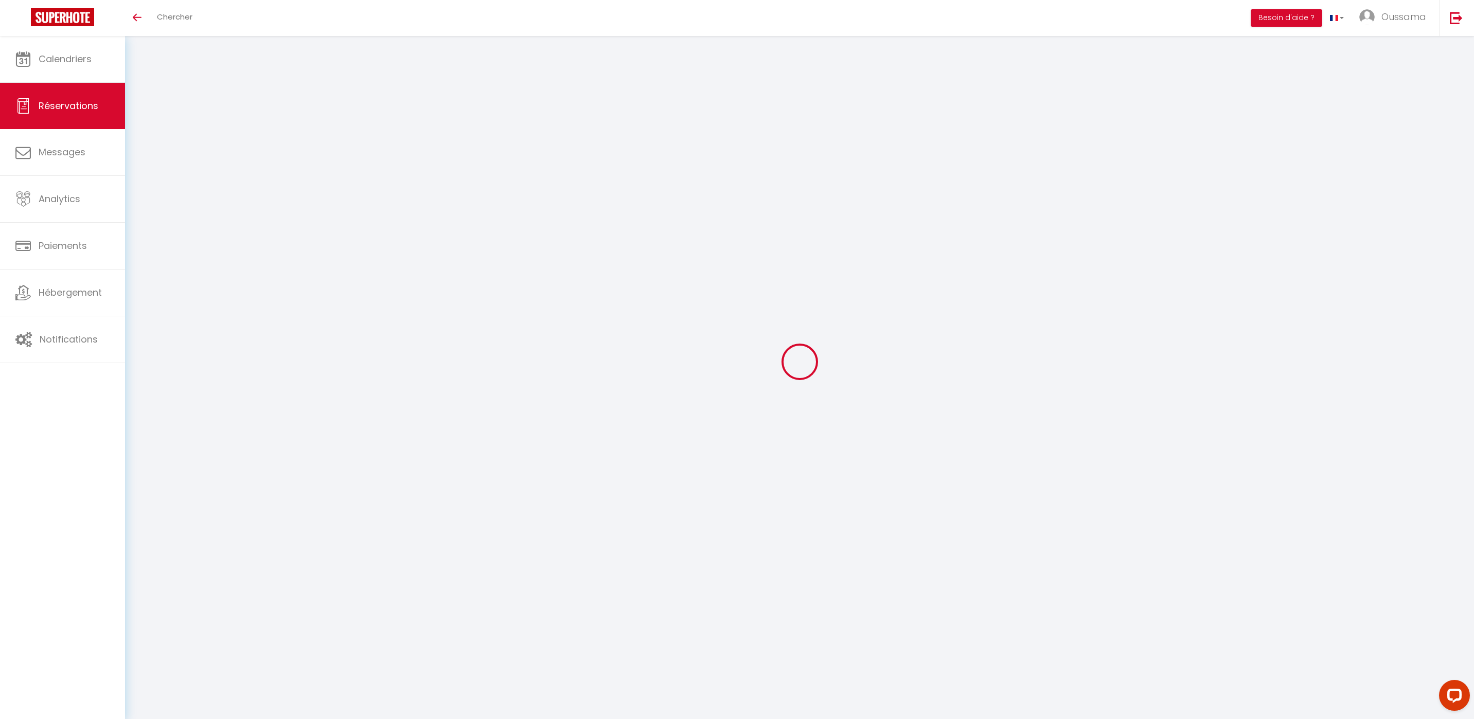
select select
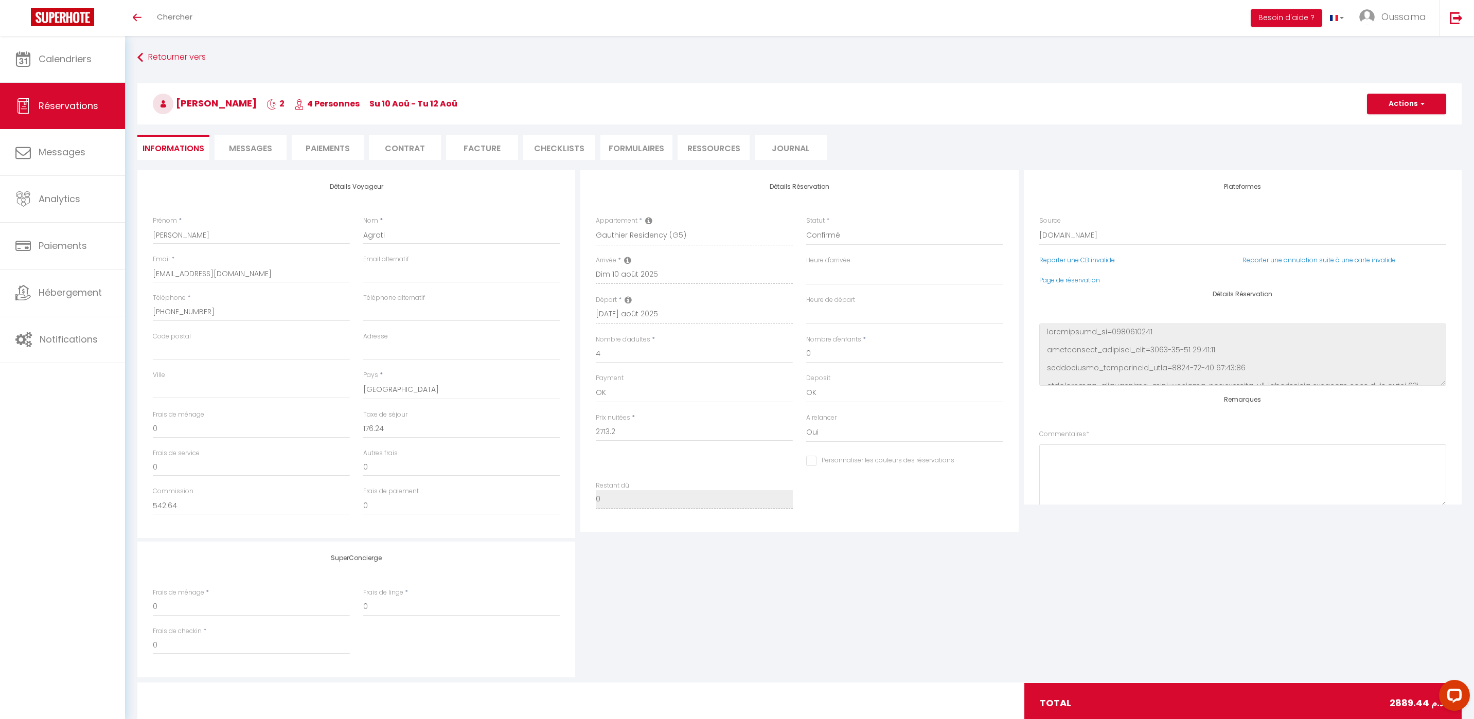
checkbox input "false"
select select
click at [1073, 281] on link "Page de réservation" at bounding box center [1069, 280] width 61 height 9
